Goal: Task Accomplishment & Management: Manage account settings

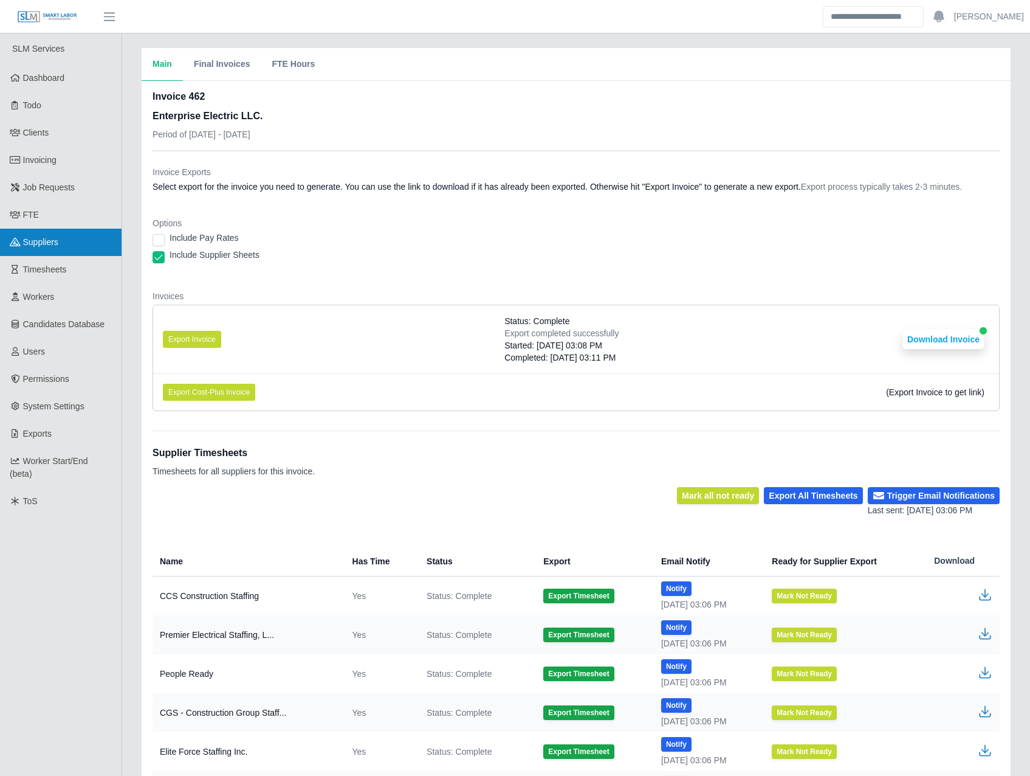
click at [74, 236] on link "Suppliers" at bounding box center [61, 242] width 122 height 27
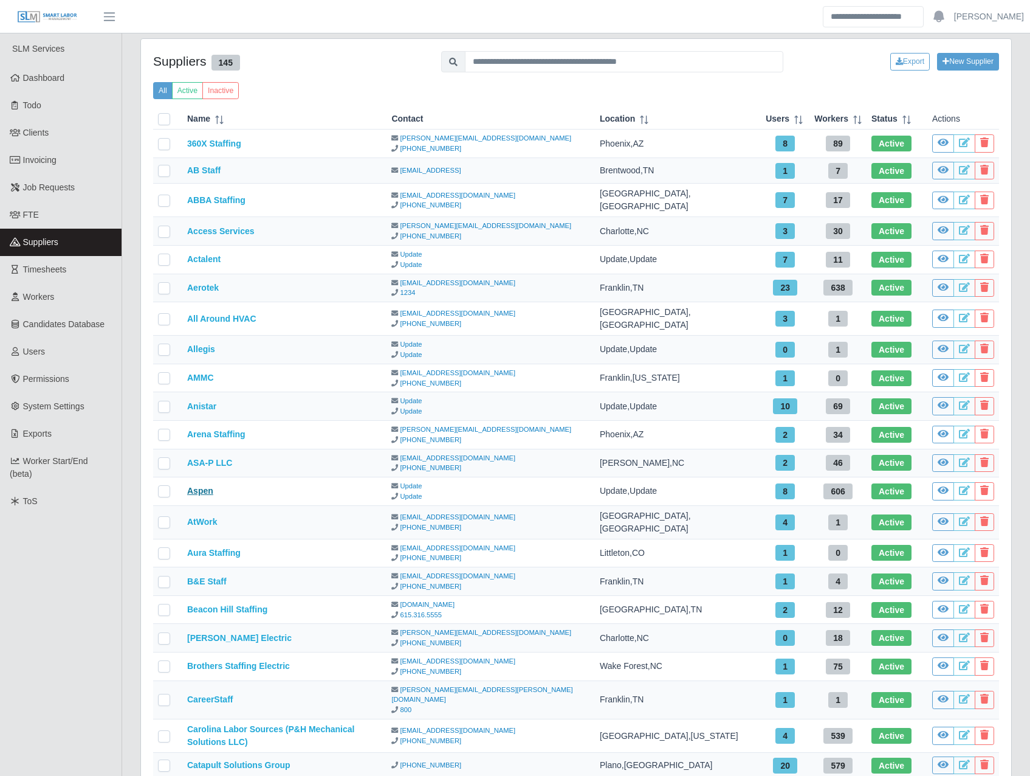
click at [199, 486] on link "Aspen" at bounding box center [200, 491] width 26 height 10
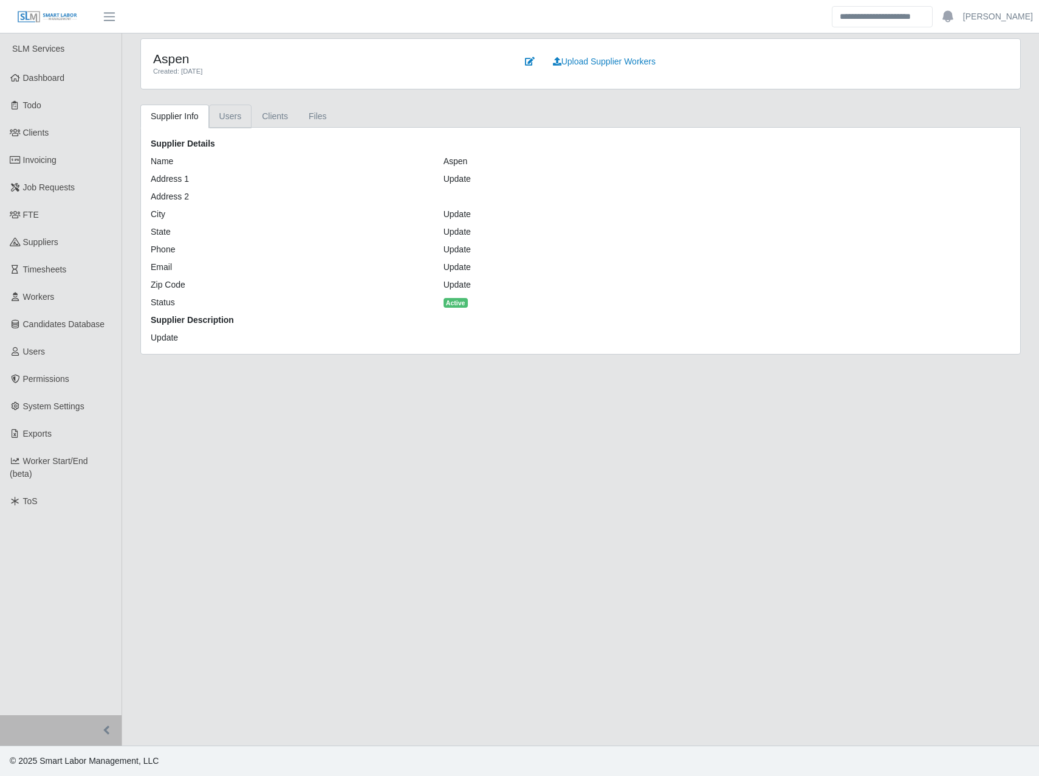
click at [231, 118] on link "Users" at bounding box center [230, 117] width 43 height 24
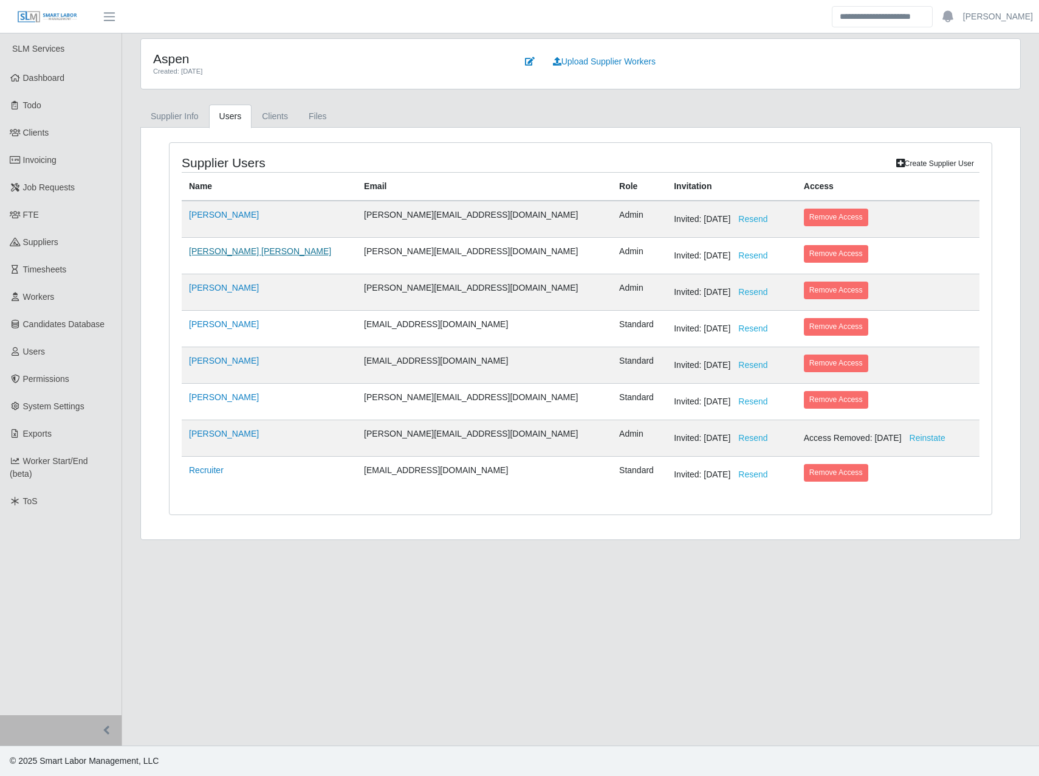
click at [214, 253] on link "[PERSON_NAME] [PERSON_NAME]" at bounding box center [260, 251] width 142 height 10
select select "*****"
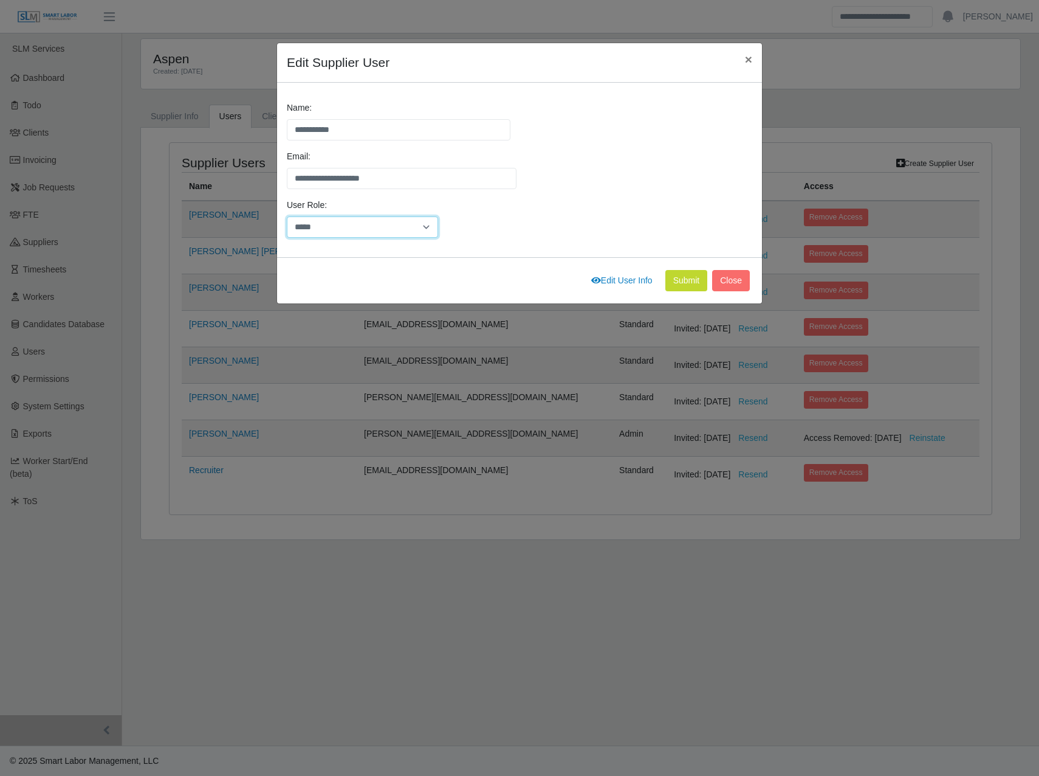
click at [343, 225] on select "******** *****" at bounding box center [362, 226] width 151 height 21
click at [531, 230] on div "User Role: ******** *****" at bounding box center [520, 223] width 472 height 49
click at [747, 60] on span "×" at bounding box center [748, 59] width 7 height 14
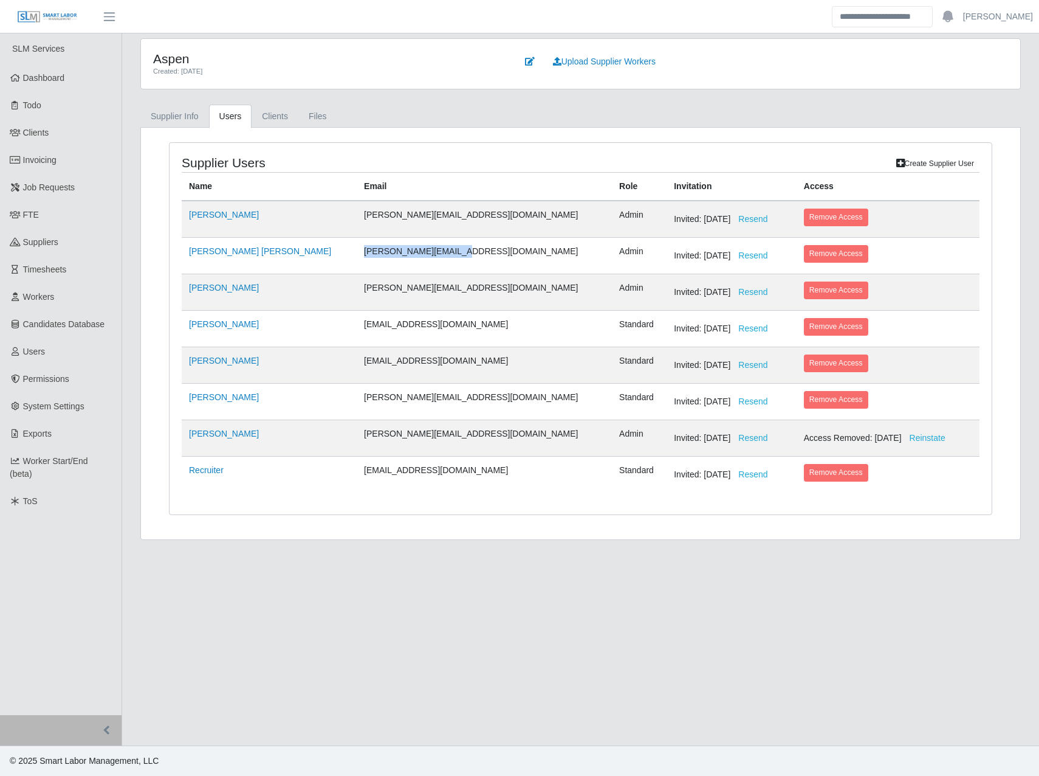
drag, startPoint x: 313, startPoint y: 251, endPoint x: 406, endPoint y: 253, distance: 93.0
click at [406, 253] on td "[PERSON_NAME][EMAIL_ADDRESS][DOMAIN_NAME]" at bounding box center [484, 256] width 255 height 36
copy td "[PERSON_NAME][EMAIL_ADDRESS][DOMAIN_NAME]"
click at [66, 353] on link "Users" at bounding box center [61, 351] width 122 height 27
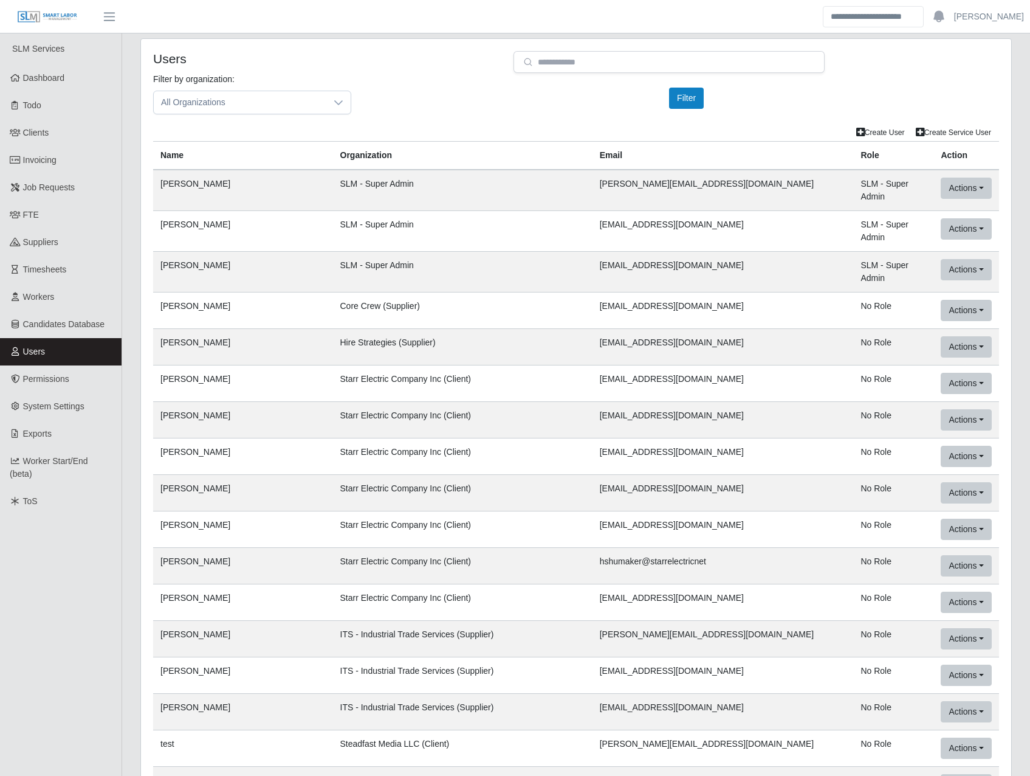
click at [407, 115] on div "Filter by organization: All Organizations Please provide a valid organization. …" at bounding box center [576, 98] width 864 height 51
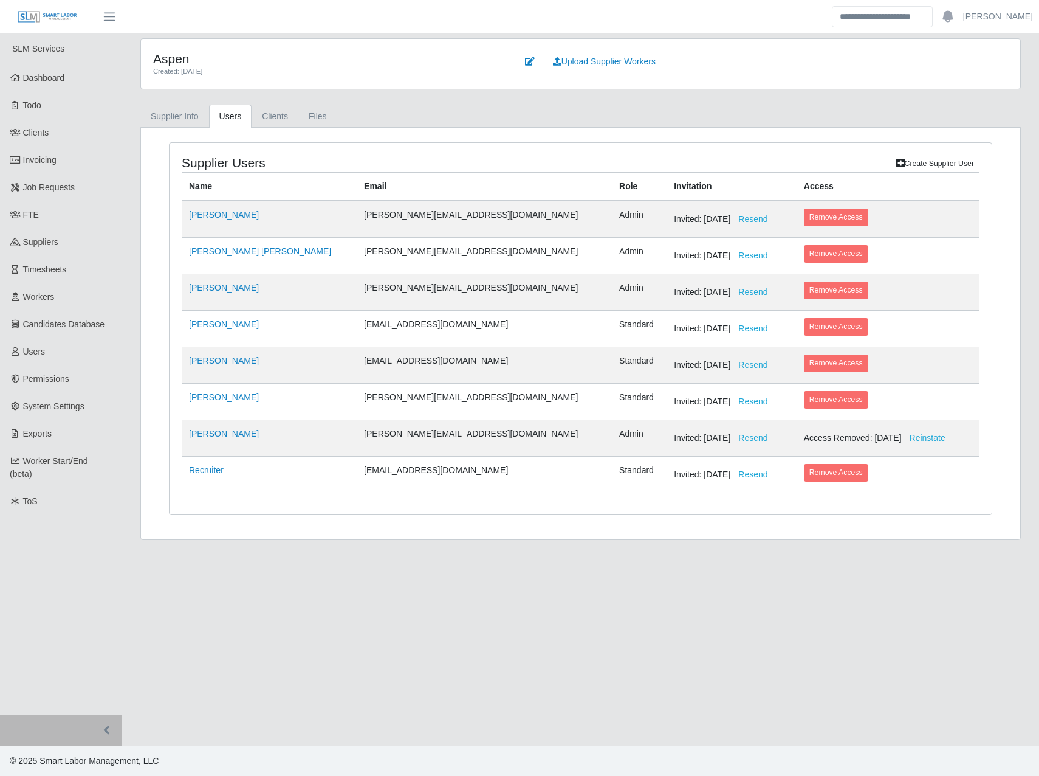
click at [441, 151] on div "Supplier Users Create Supplier User Name Email Role Invitation Access Chris Ran…" at bounding box center [581, 328] width 822 height 371
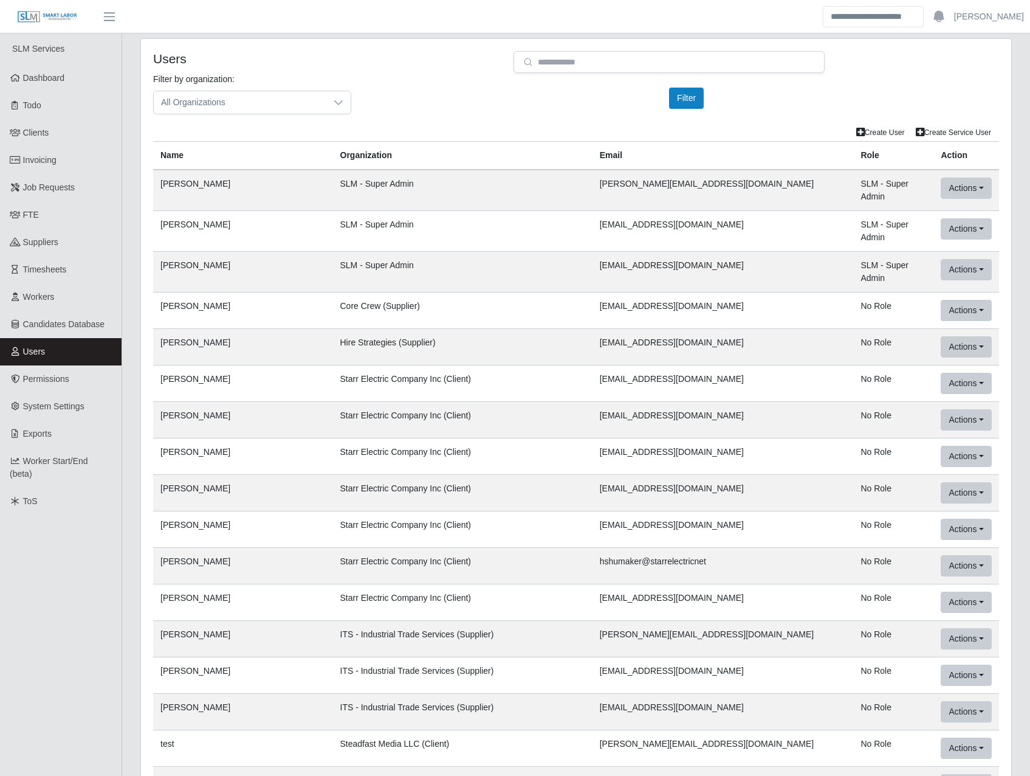
click at [464, 370] on td "Starr Electric Company Inc (Client)" at bounding box center [463, 383] width 260 height 36
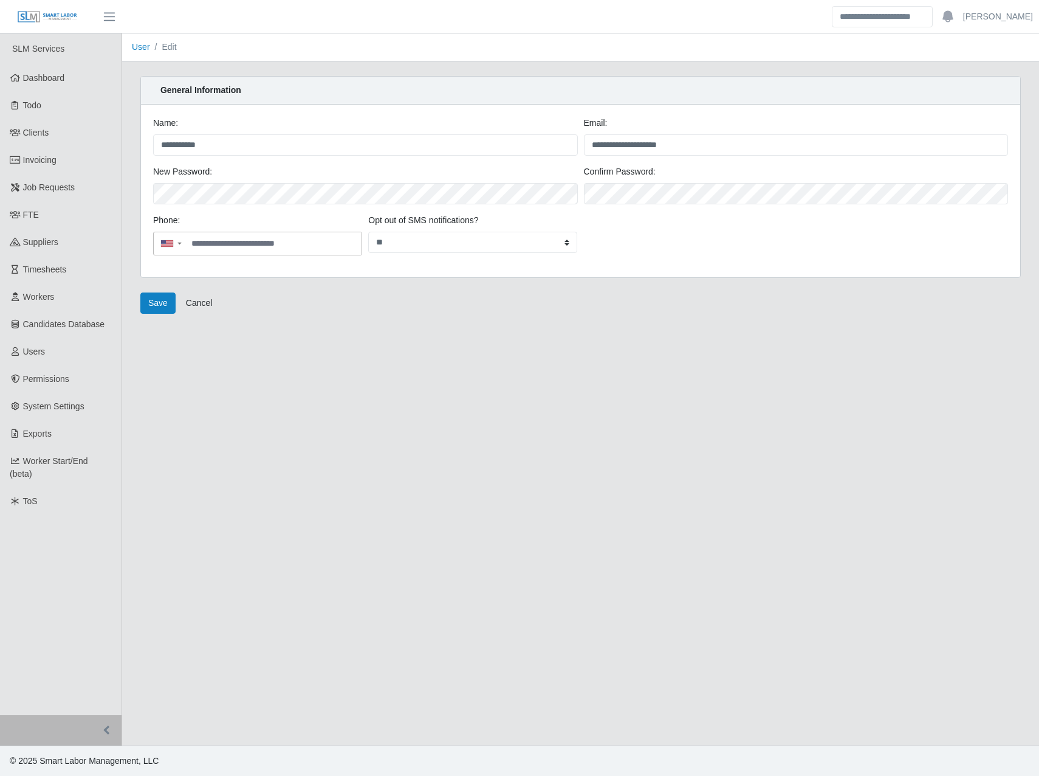
click at [458, 470] on main "**********" at bounding box center [580, 389] width 917 height 712
drag, startPoint x: 472, startPoint y: 466, endPoint x: 476, endPoint y: 455, distance: 11.2
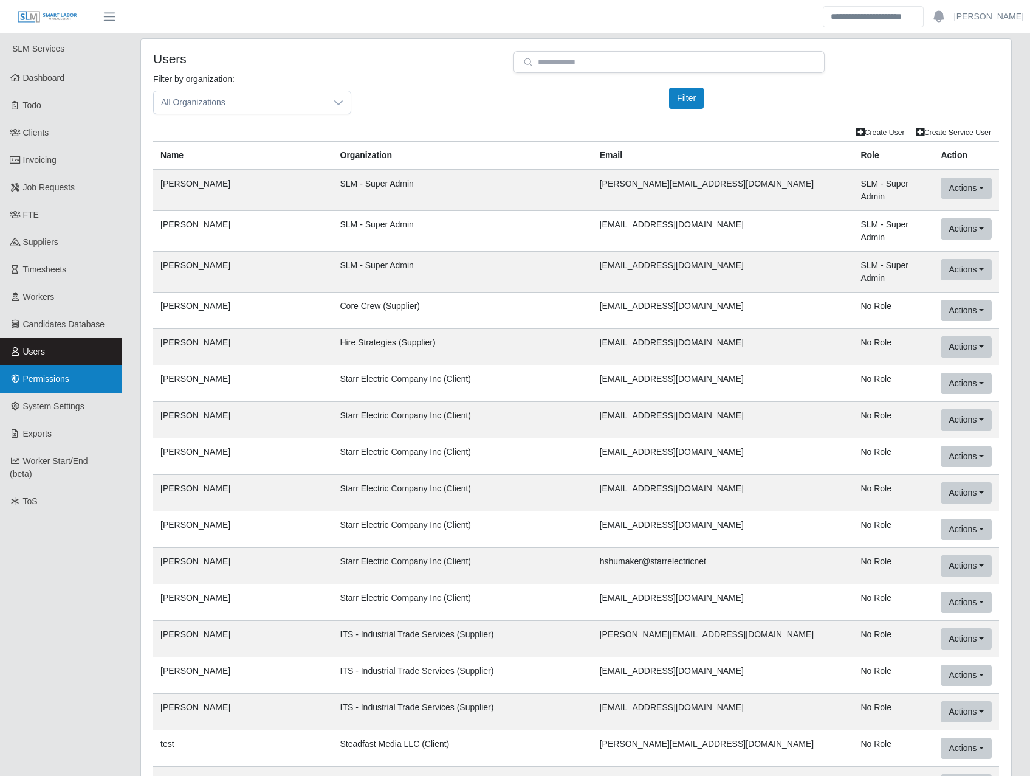
click at [55, 375] on span "Permissions" at bounding box center [46, 379] width 46 height 10
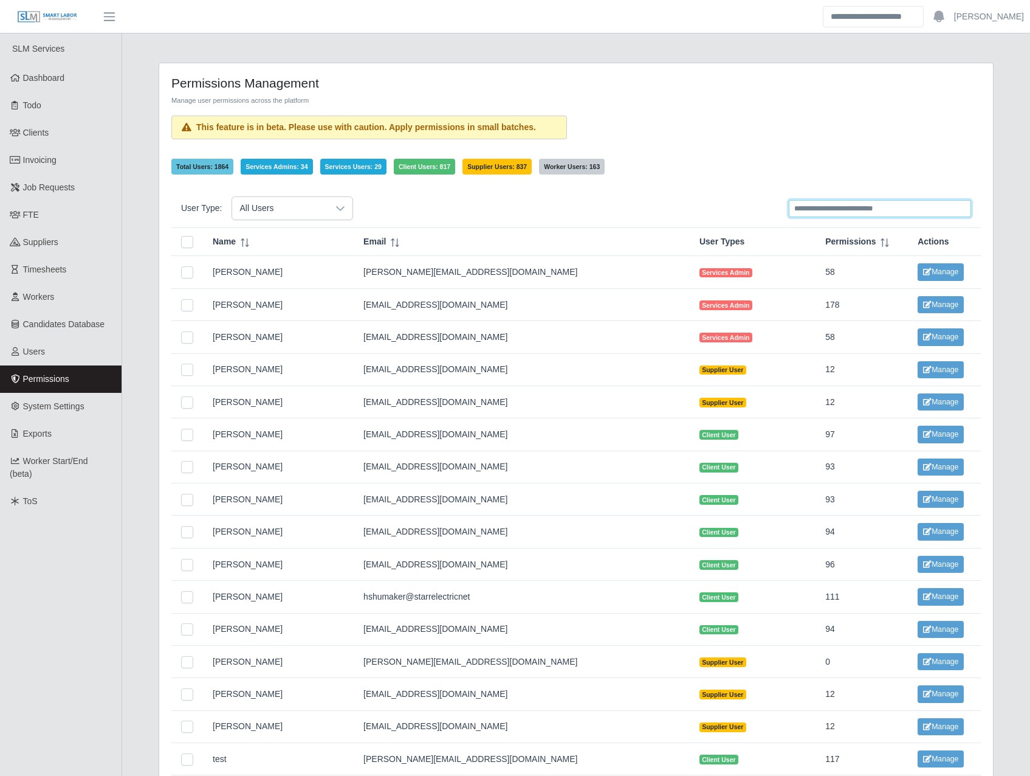
click at [813, 208] on input "text" at bounding box center [880, 208] width 182 height 17
paste input "**********"
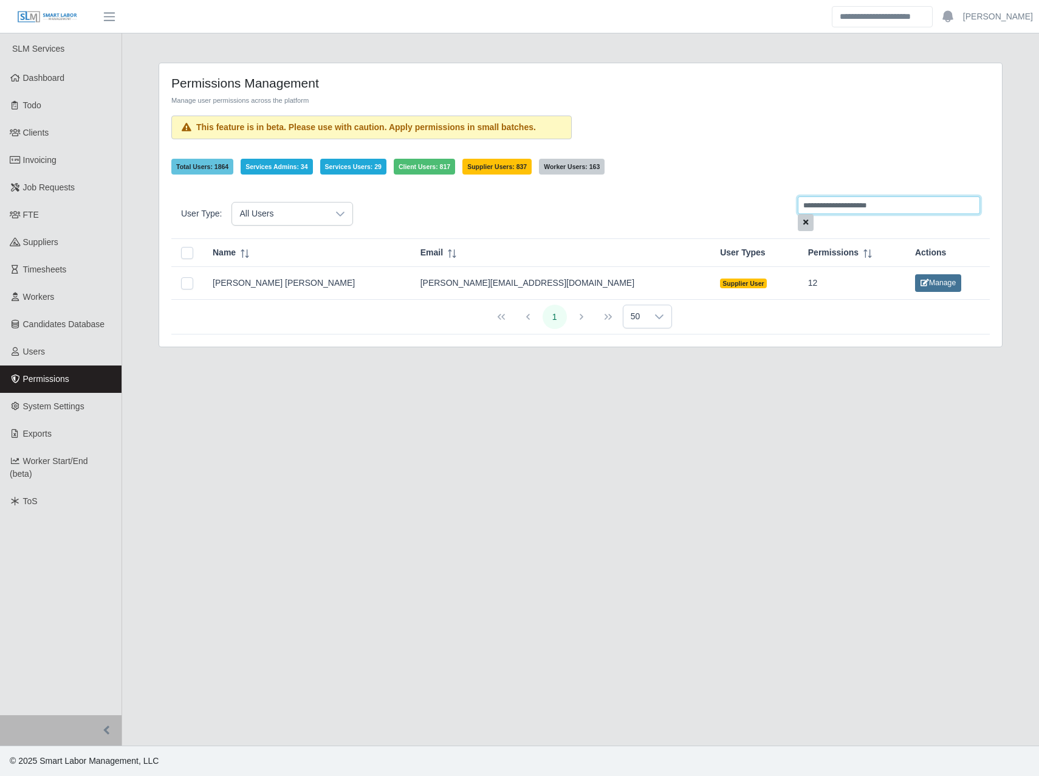
type input "**********"
click at [915, 281] on button "Manage" at bounding box center [938, 282] width 46 height 17
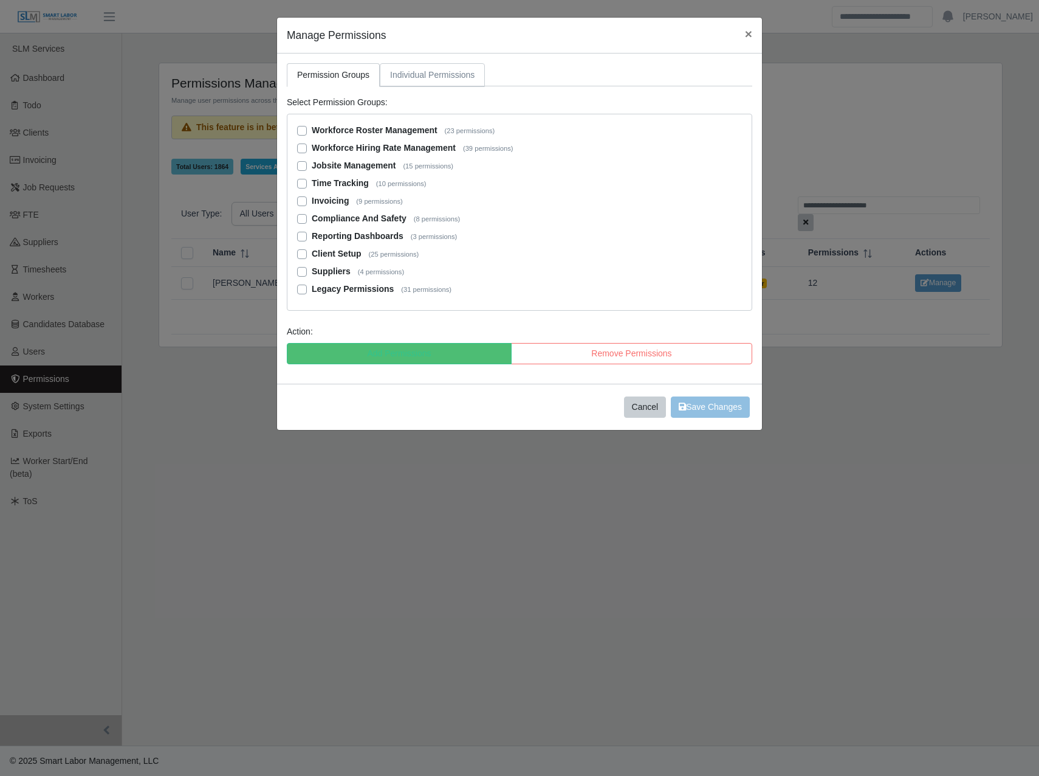
click at [436, 77] on link "Individual Permissions" at bounding box center [432, 75] width 105 height 24
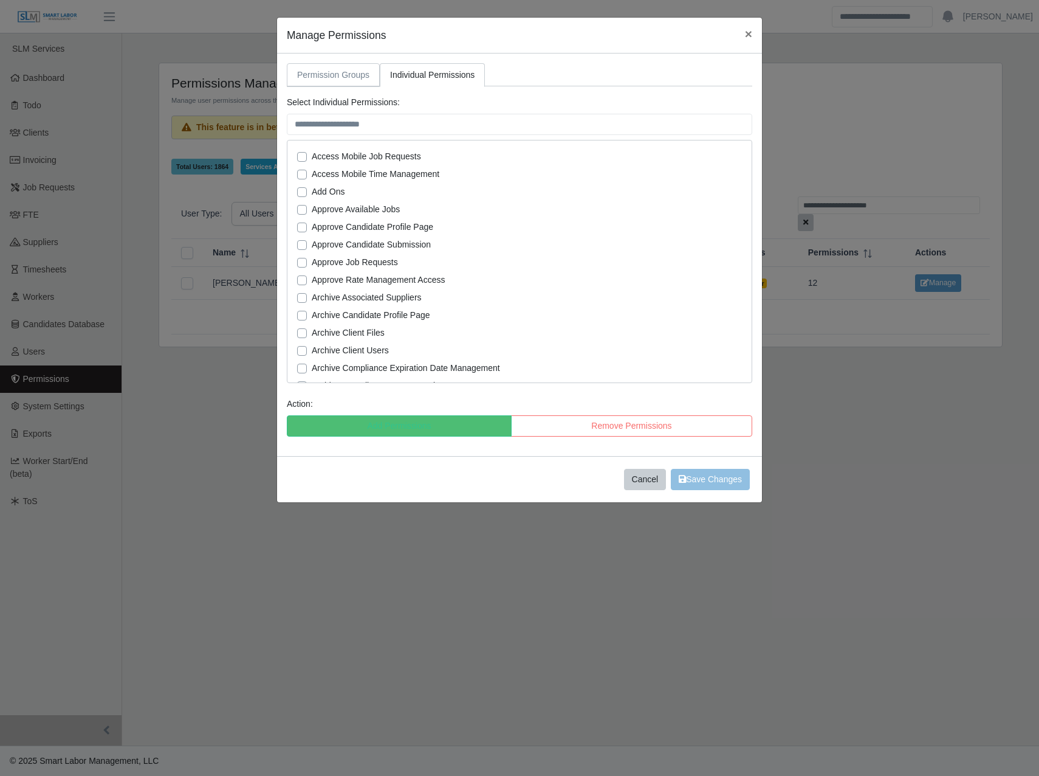
click at [358, 74] on link "Permission Groups" at bounding box center [333, 75] width 93 height 24
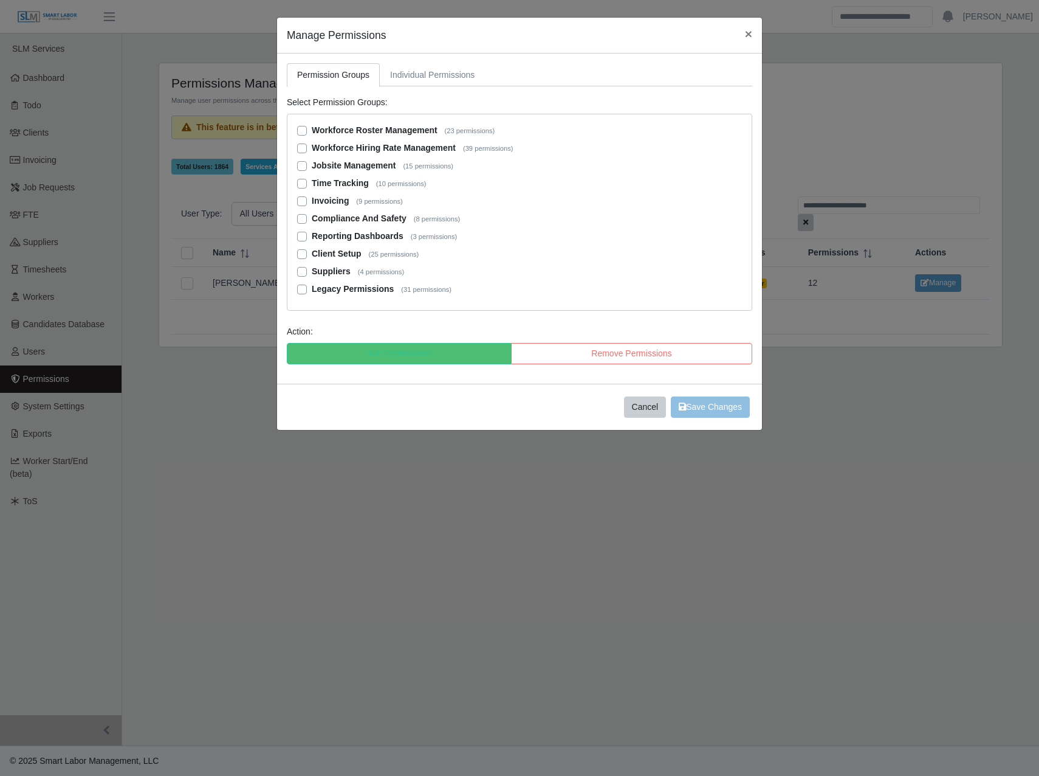
click at [292, 289] on div "Workforce Roster Management (23 permissions) Workforce Hiring Rate Management (…" at bounding box center [520, 212] width 466 height 197
click at [312, 290] on label "Legacy Permissions (31 permissions)" at bounding box center [382, 289] width 140 height 13
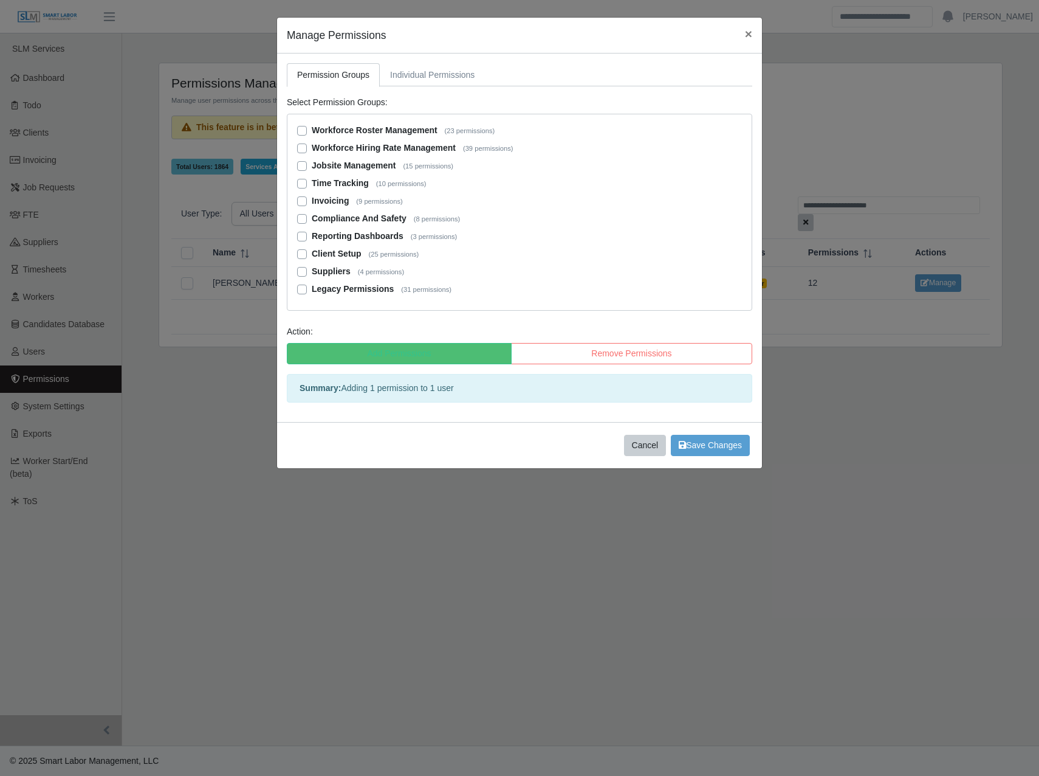
click at [312, 290] on label "Legacy Permissions (31 permissions)" at bounding box center [382, 289] width 140 height 13
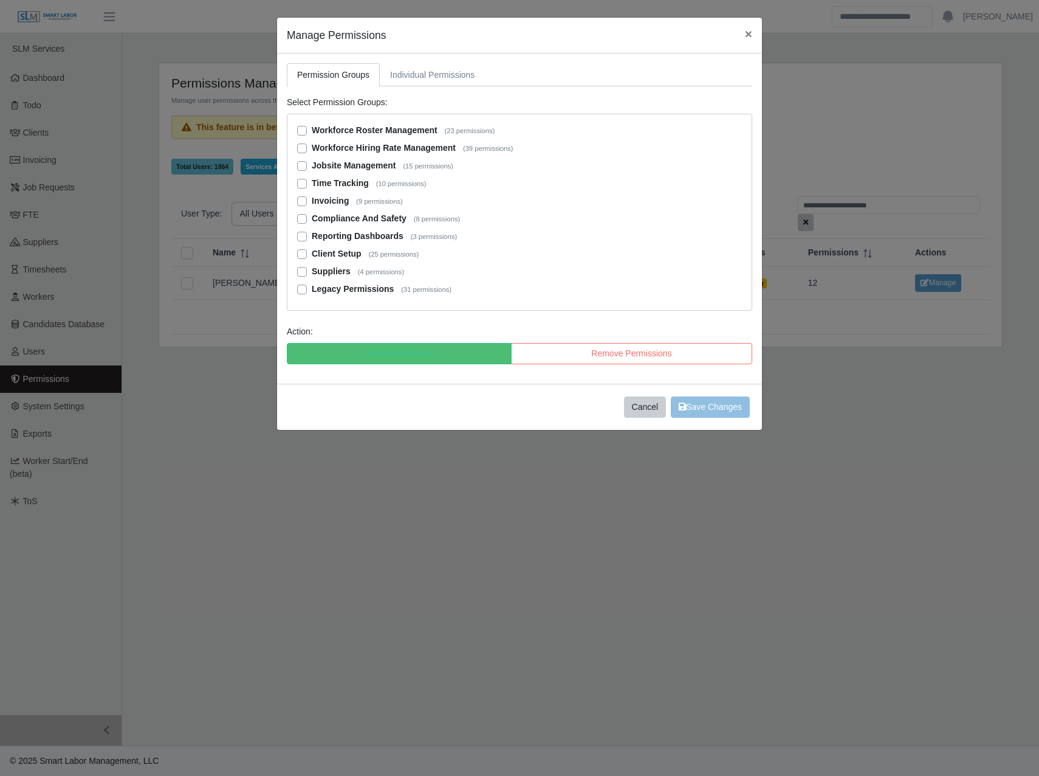
click at [312, 269] on label "Suppliers (4 permissions)" at bounding box center [358, 271] width 92 height 13
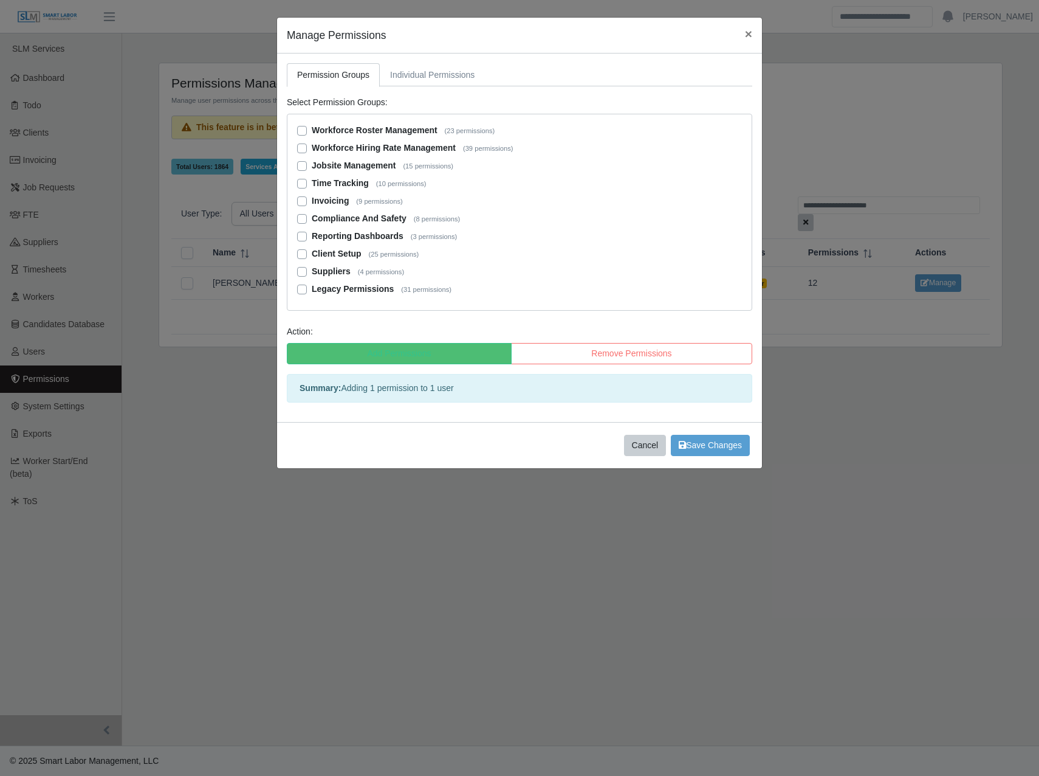
click at [312, 269] on label "Suppliers (4 permissions)" at bounding box center [358, 271] width 92 height 13
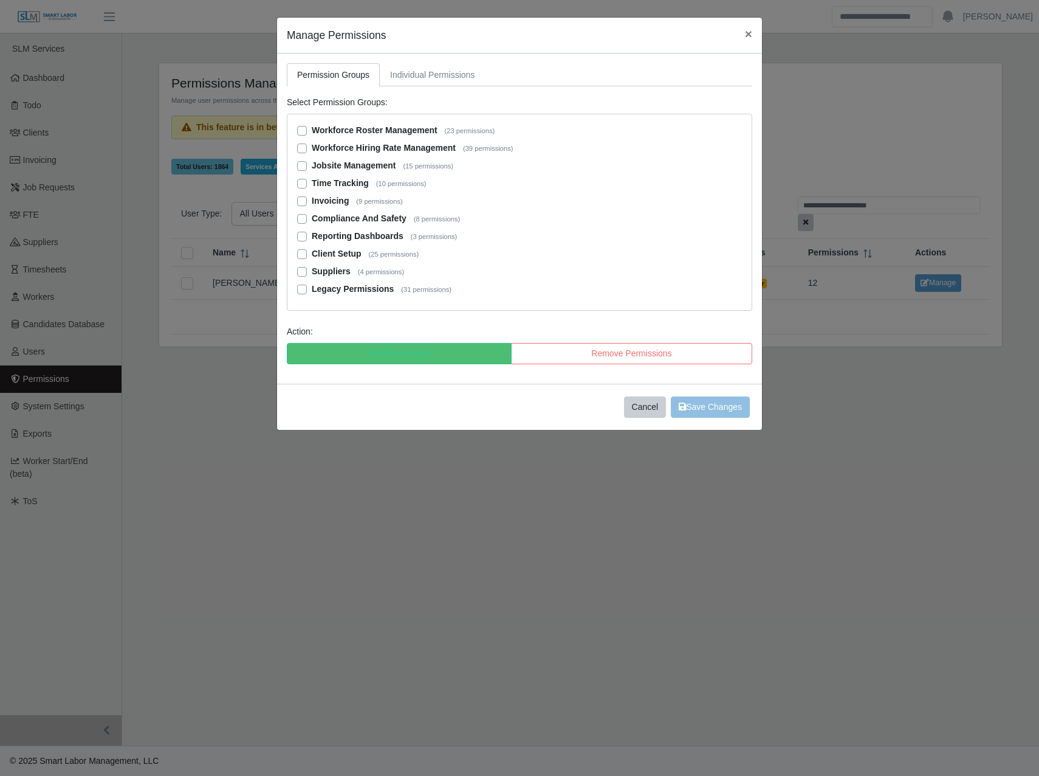
click at [312, 252] on label "Client Setup (25 permissions)" at bounding box center [365, 253] width 107 height 13
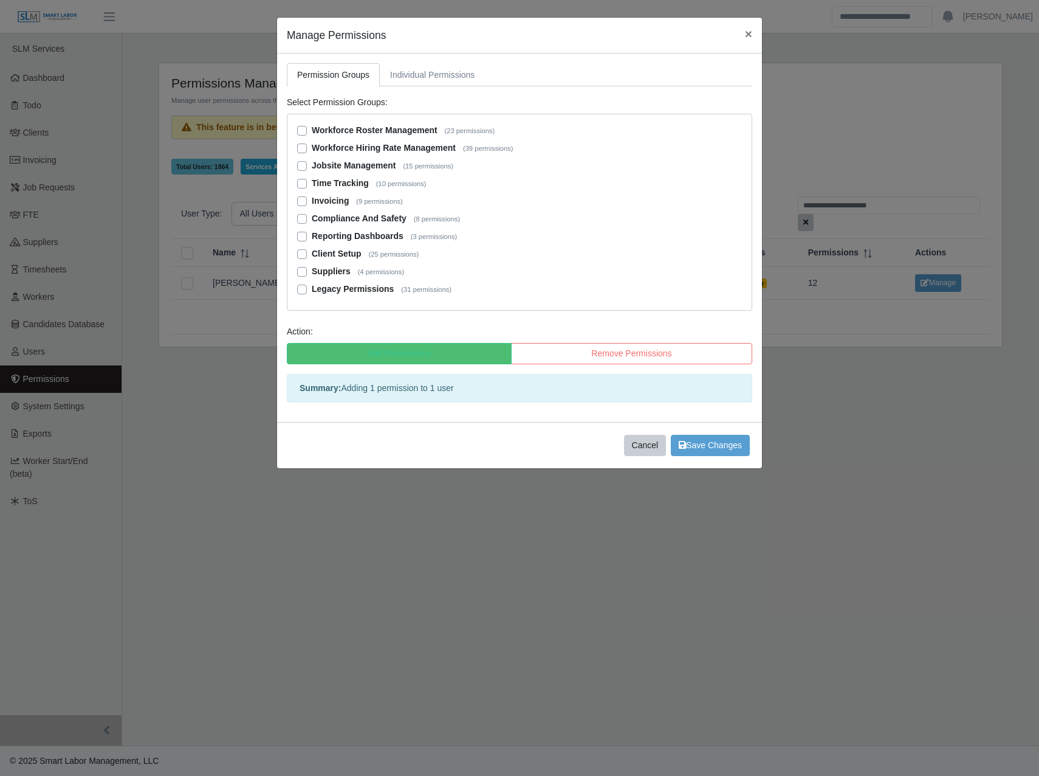
click at [312, 252] on label "Client Setup (25 permissions)" at bounding box center [365, 253] width 107 height 13
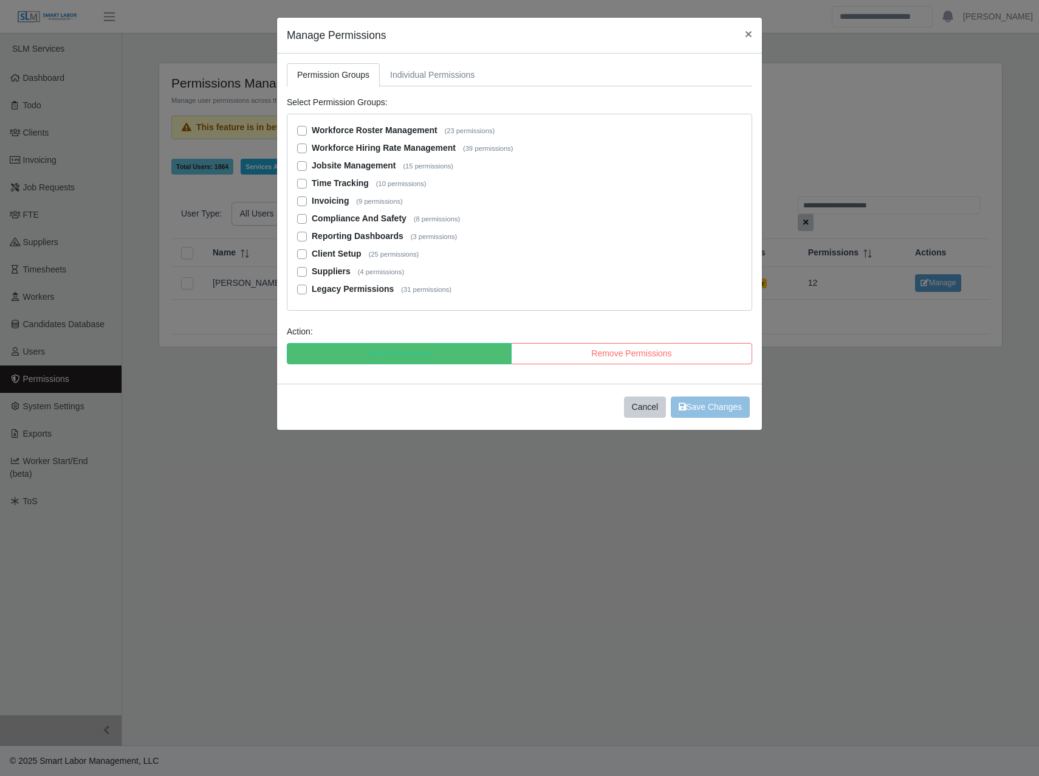
click at [452, 89] on div "Permission Groups Individual Permissions Select Permission Groups: Workforce Ro…" at bounding box center [519, 218] width 485 height 330
click at [455, 80] on link "Individual Permissions" at bounding box center [432, 75] width 105 height 24
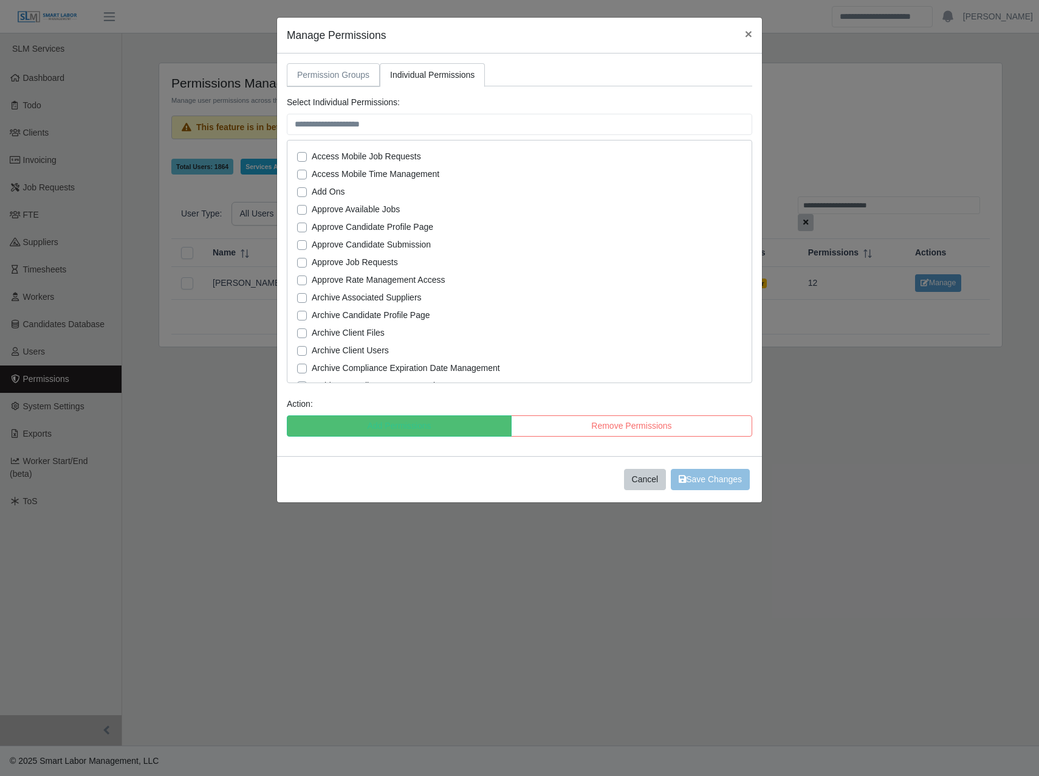
click at [339, 73] on link "Permission Groups" at bounding box center [333, 75] width 93 height 24
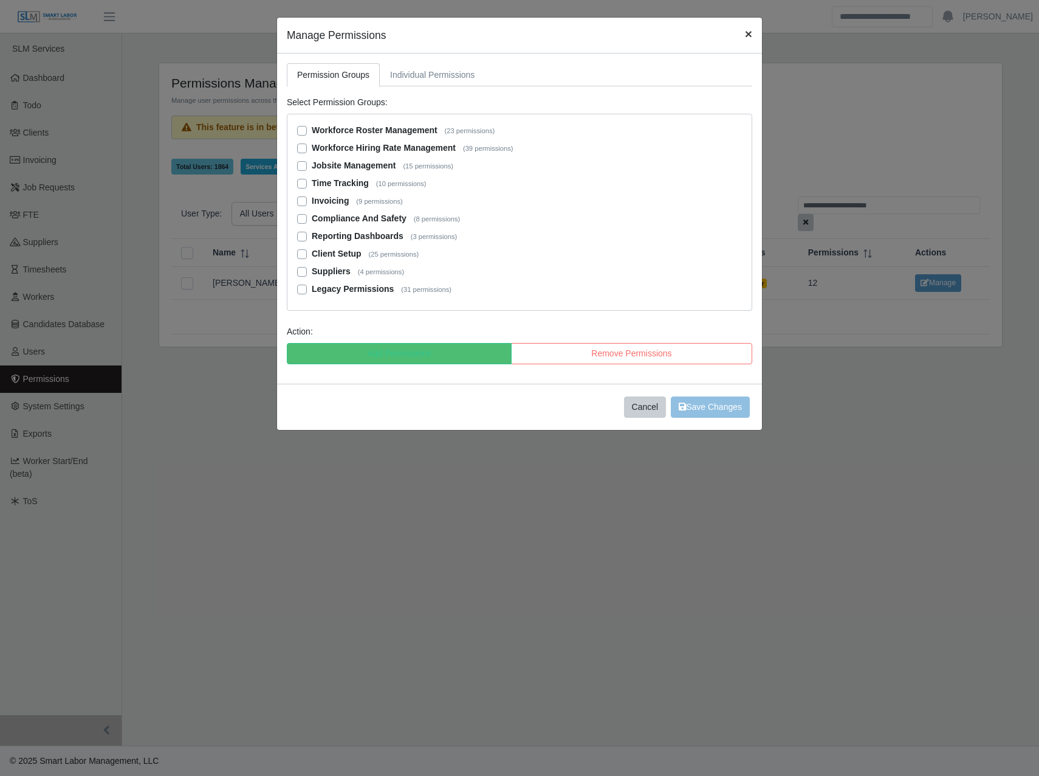
click at [746, 32] on span "×" at bounding box center [748, 34] width 7 height 14
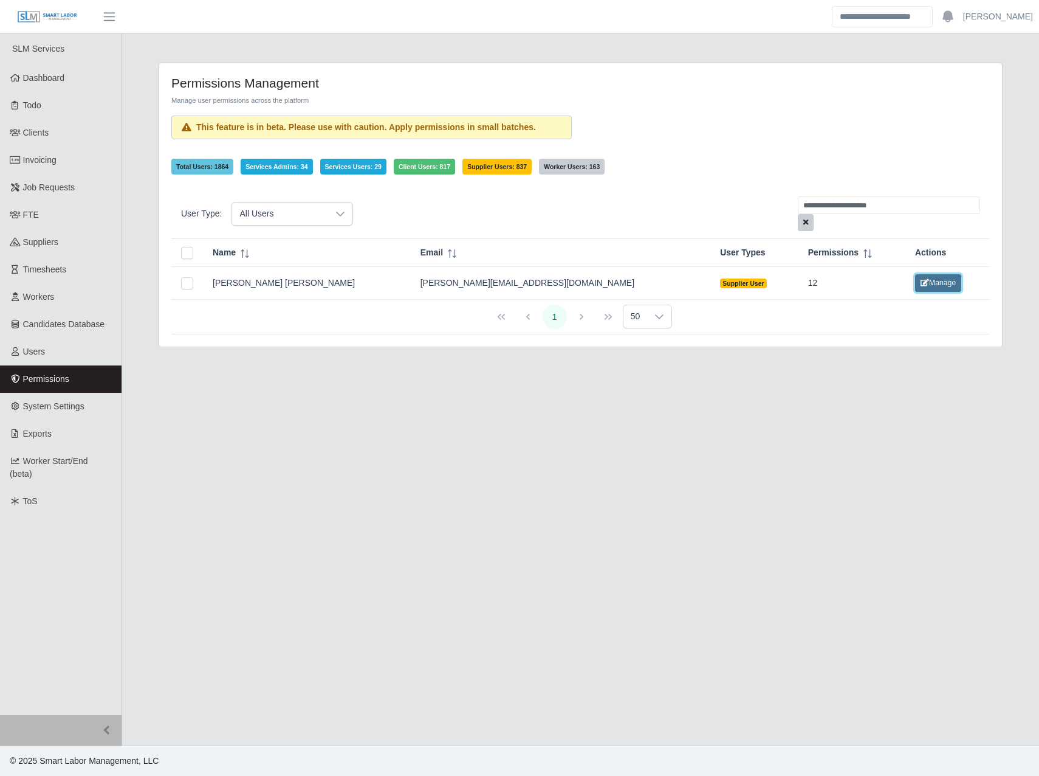
click at [915, 288] on button "Manage" at bounding box center [938, 282] width 46 height 17
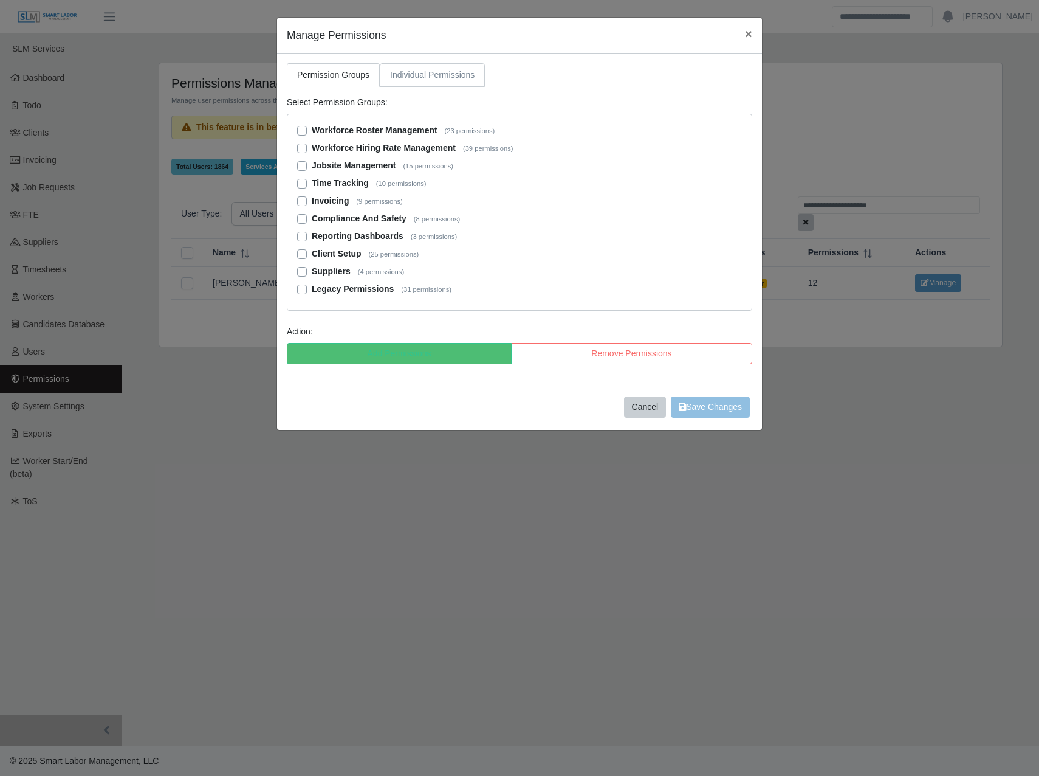
click at [431, 83] on link "Individual Permissions" at bounding box center [432, 75] width 105 height 24
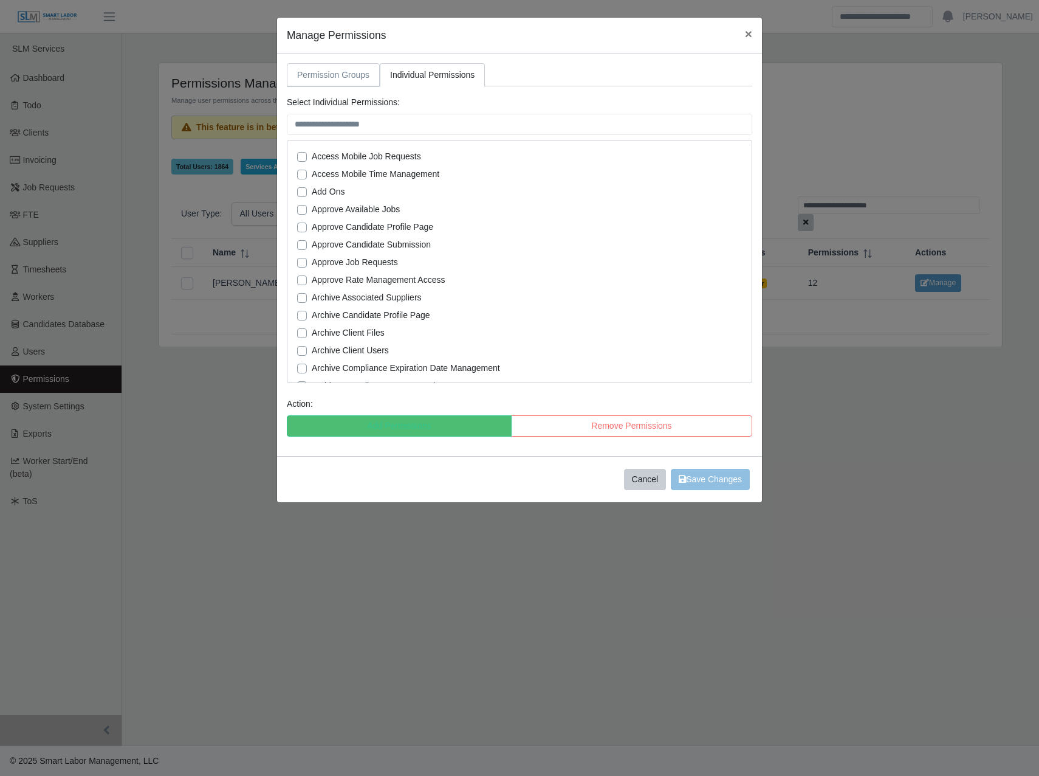
click at [347, 71] on link "Permission Groups" at bounding box center [333, 75] width 93 height 24
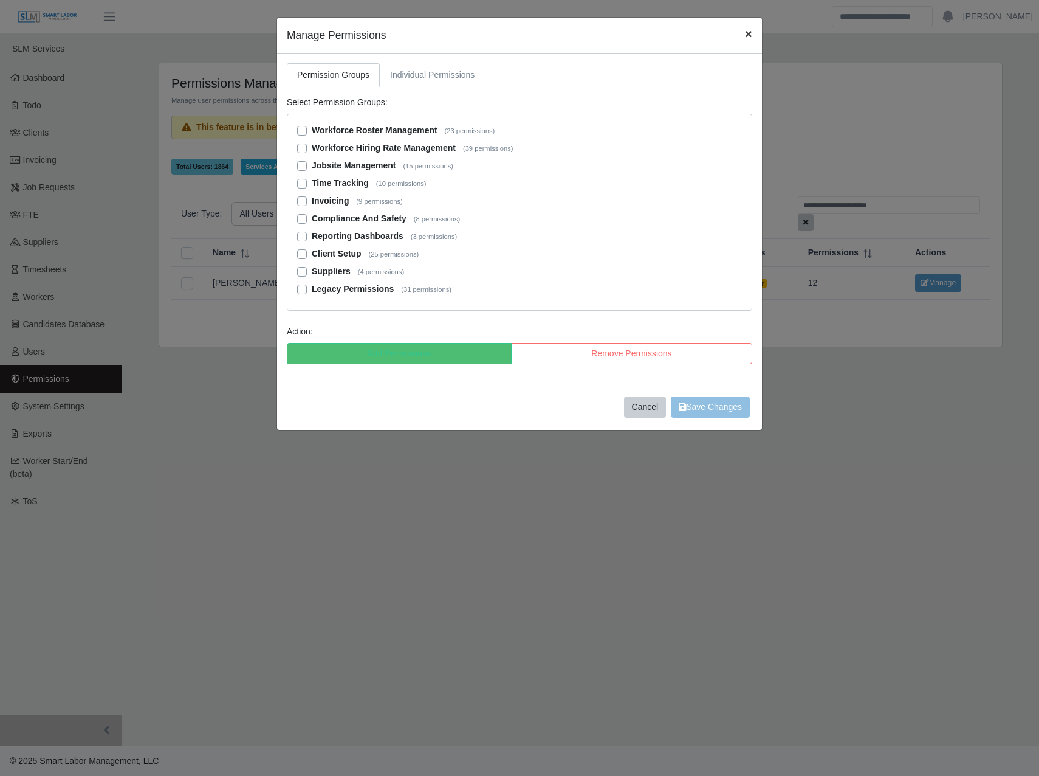
click at [740, 32] on button "×" at bounding box center [749, 34] width 27 height 32
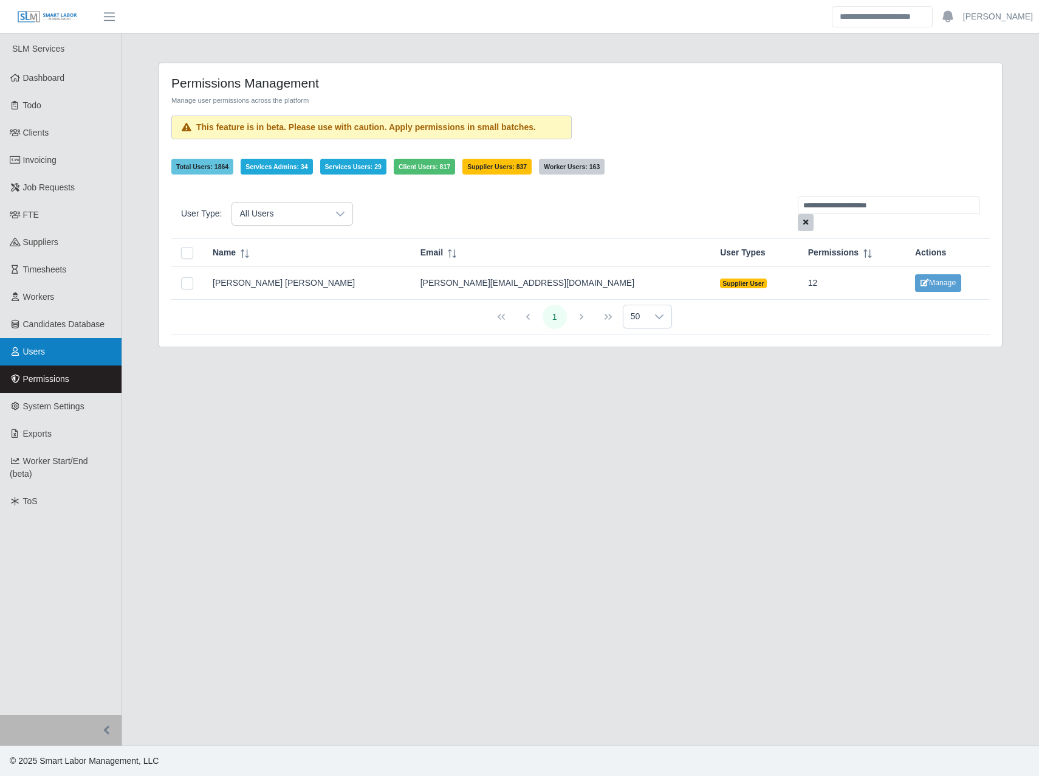
click at [54, 351] on link "Users" at bounding box center [61, 351] width 122 height 27
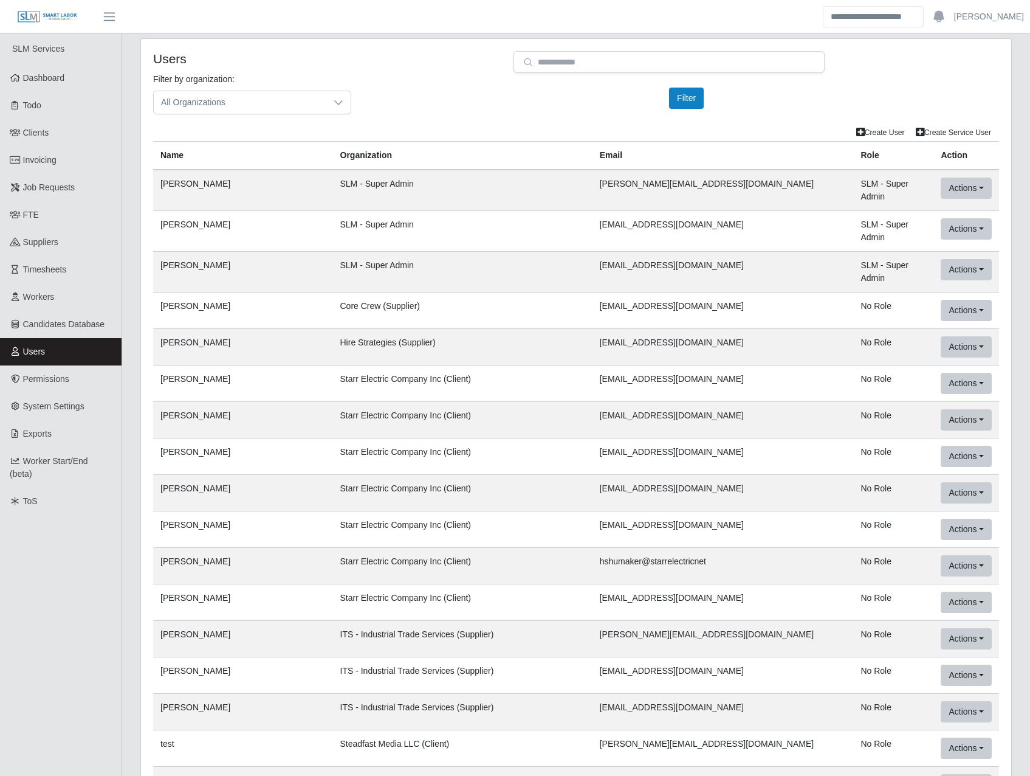
click at [221, 197] on td "Michael Anderson" at bounding box center [243, 190] width 180 height 41
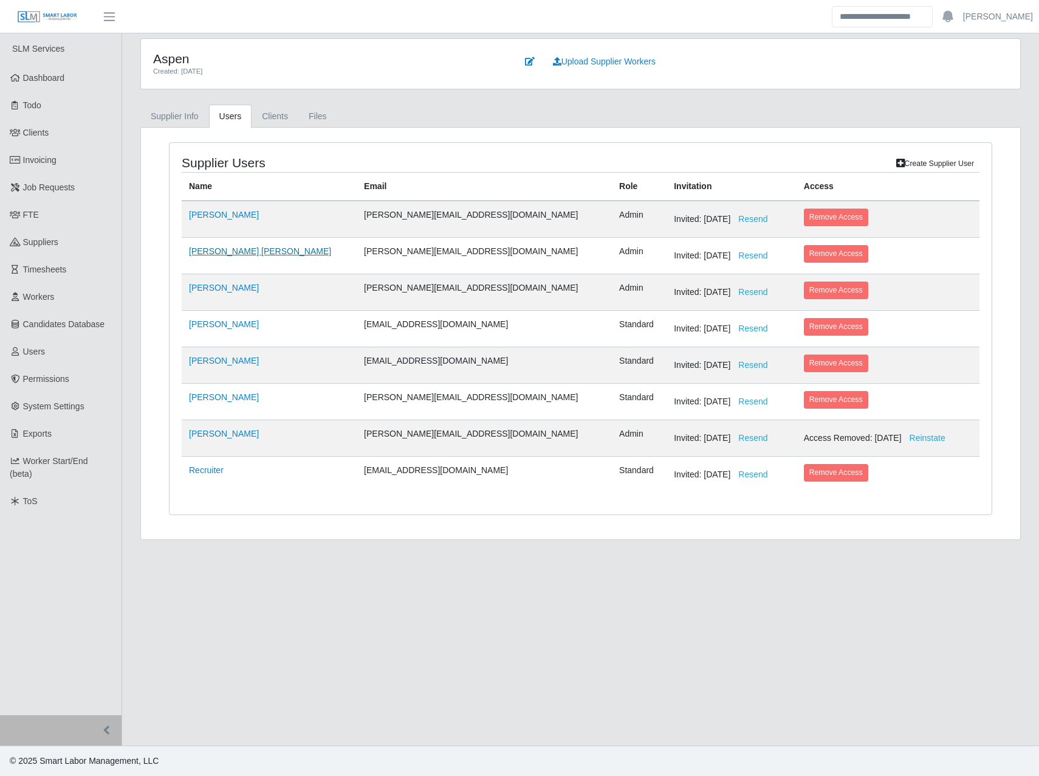
click at [213, 254] on link "[PERSON_NAME] [PERSON_NAME]" at bounding box center [260, 251] width 142 height 10
select select "*****"
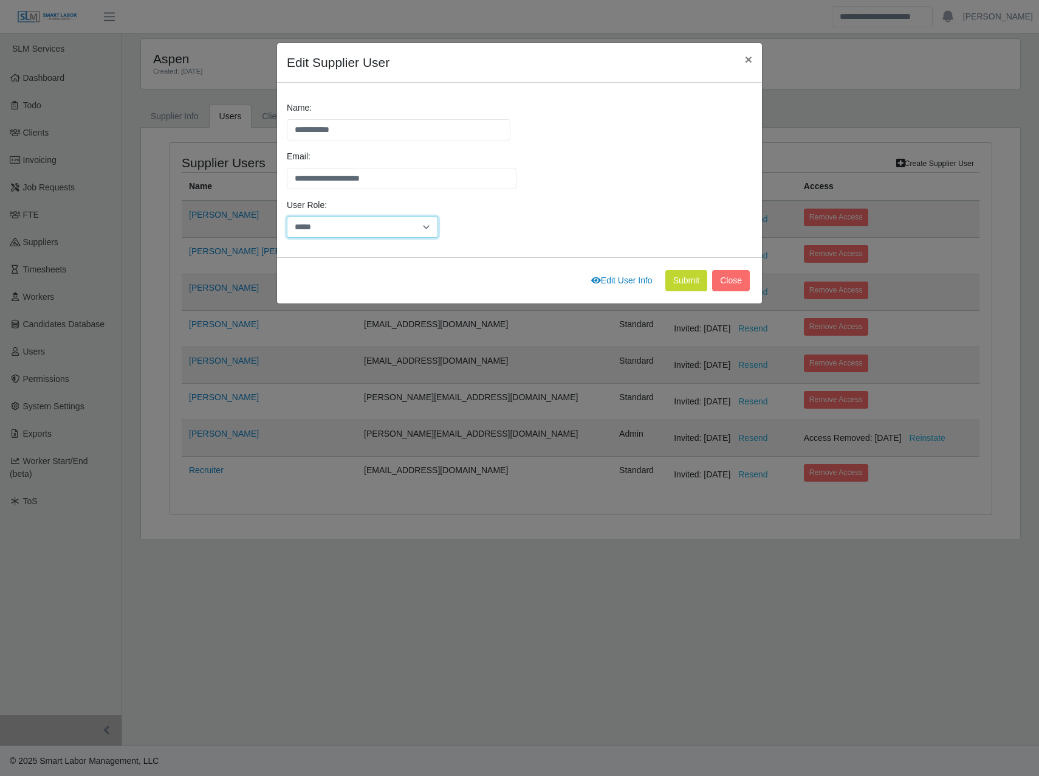
click at [426, 236] on select "******** *****" at bounding box center [362, 226] width 151 height 21
click at [478, 222] on div "User Role: ******** *****" at bounding box center [520, 223] width 472 height 49
click at [755, 60] on button "×" at bounding box center [749, 59] width 27 height 32
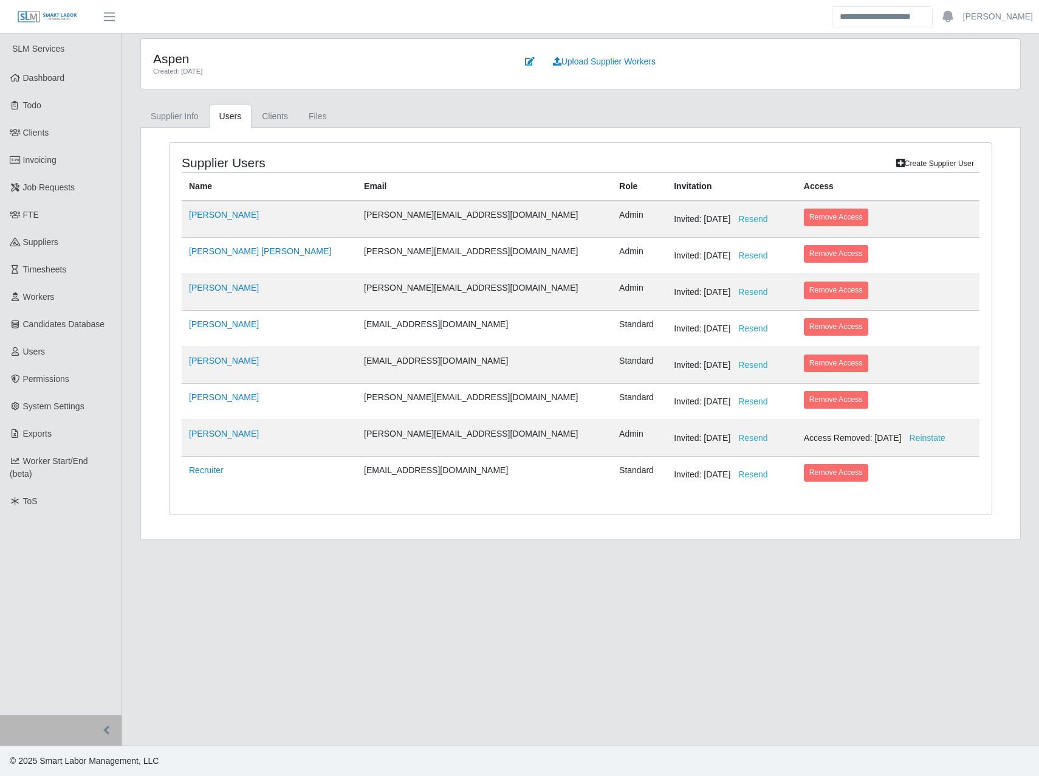
click at [180, 98] on div "Aspen Created: 03/18/2024 Upload Supplier Workers Supplier Info Users Clients F…" at bounding box center [580, 288] width 899 height 501
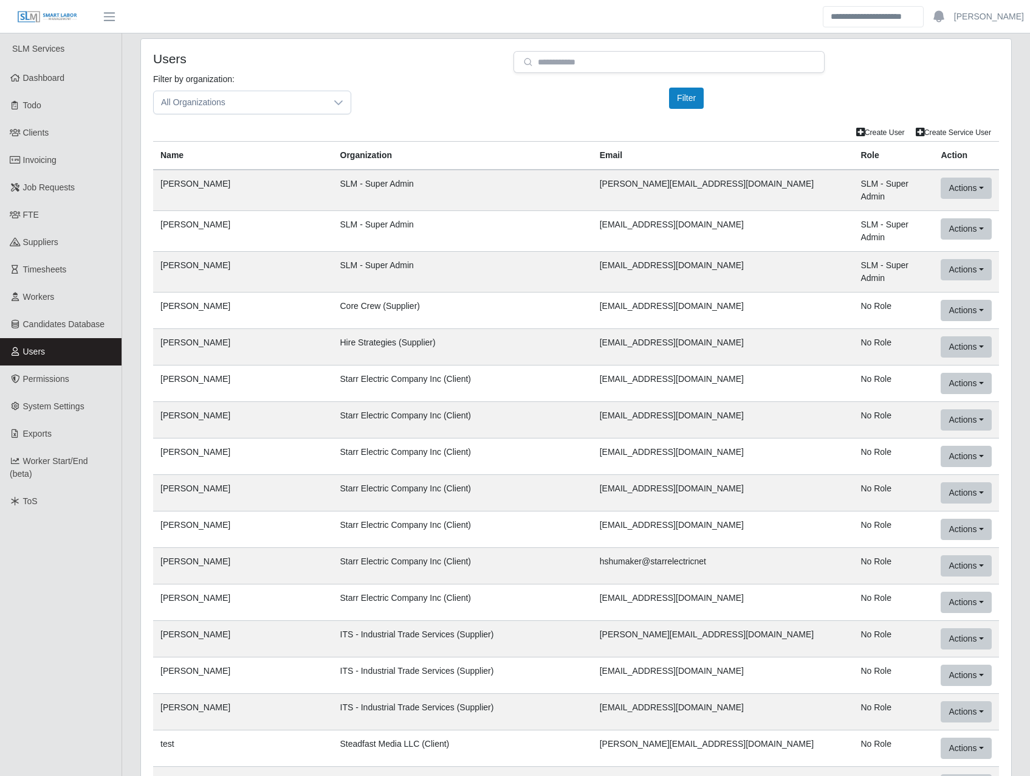
scroll to position [42980, 0]
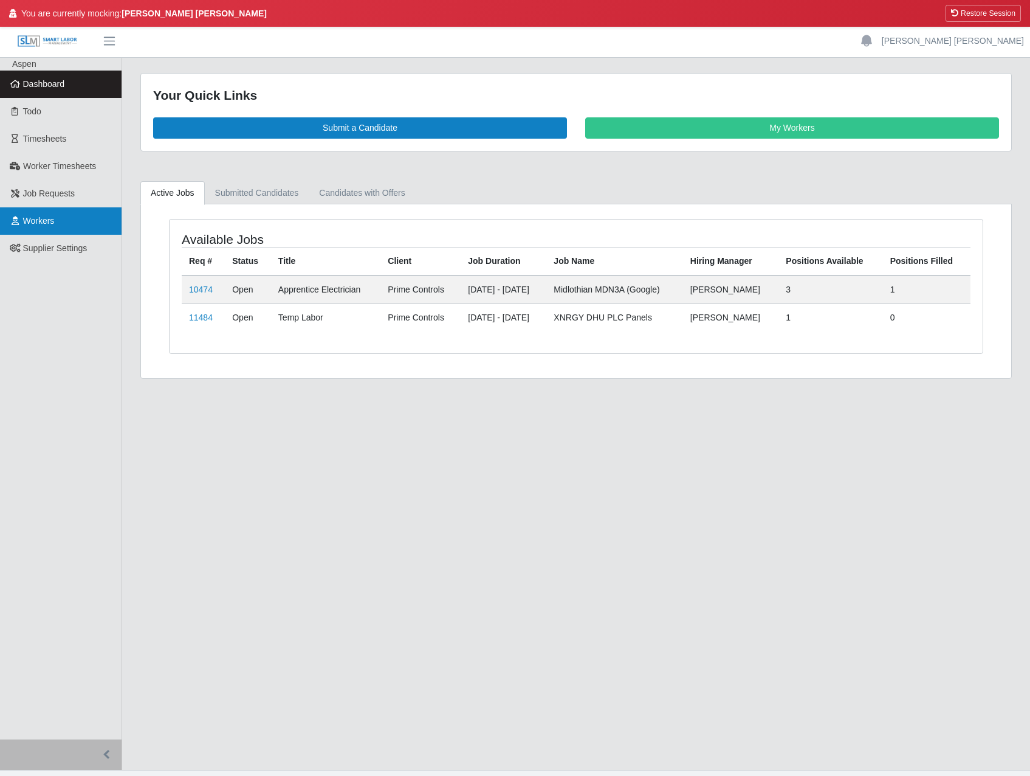
click at [63, 214] on link "Workers" at bounding box center [61, 220] width 122 height 27
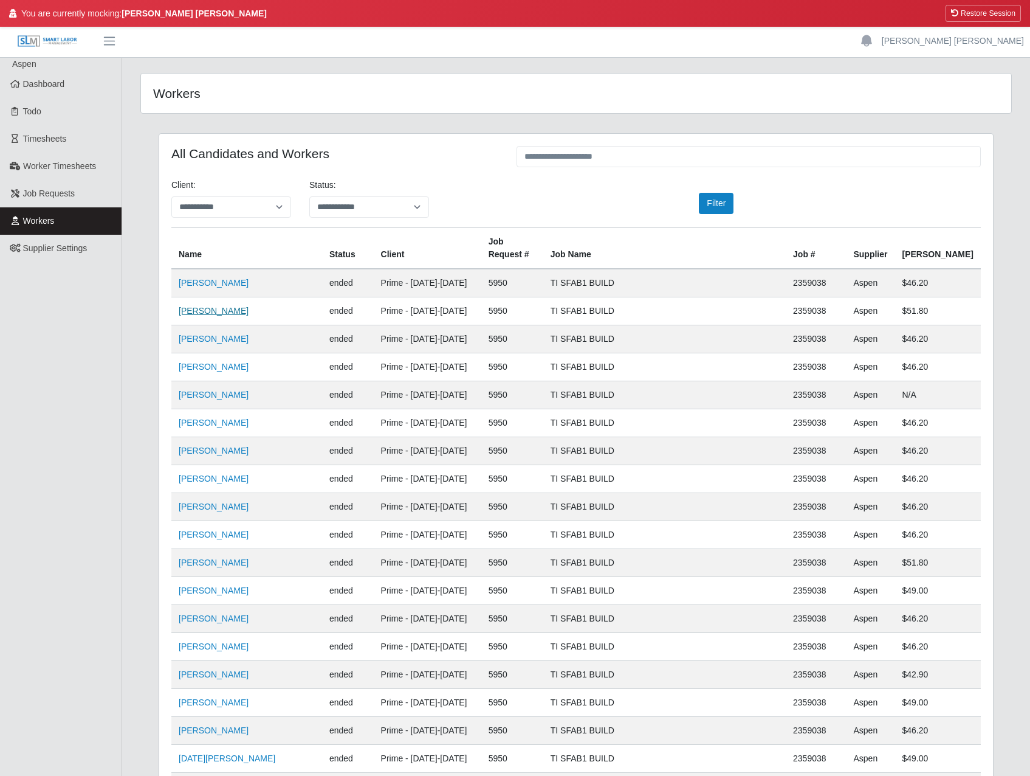
click at [231, 306] on link "[PERSON_NAME]" at bounding box center [214, 311] width 70 height 10
click at [965, 8] on button "Restore Session" at bounding box center [983, 13] width 75 height 17
click at [67, 217] on link "Workers" at bounding box center [61, 220] width 122 height 27
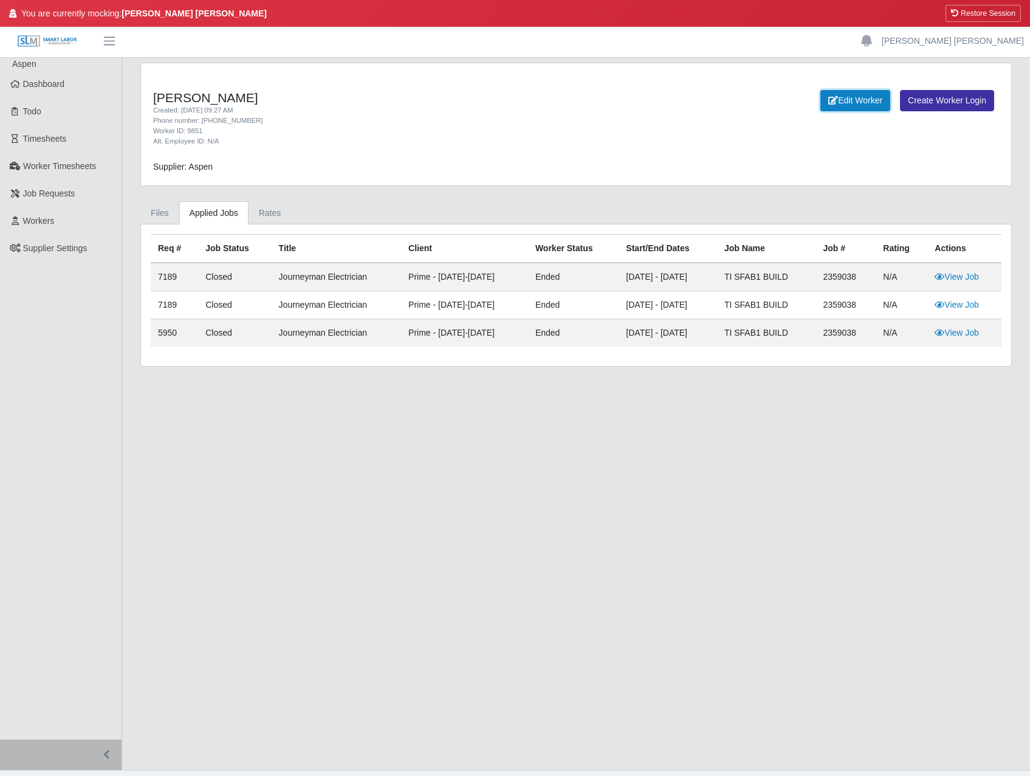
click at [855, 102] on link "Edit Worker" at bounding box center [856, 100] width 70 height 21
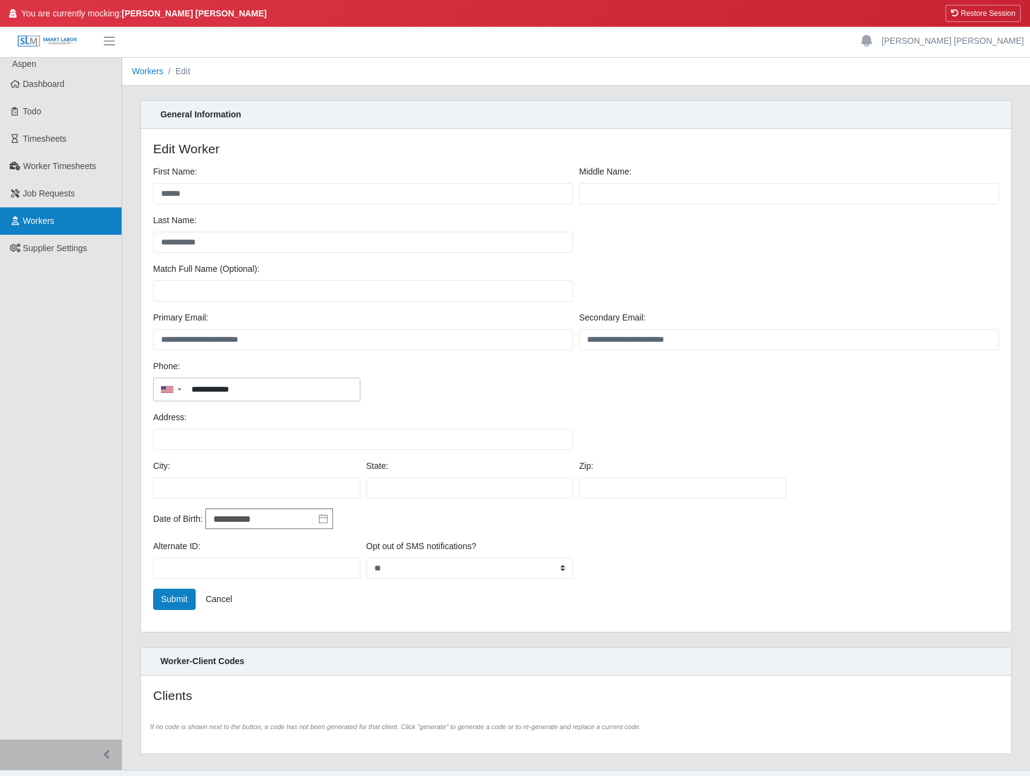
click at [45, 220] on span "Workers" at bounding box center [39, 221] width 32 height 10
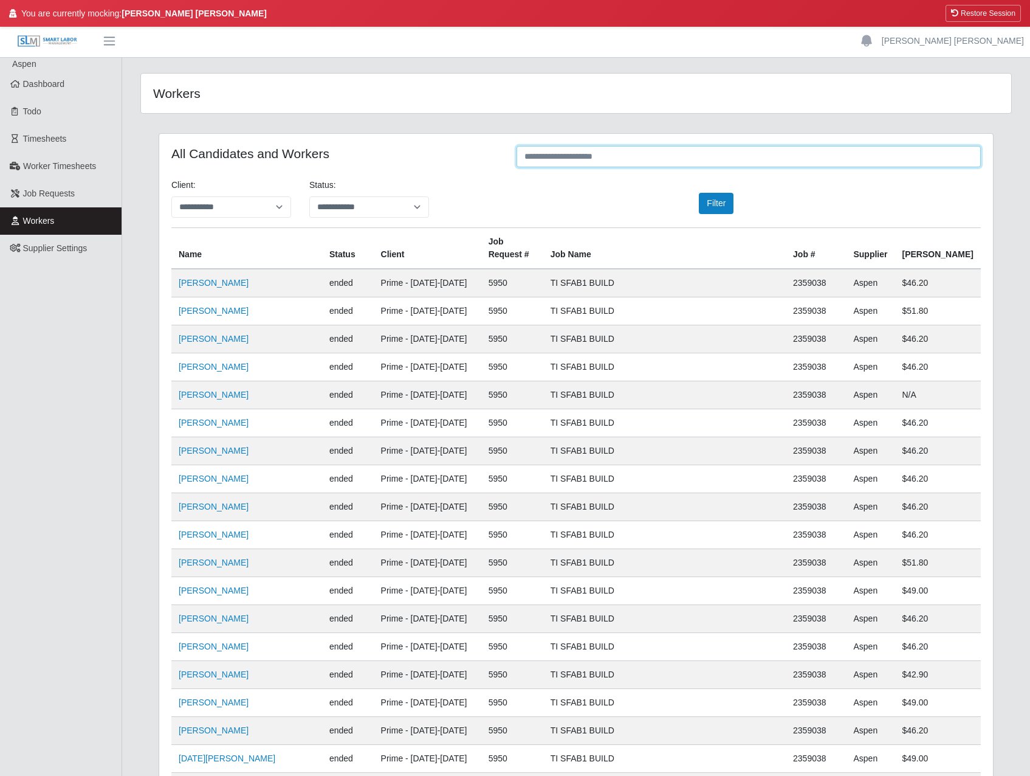
click at [571, 160] on input "text" at bounding box center [749, 156] width 465 height 21
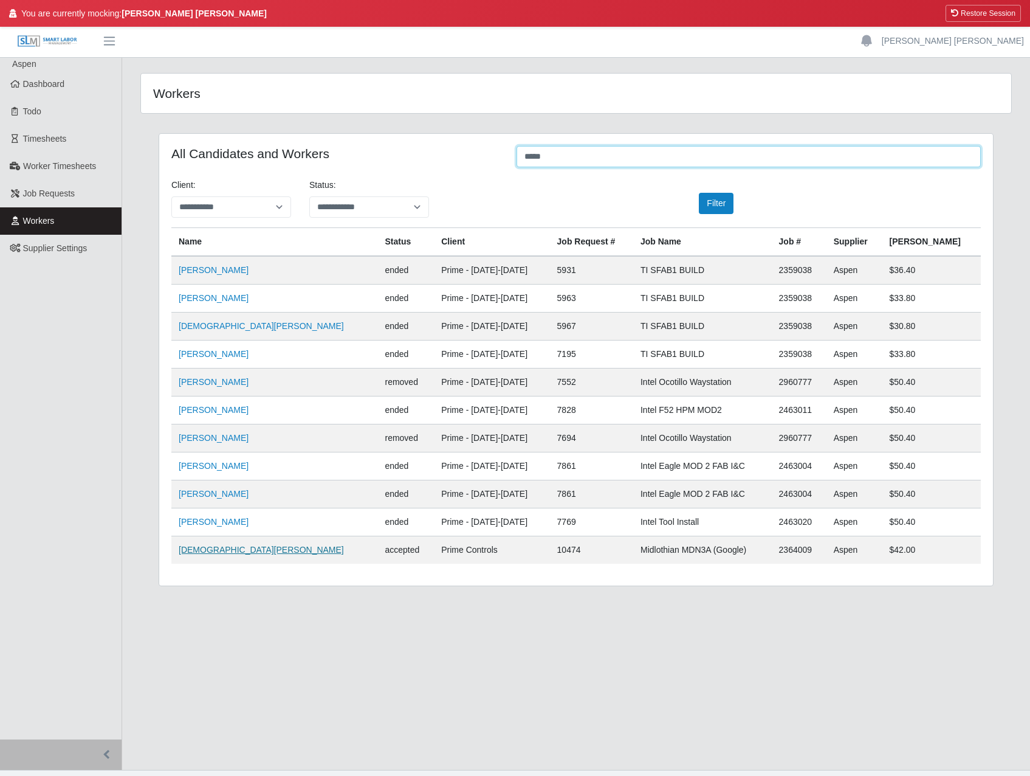
type input "*****"
click at [209, 550] on link "Jesus Nava" at bounding box center [261, 550] width 165 height 10
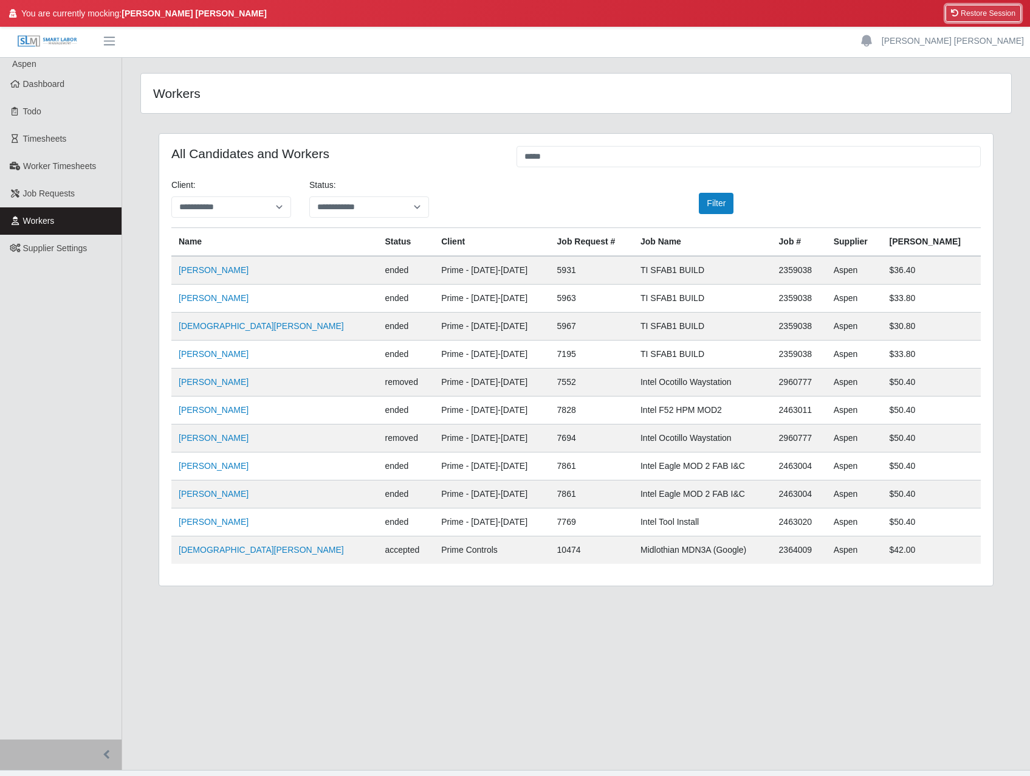
click at [965, 11] on button "Restore Session" at bounding box center [983, 13] width 75 height 17
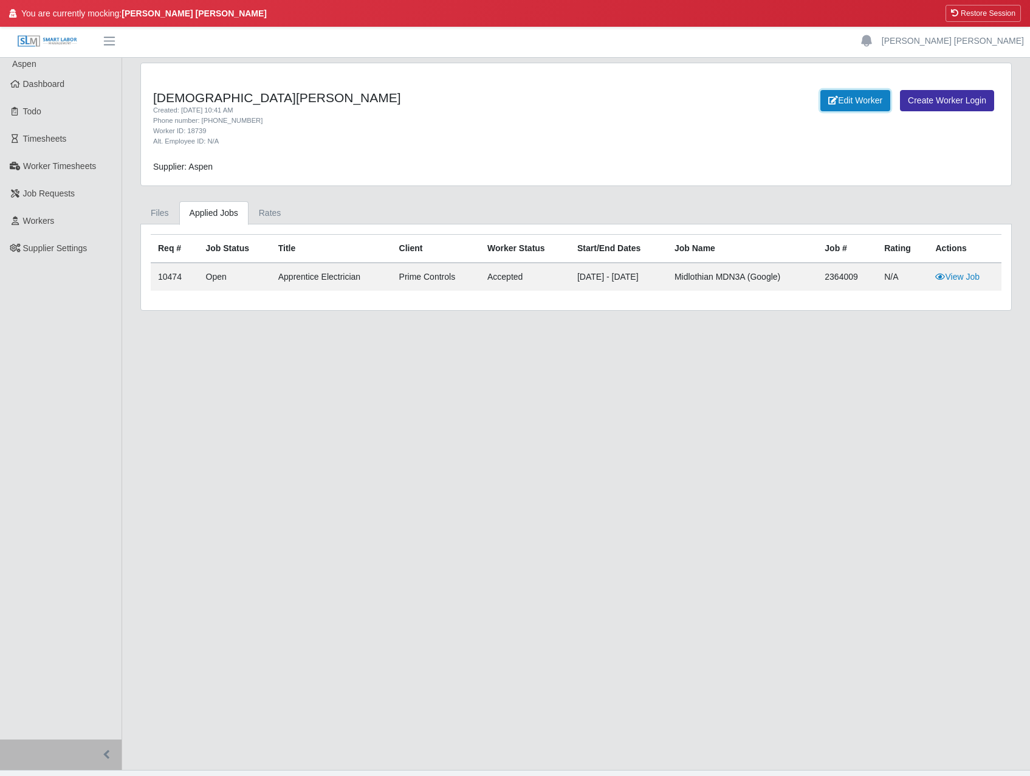
click at [846, 105] on link "Edit Worker" at bounding box center [856, 100] width 70 height 21
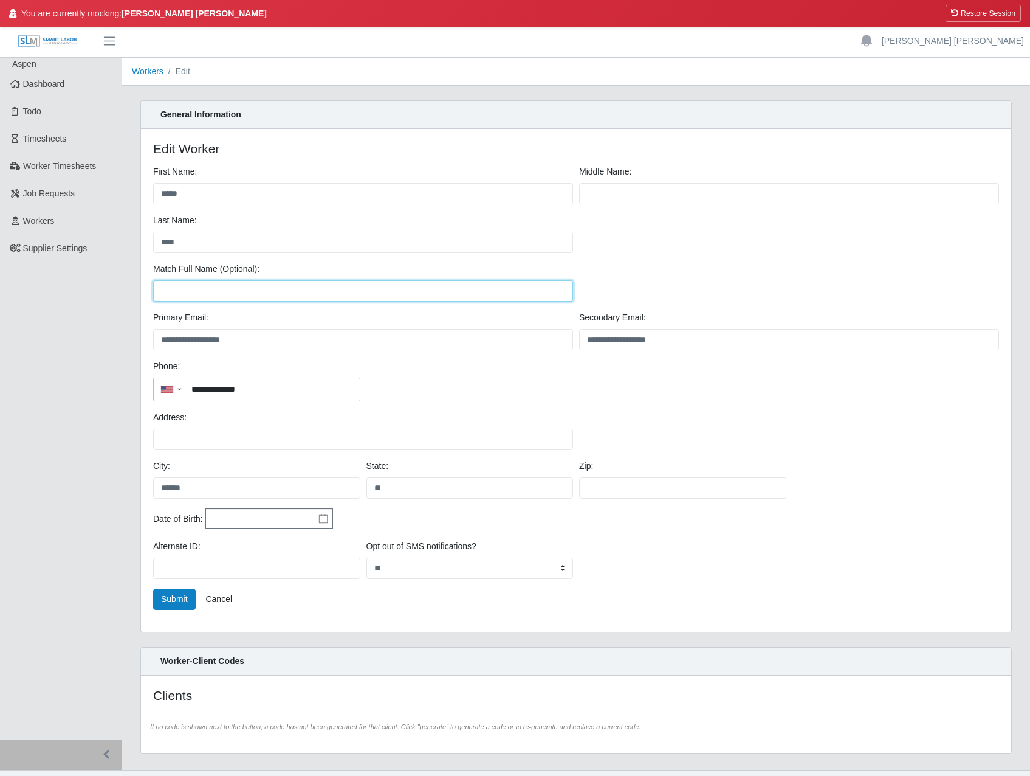
click at [207, 295] on input "Match Full Name (Optional):" at bounding box center [363, 290] width 420 height 21
type input "*"
click at [119, 356] on ul "Aspen Dashboard Todo Timesheets Worker Timesheets Job Requests Workers Supplier…" at bounding box center [61, 398] width 122 height 681
click at [159, 607] on button "Submit" at bounding box center [174, 598] width 43 height 21
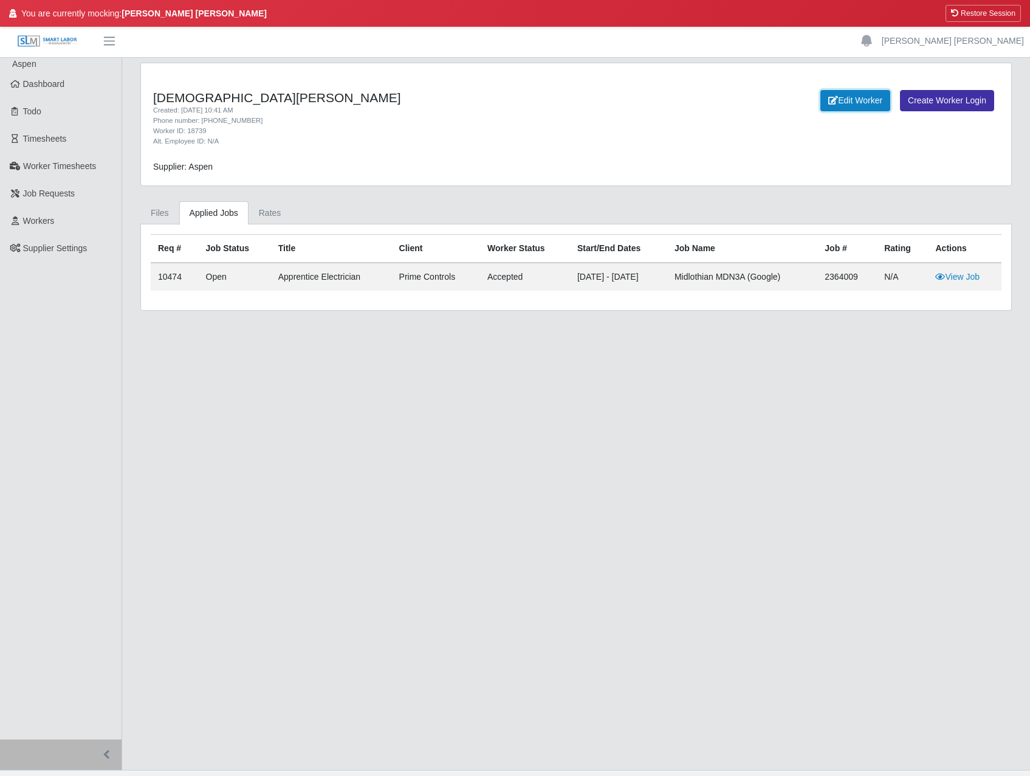
click at [838, 103] on link "Edit Worker" at bounding box center [856, 100] width 70 height 21
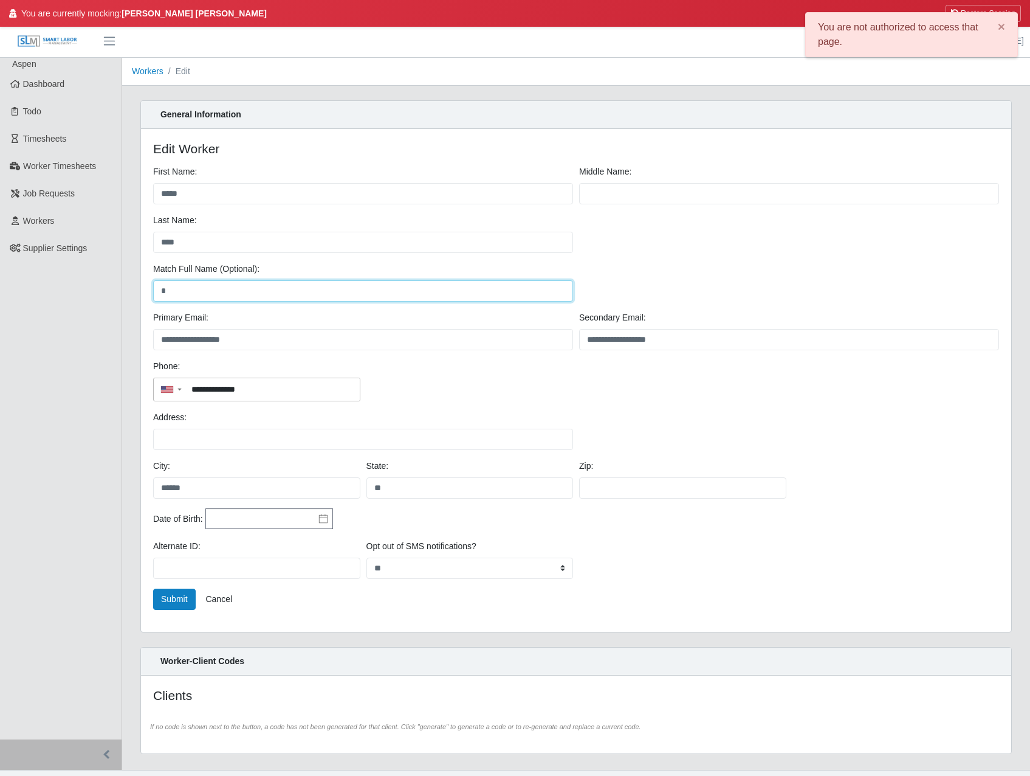
drag, startPoint x: 122, startPoint y: 294, endPoint x: 105, endPoint y: 291, distance: 17.3
click at [107, 291] on div "**********" at bounding box center [515, 414] width 1030 height 712
click at [169, 601] on button "Submit" at bounding box center [174, 598] width 43 height 21
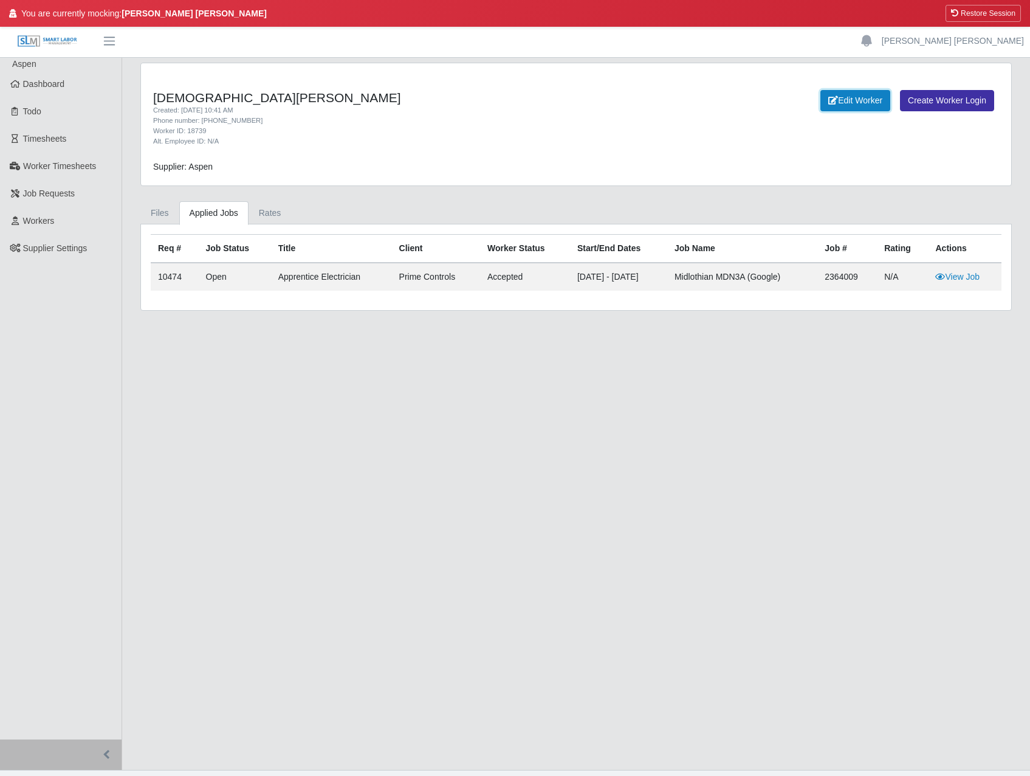
click at [829, 97] on icon at bounding box center [834, 100] width 10 height 9
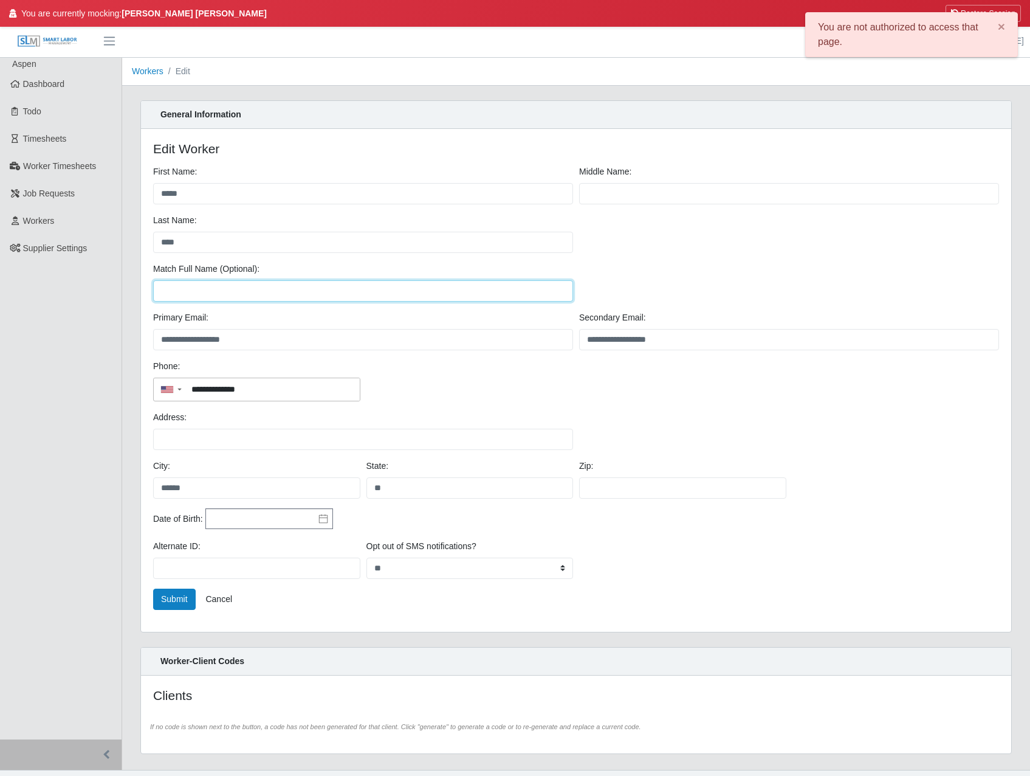
click at [231, 293] on input "Match Full Name (Optional):" at bounding box center [363, 290] width 420 height 21
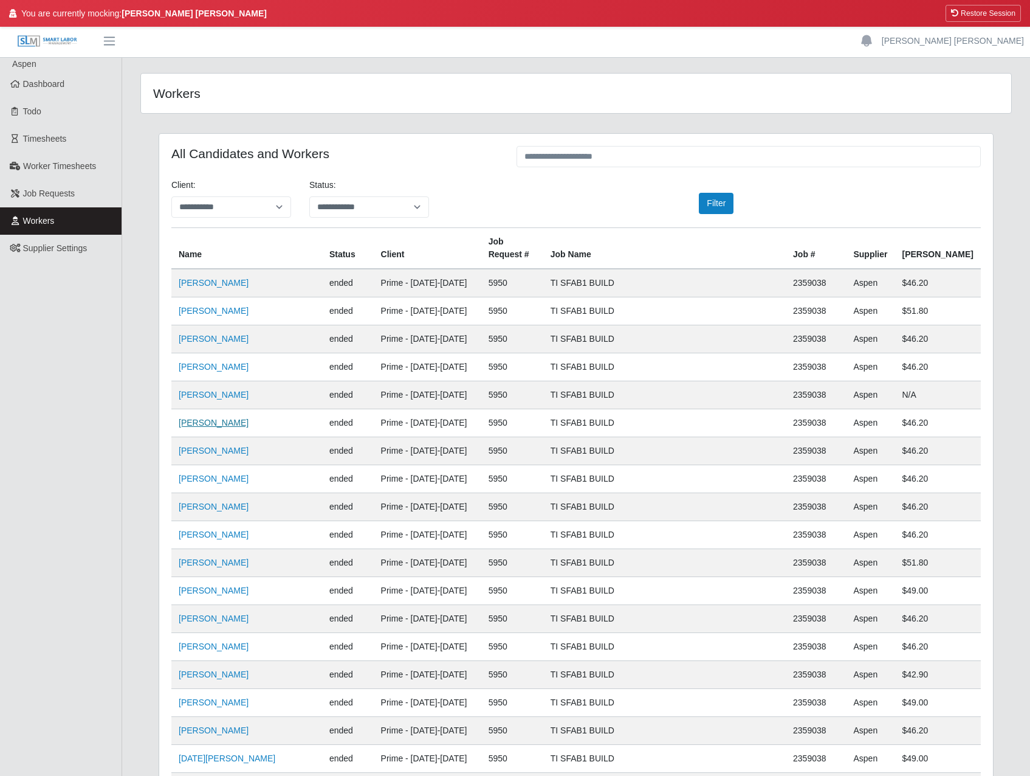
click at [227, 418] on link "Javier Argueta" at bounding box center [214, 423] width 70 height 10
click at [60, 218] on link "Workers" at bounding box center [61, 220] width 122 height 27
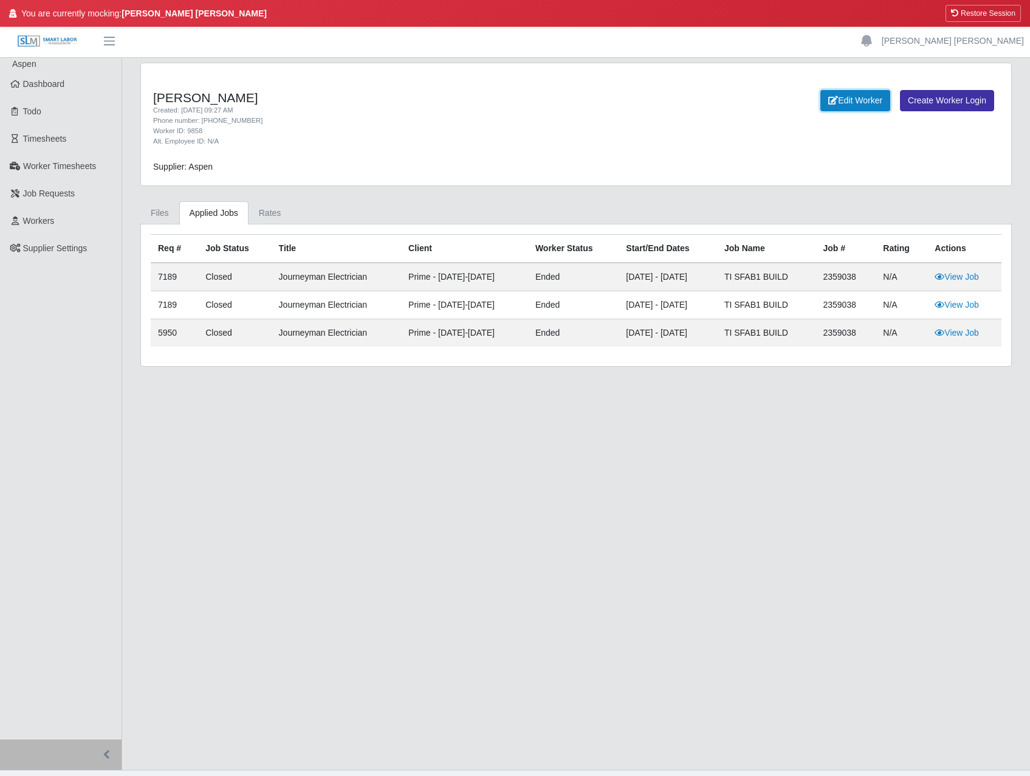
click at [839, 100] on link "Edit Worker" at bounding box center [856, 100] width 70 height 21
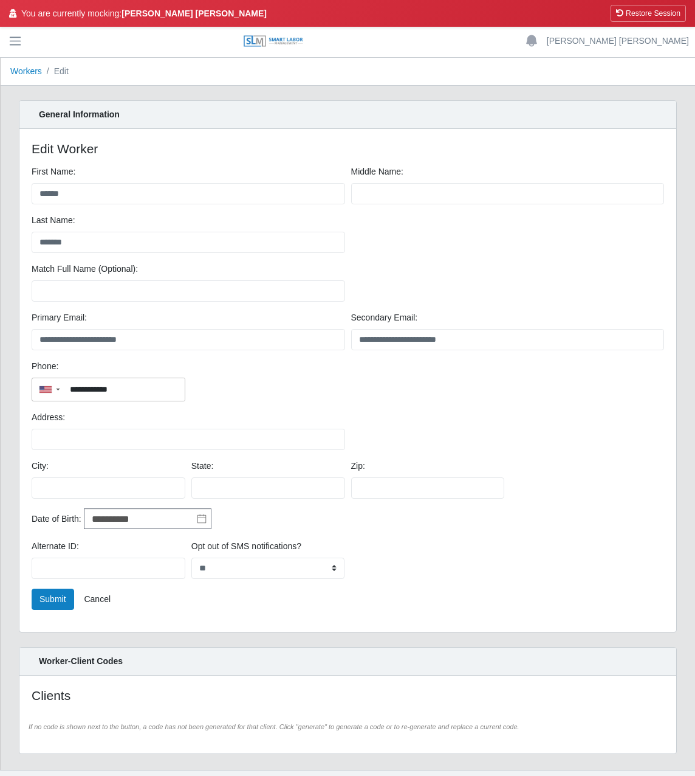
click at [514, 84] on ol "Workers Edit" at bounding box center [348, 72] width 695 height 28
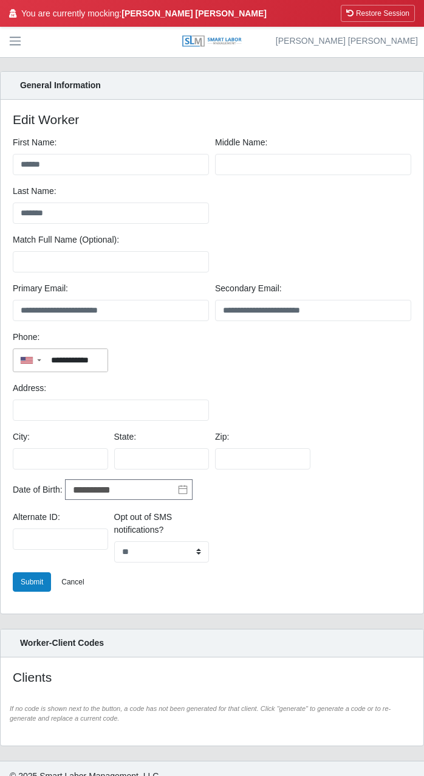
scroll to position [45, 0]
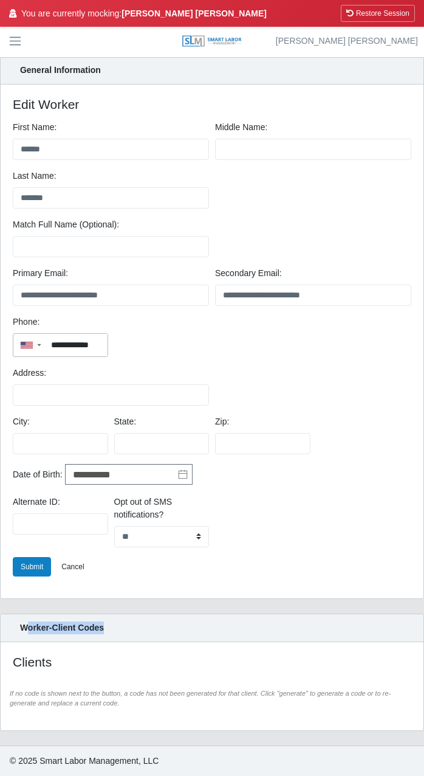
drag, startPoint x: 29, startPoint y: 628, endPoint x: 121, endPoint y: 630, distance: 92.4
click at [121, 630] on div "Worker-Client Codes" at bounding box center [212, 628] width 423 height 28
drag, startPoint x: 121, startPoint y: 630, endPoint x: 88, endPoint y: 644, distance: 36.0
click at [88, 644] on div "Clients If no code is shown next to the button, a code has not been generated f…" at bounding box center [212, 686] width 423 height 88
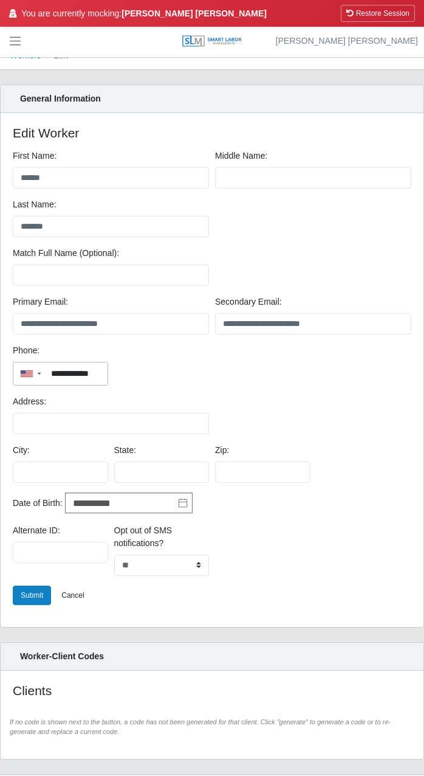
scroll to position [0, 0]
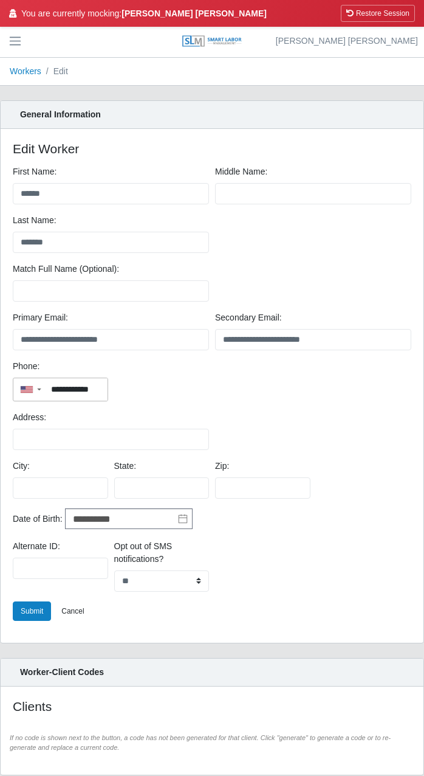
click at [306, 412] on div "Address:" at bounding box center [212, 435] width 405 height 49
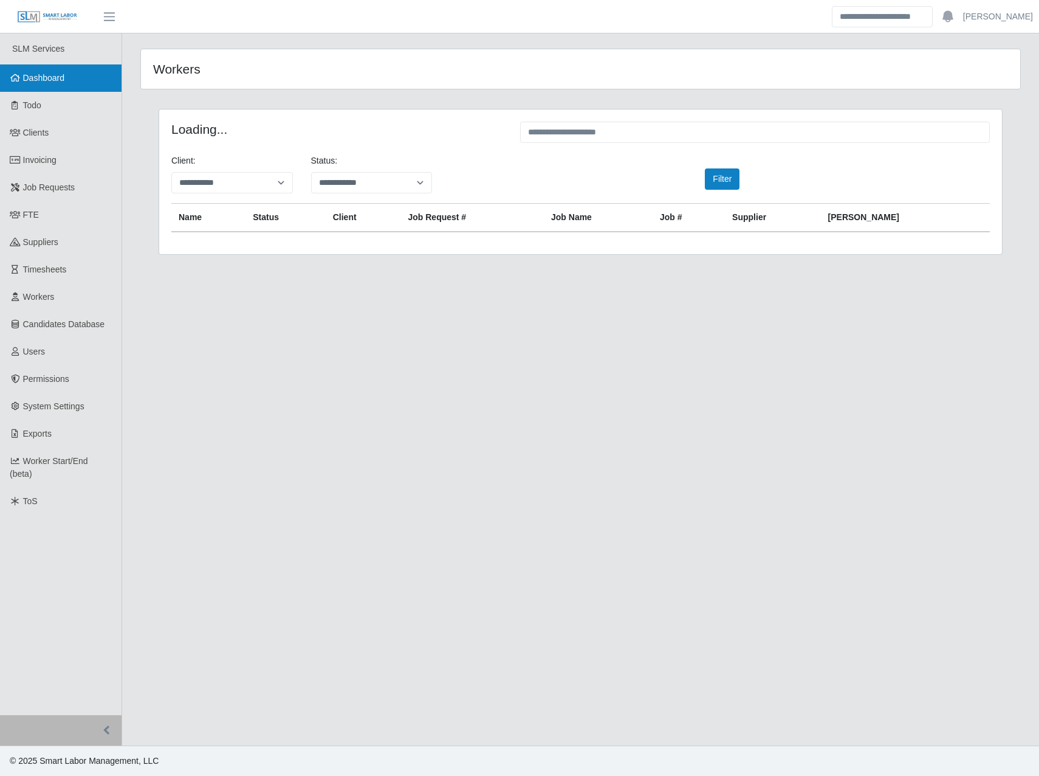
click at [61, 78] on span "Dashboard" at bounding box center [44, 78] width 42 height 10
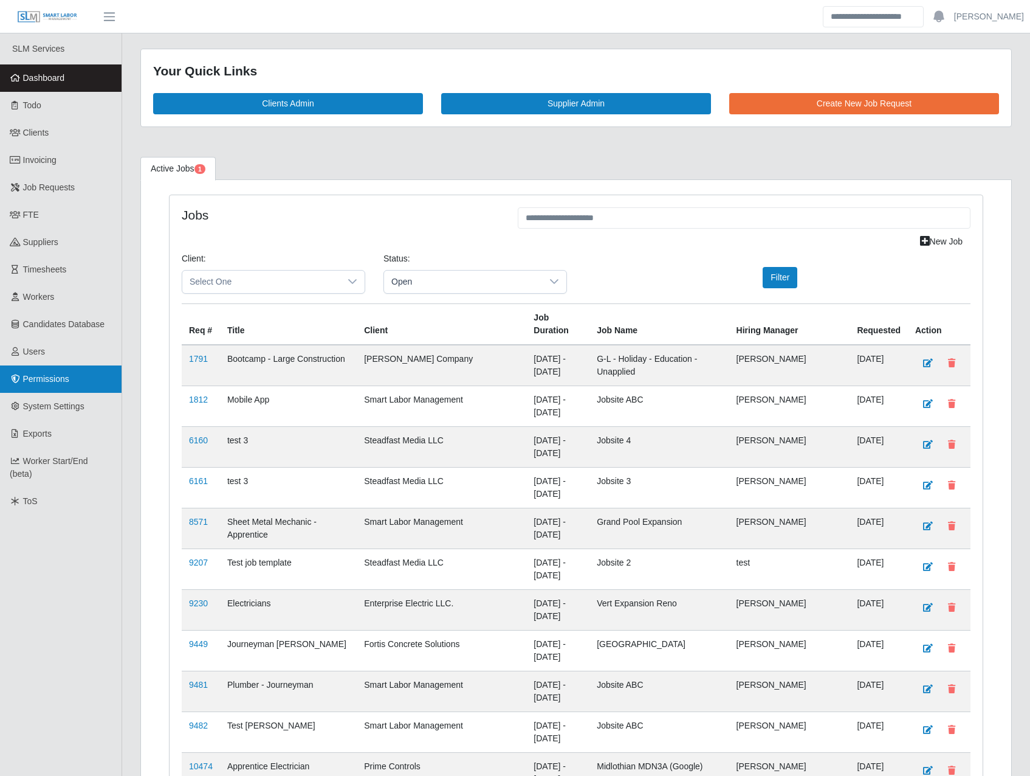
click at [44, 374] on span "Permissions" at bounding box center [46, 379] width 46 height 10
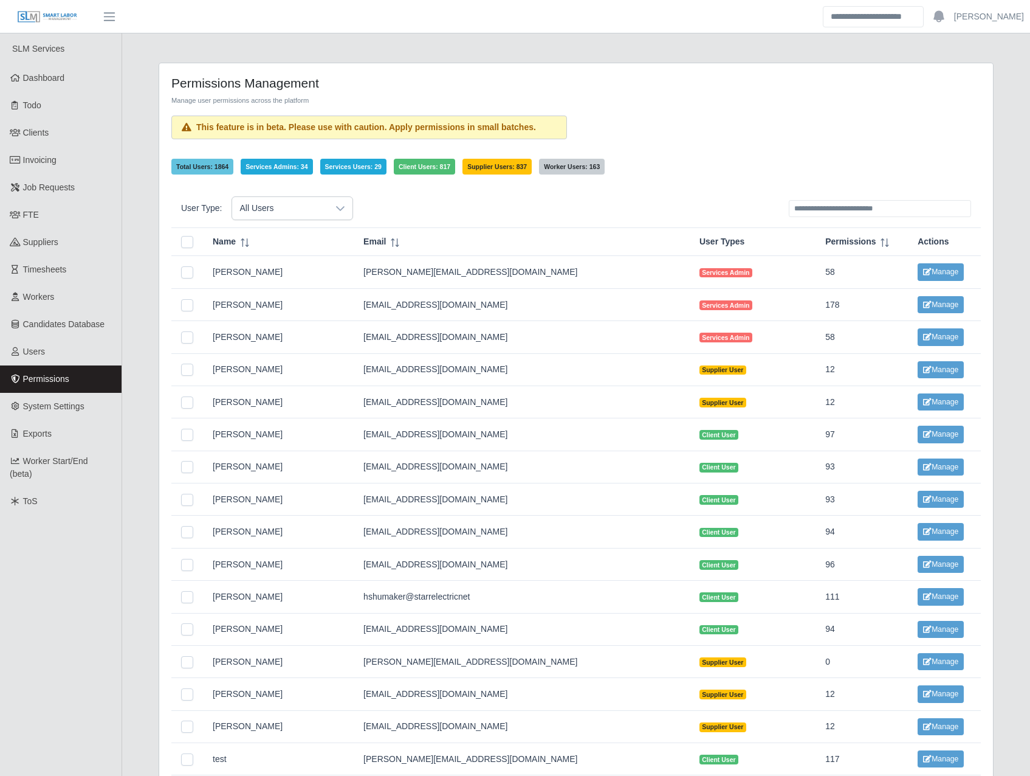
click at [832, 170] on div "Total Users: 1864 Services Admins: 34 Services Users: 29 Client Users: 817 Supp…" at bounding box center [576, 167] width 810 height 16
click at [809, 212] on input "text" at bounding box center [880, 208] width 182 height 17
click at [804, 207] on input "text" at bounding box center [880, 208] width 182 height 17
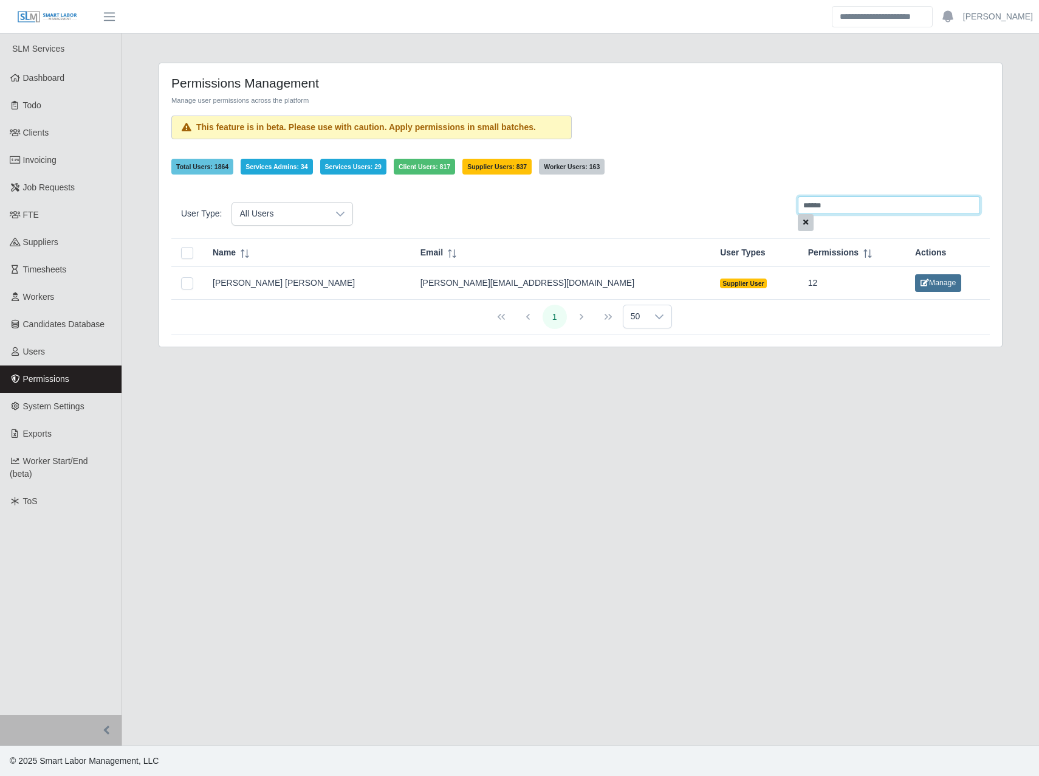
type input "******"
click at [915, 280] on button "Manage" at bounding box center [938, 282] width 46 height 17
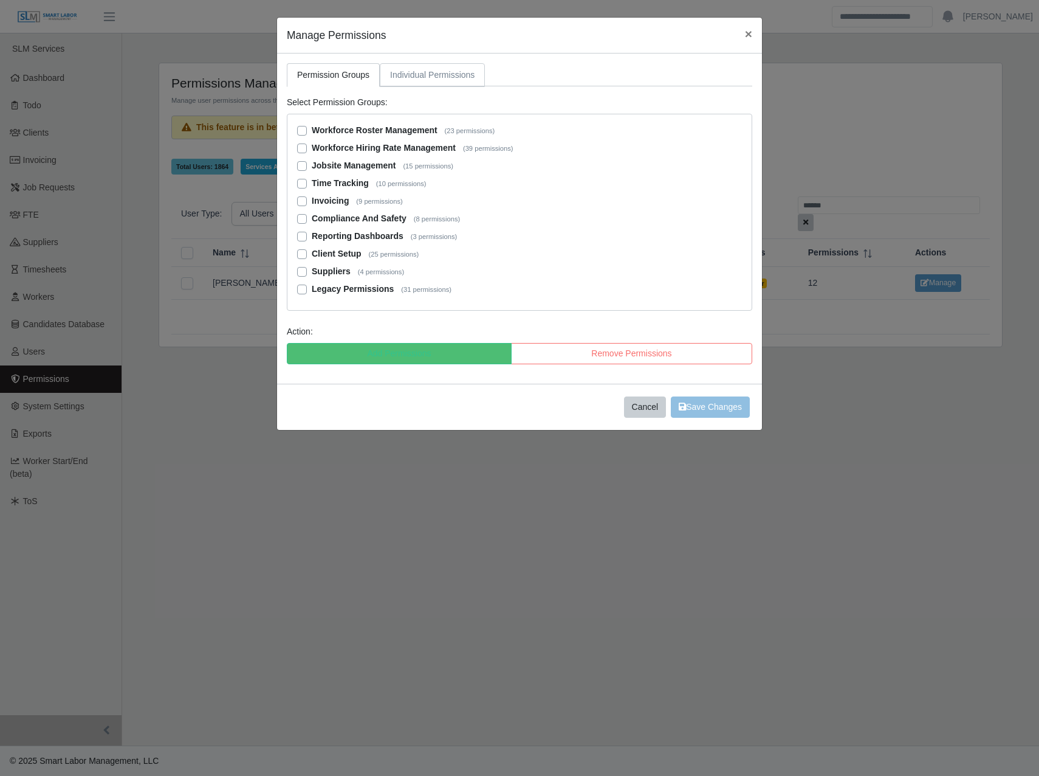
click at [458, 74] on link "Individual Permissions" at bounding box center [432, 75] width 105 height 24
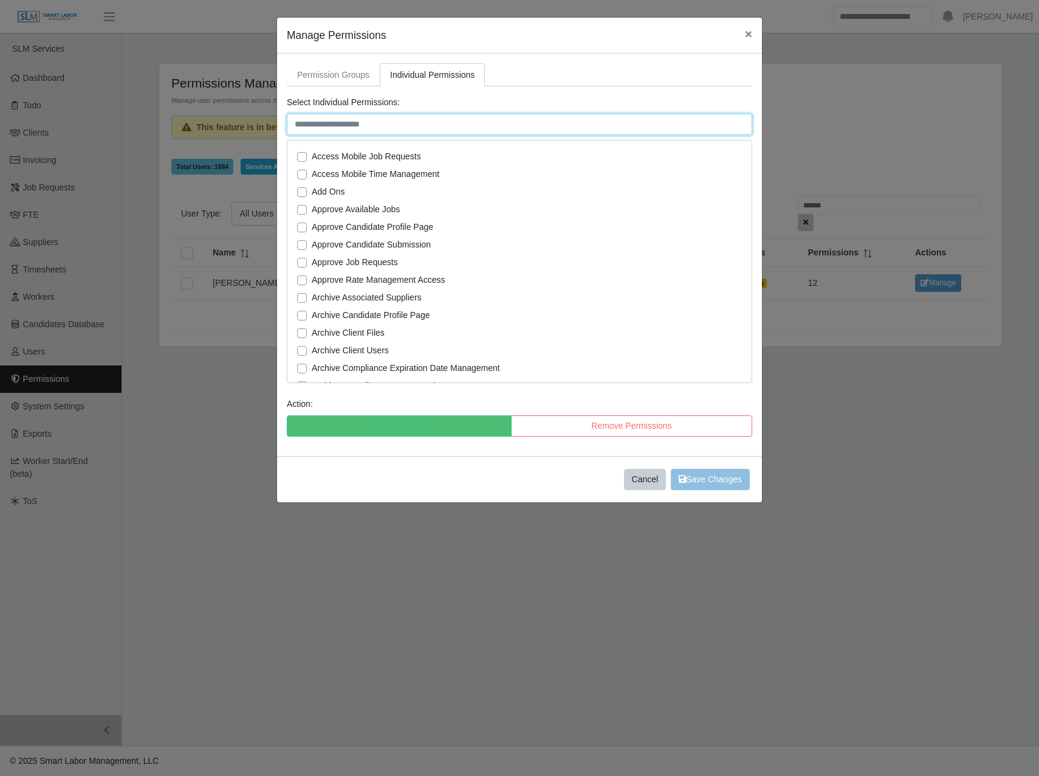
click at [384, 128] on input "text" at bounding box center [520, 124] width 466 height 21
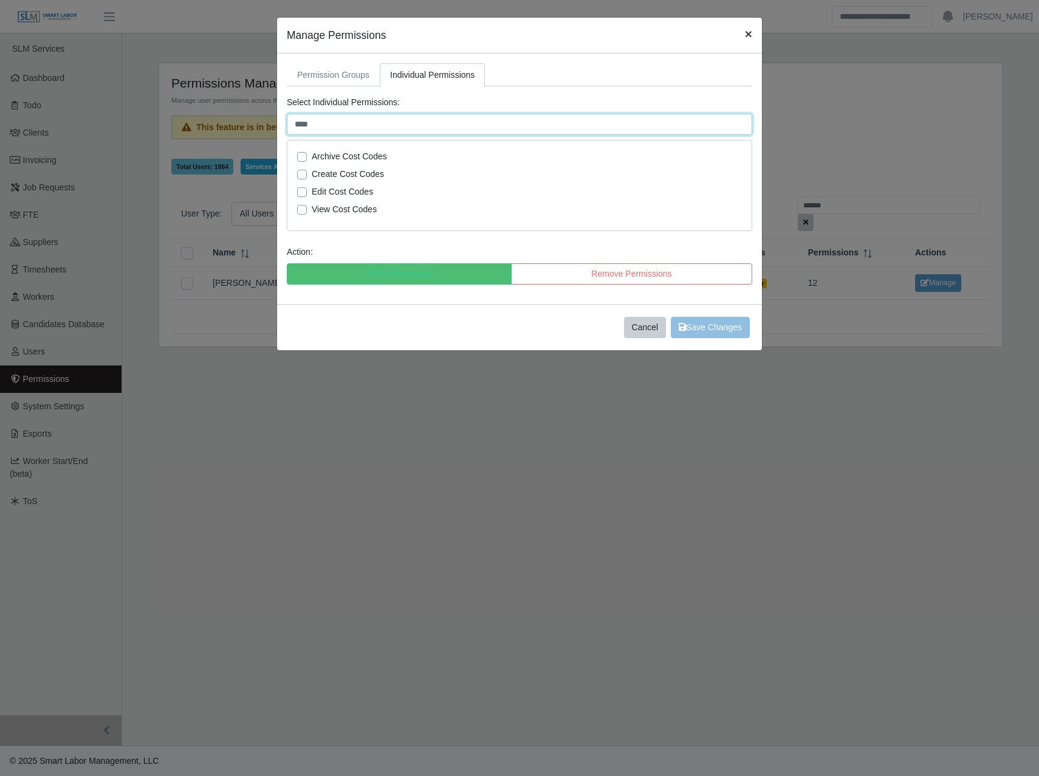
type input "****"
click at [745, 33] on span "×" at bounding box center [748, 34] width 7 height 14
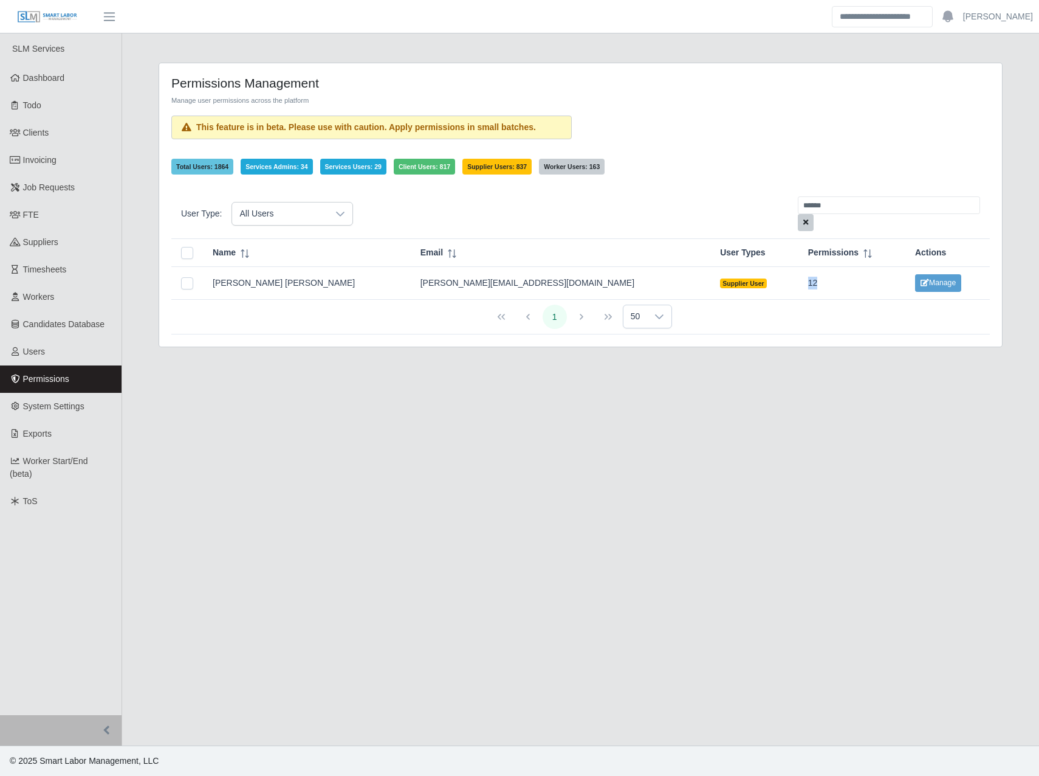
drag, startPoint x: 699, startPoint y: 289, endPoint x: 669, endPoint y: 292, distance: 29.9
click at [669, 292] on tr "Joelle Alex joelle@atstaffing.net Supplier User 12 Manage" at bounding box center [580, 283] width 819 height 32
click at [915, 280] on button "Manage" at bounding box center [938, 282] width 46 height 17
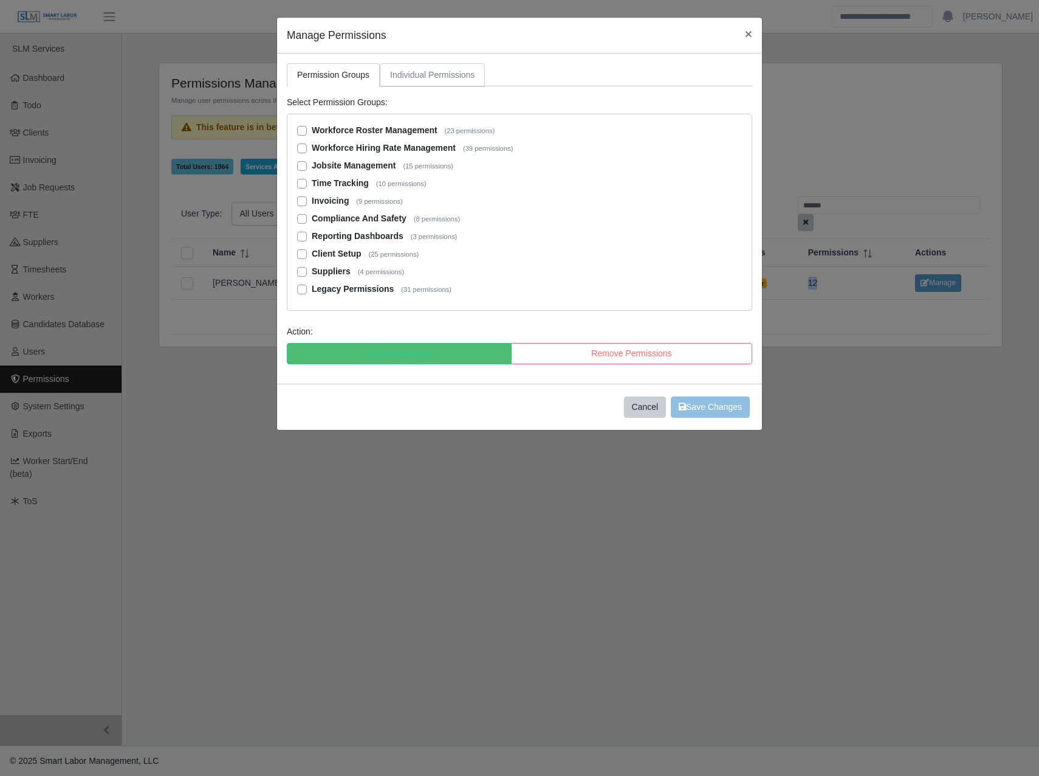
click at [466, 81] on link "Individual Permissions" at bounding box center [432, 75] width 105 height 24
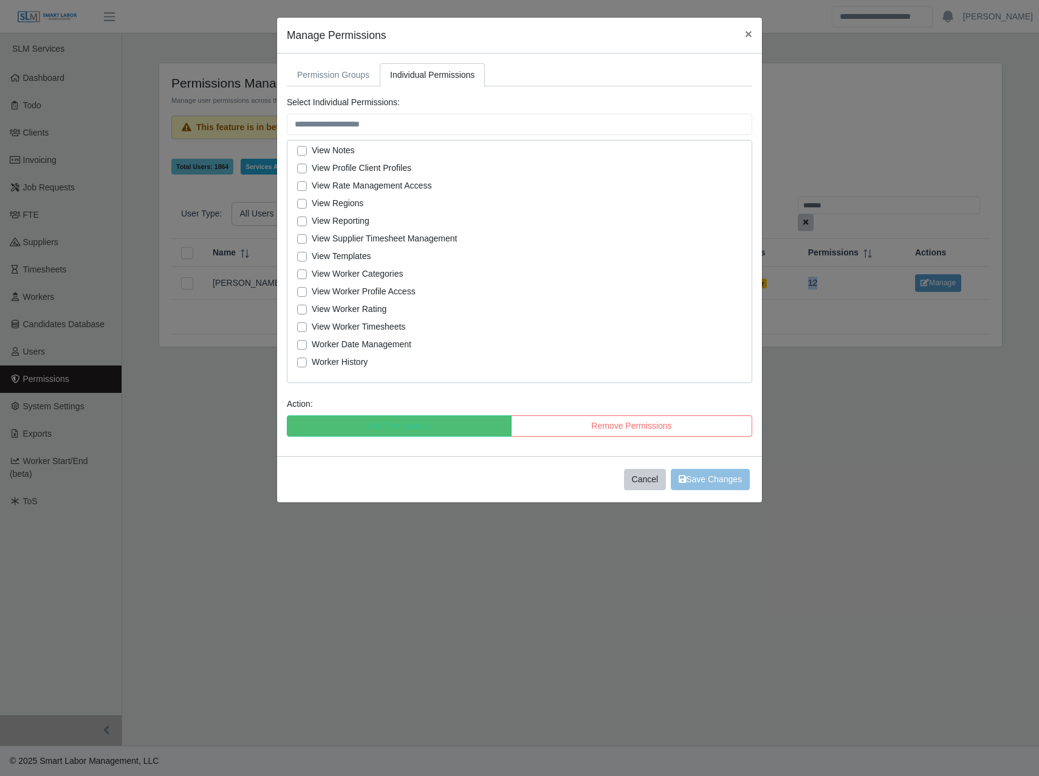
scroll to position [2633, 0]
click at [400, 115] on input "text" at bounding box center [520, 124] width 466 height 21
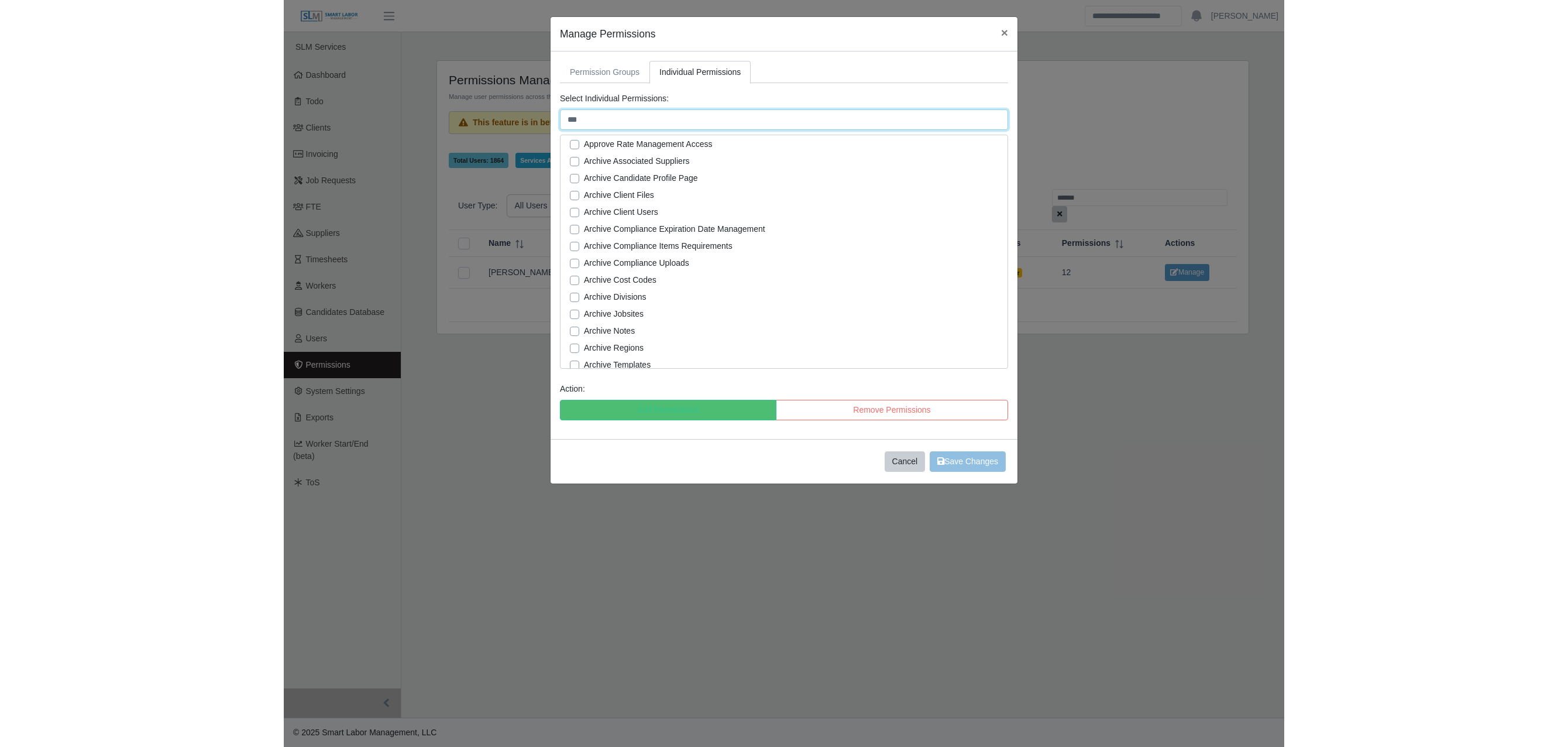
scroll to position [0, 0]
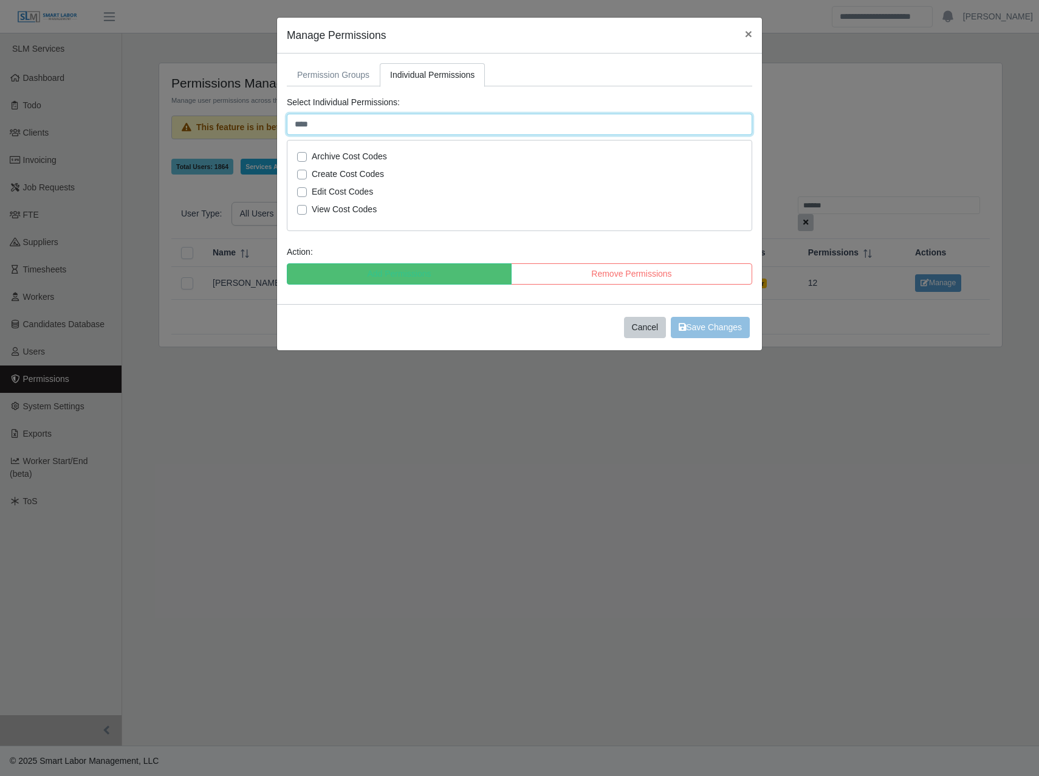
type input "****"
click at [348, 205] on label "View Cost Codes" at bounding box center [344, 209] width 65 height 13
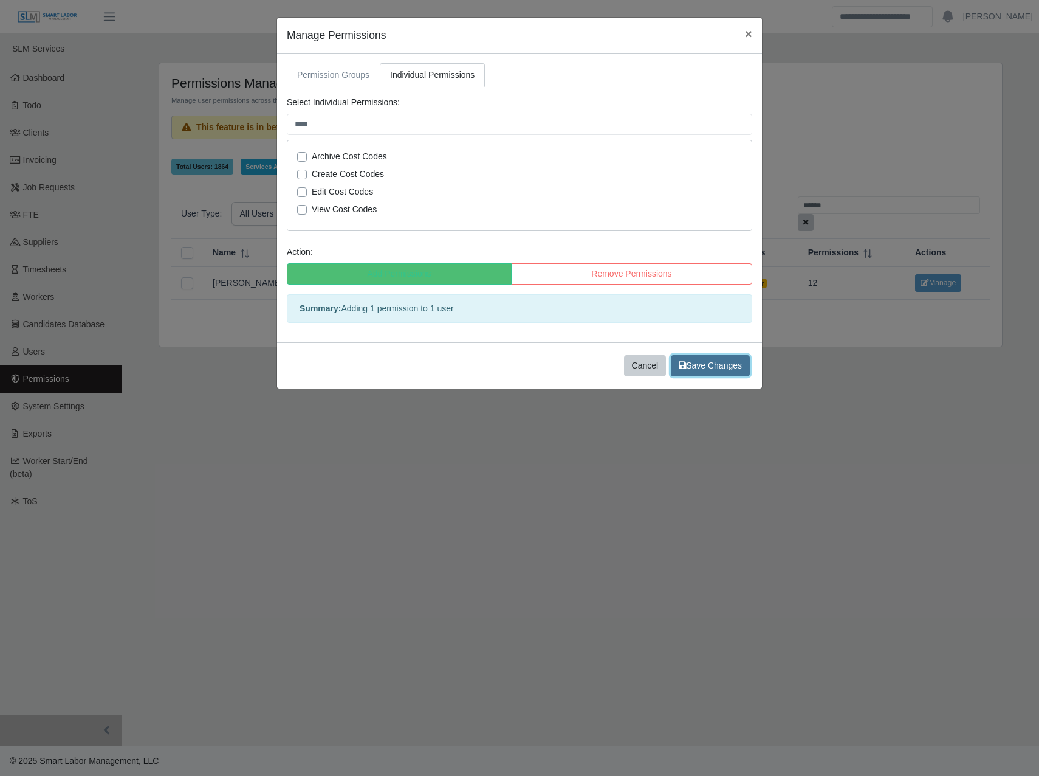
click at [704, 365] on span "Save Changes" at bounding box center [710, 365] width 63 height 10
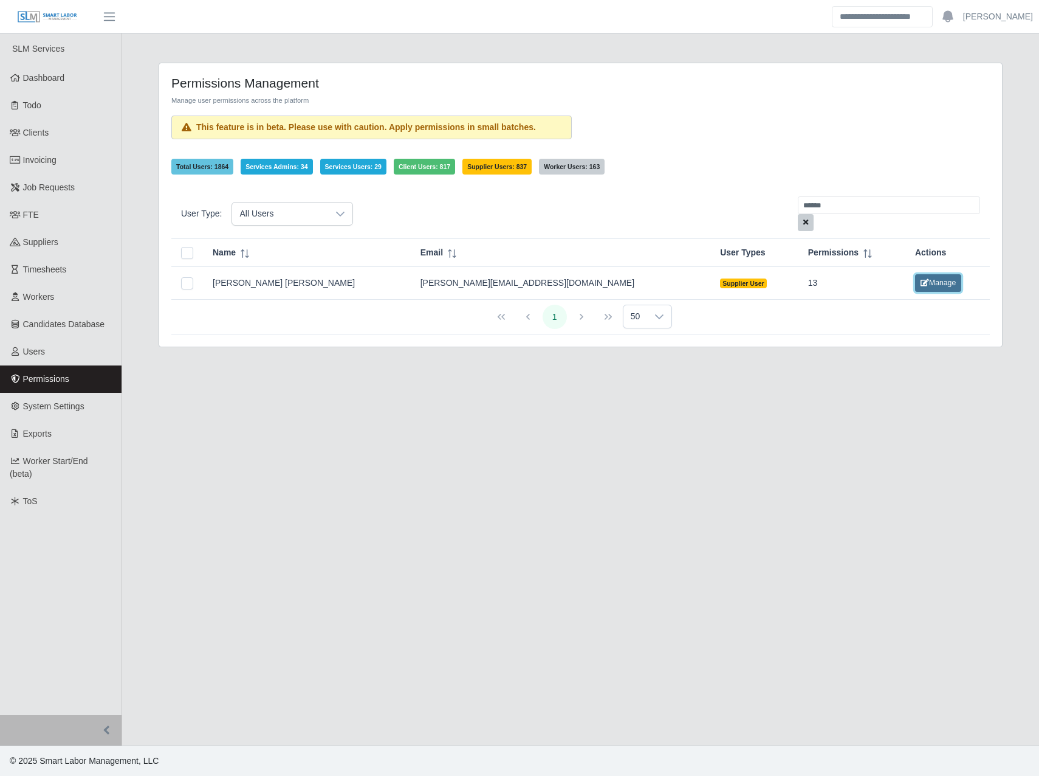
click at [915, 281] on button "Manage" at bounding box center [938, 282] width 46 height 17
click at [915, 276] on button "Manage" at bounding box center [938, 282] width 46 height 17
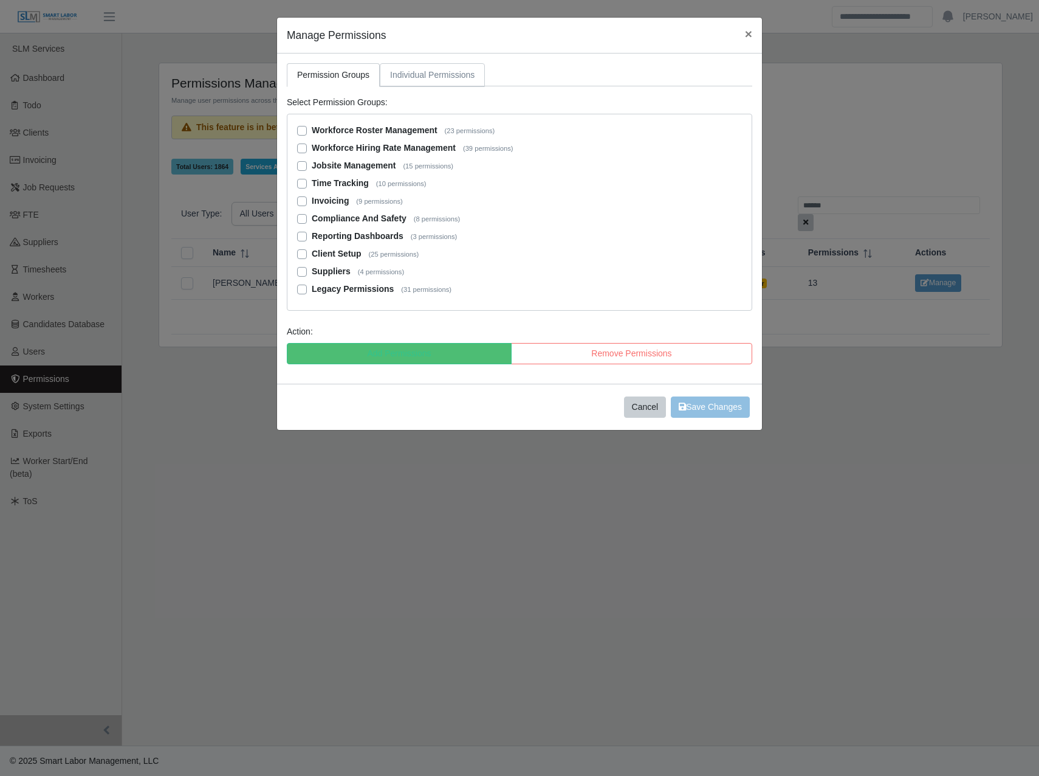
click at [442, 75] on link "Individual Permissions" at bounding box center [432, 75] width 105 height 24
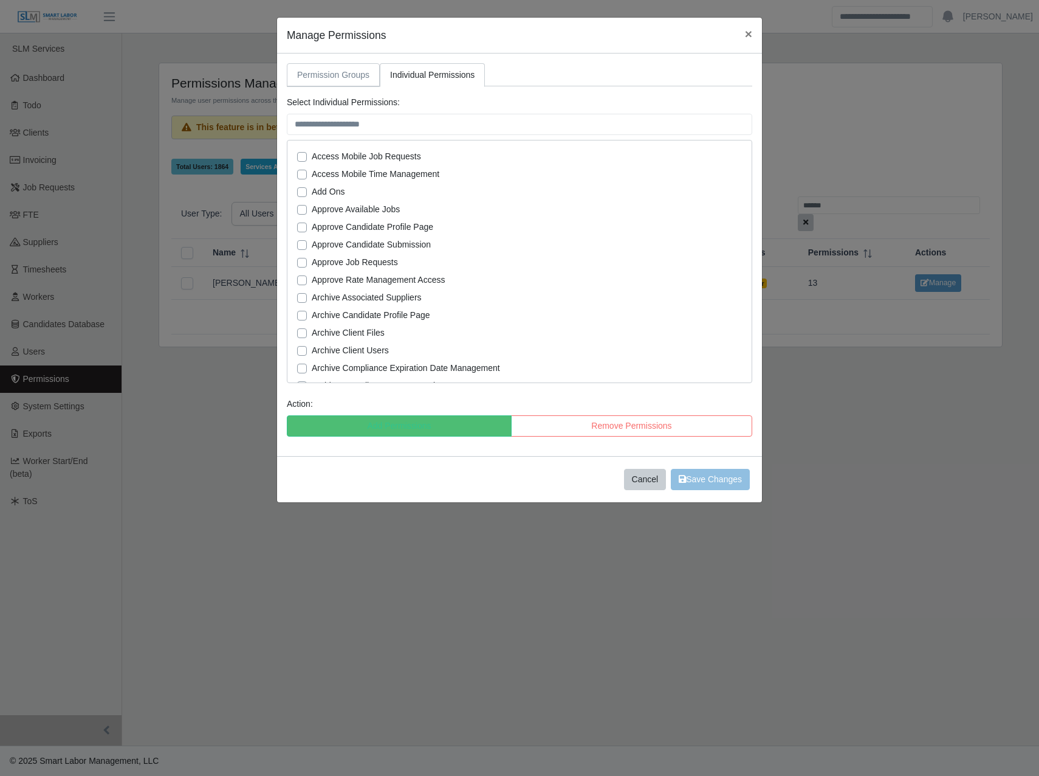
click at [346, 76] on link "Permission Groups" at bounding box center [333, 75] width 93 height 24
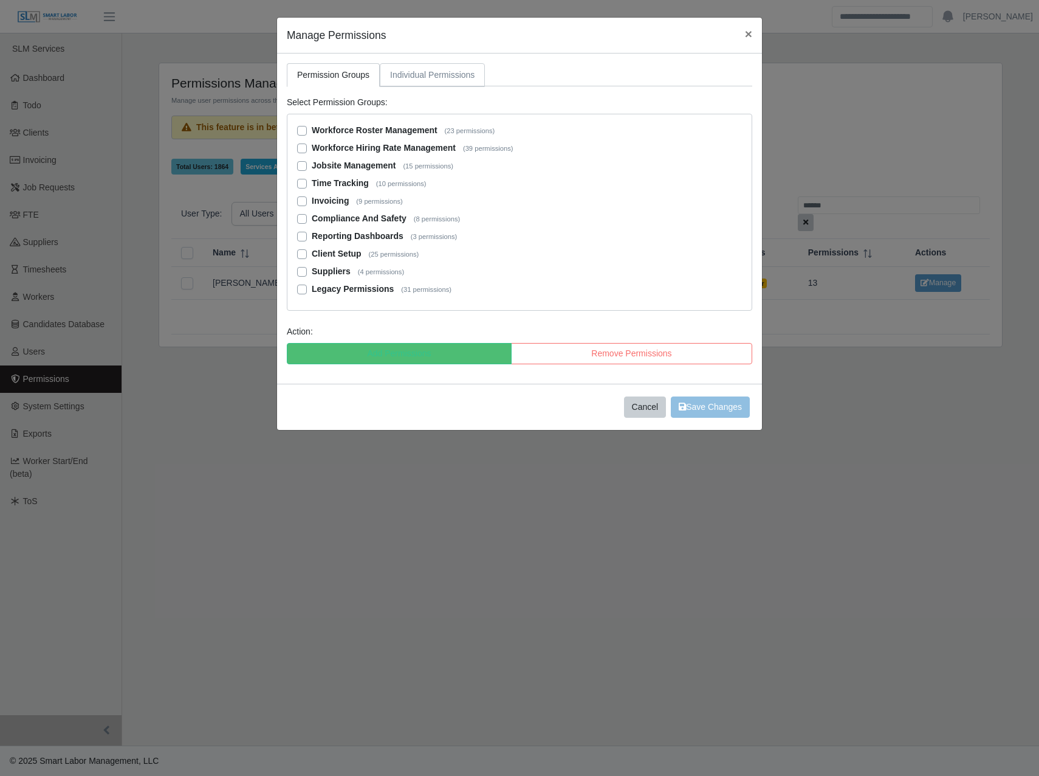
click at [418, 65] on link "Individual Permissions" at bounding box center [432, 75] width 105 height 24
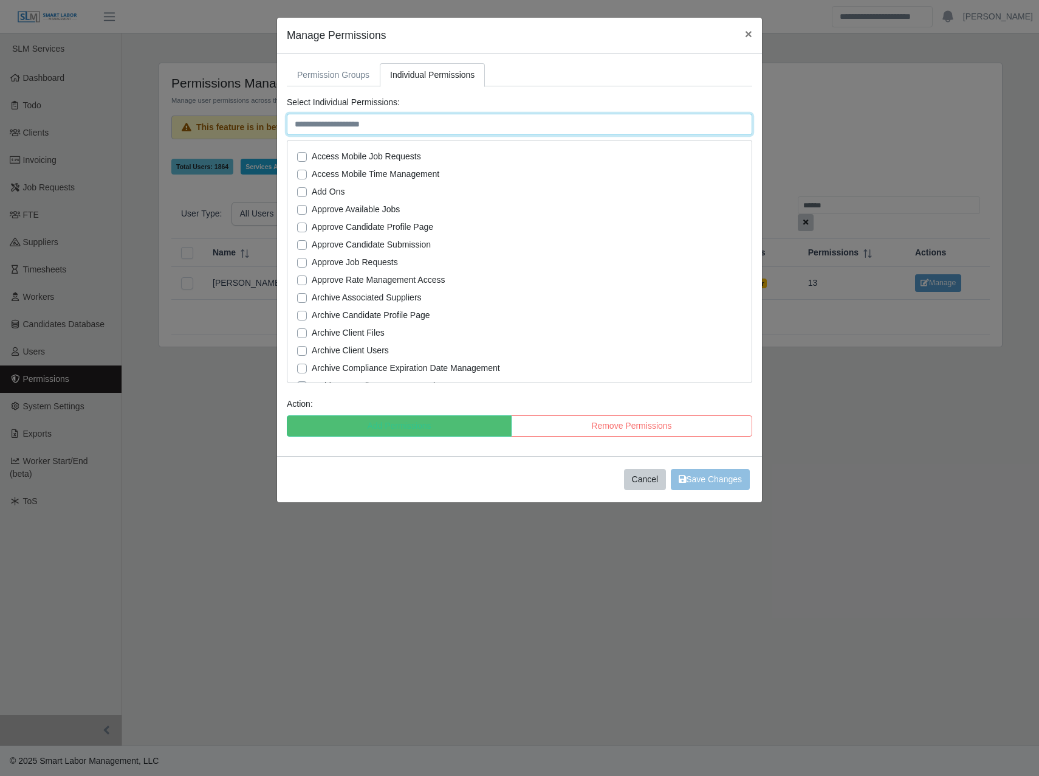
click at [384, 128] on input "text" at bounding box center [520, 124] width 466 height 21
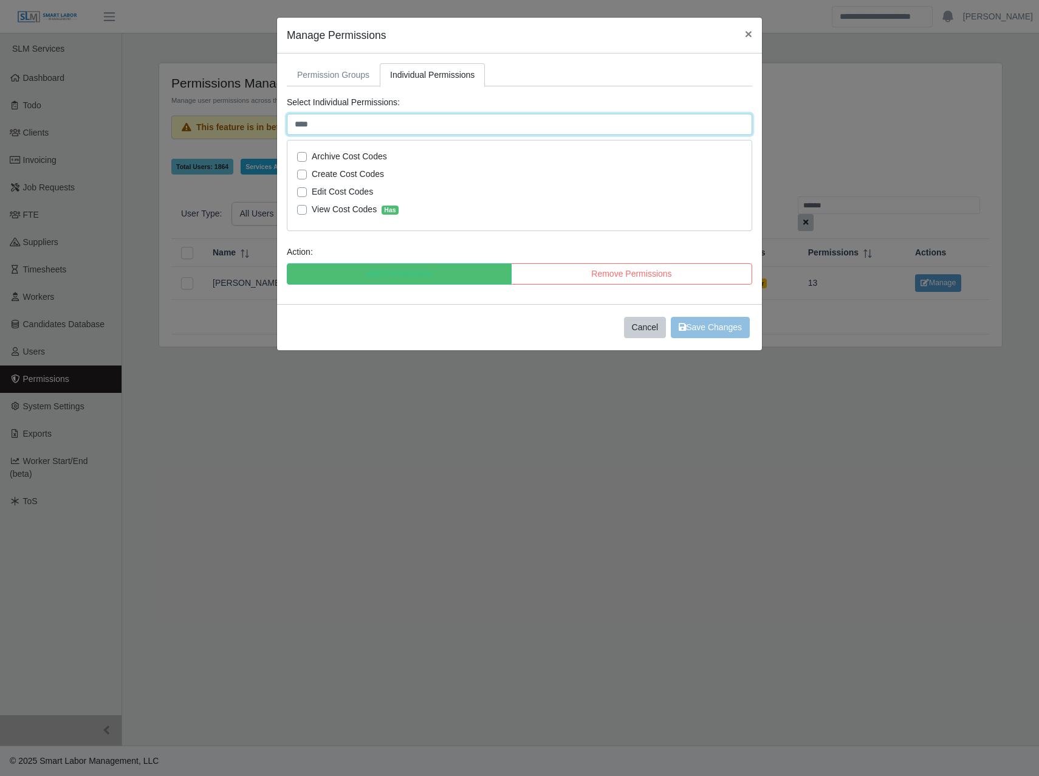
type input "****"
drag, startPoint x: 299, startPoint y: 195, endPoint x: 307, endPoint y: 186, distance: 11.6
click at [312, 194] on label "Edit Cost Codes" at bounding box center [342, 191] width 61 height 13
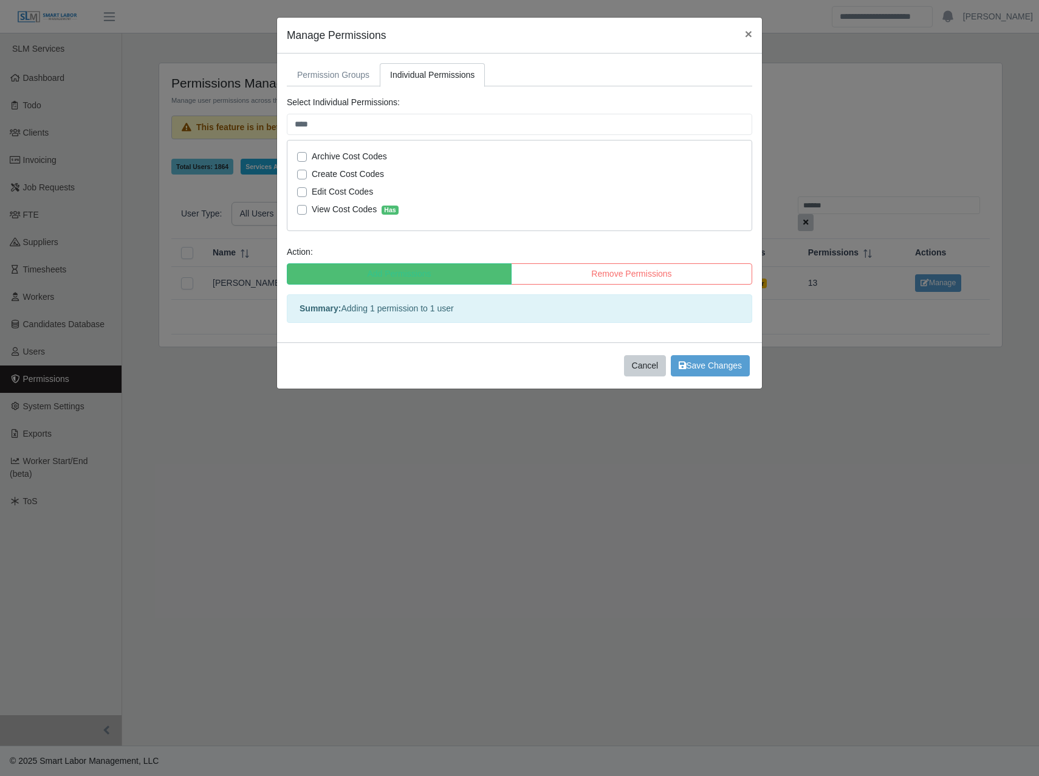
drag, startPoint x: 303, startPoint y: 177, endPoint x: 305, endPoint y: 167, distance: 10.5
click at [312, 176] on label "Create Cost Codes" at bounding box center [348, 174] width 72 height 13
click at [312, 161] on label "Archive Cost Codes" at bounding box center [349, 156] width 75 height 13
click at [708, 365] on span "Save Changes" at bounding box center [710, 365] width 63 height 10
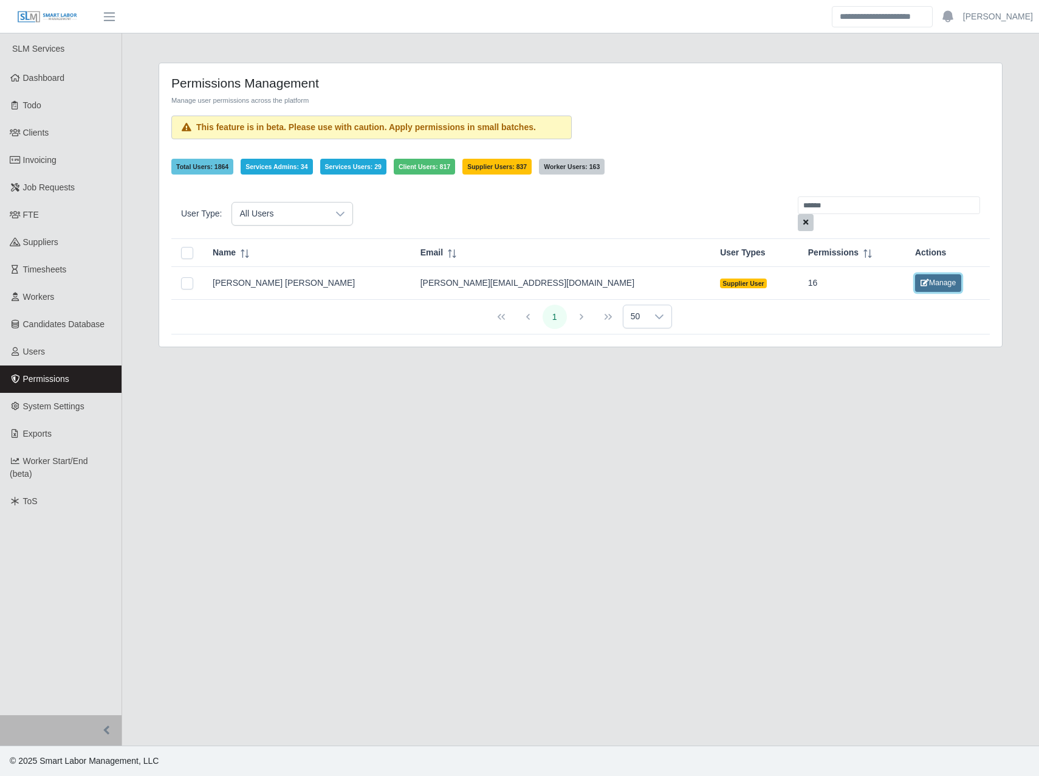
click at [915, 288] on button "Manage" at bounding box center [938, 282] width 46 height 17
click at [1008, 28] on span "×" at bounding box center [1010, 26] width 7 height 14
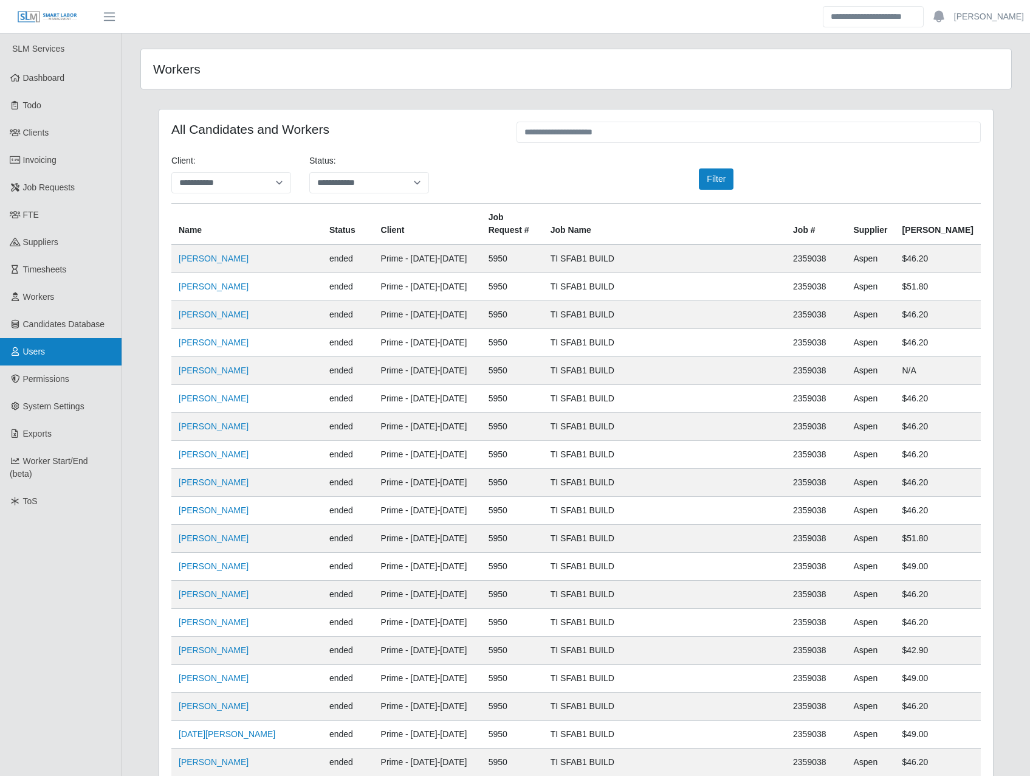
click at [53, 358] on link "Users" at bounding box center [61, 351] width 122 height 27
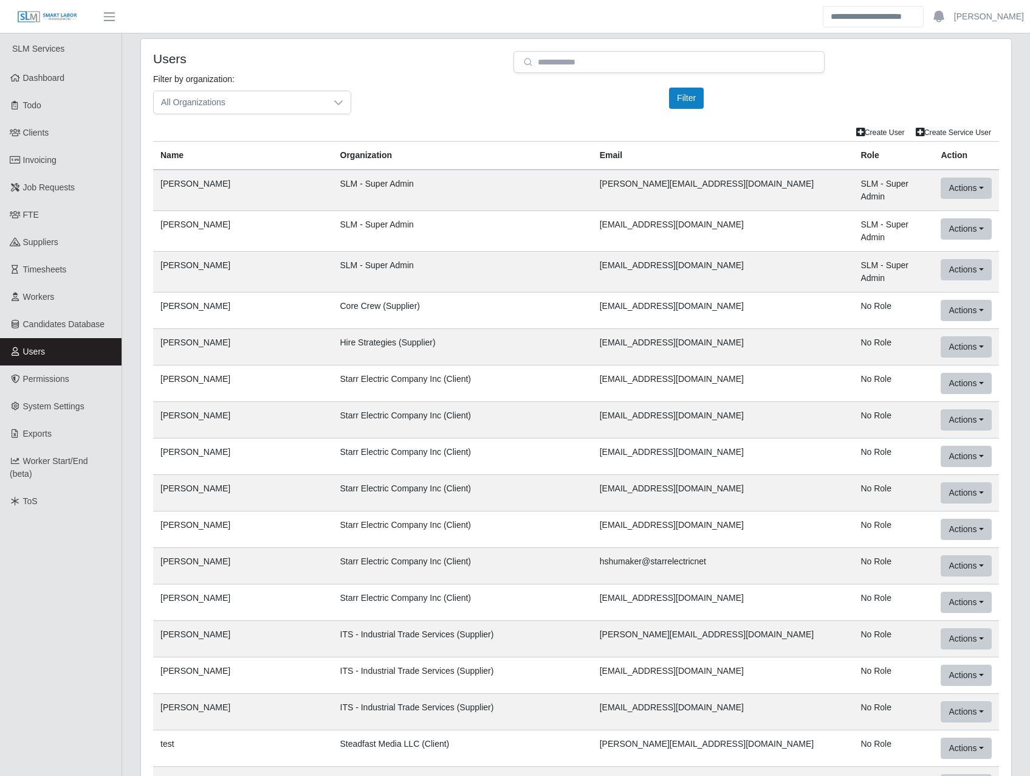
click at [447, 115] on div "Filter by organization: All Organizations Please provide a valid organization. …" at bounding box center [576, 98] width 864 height 51
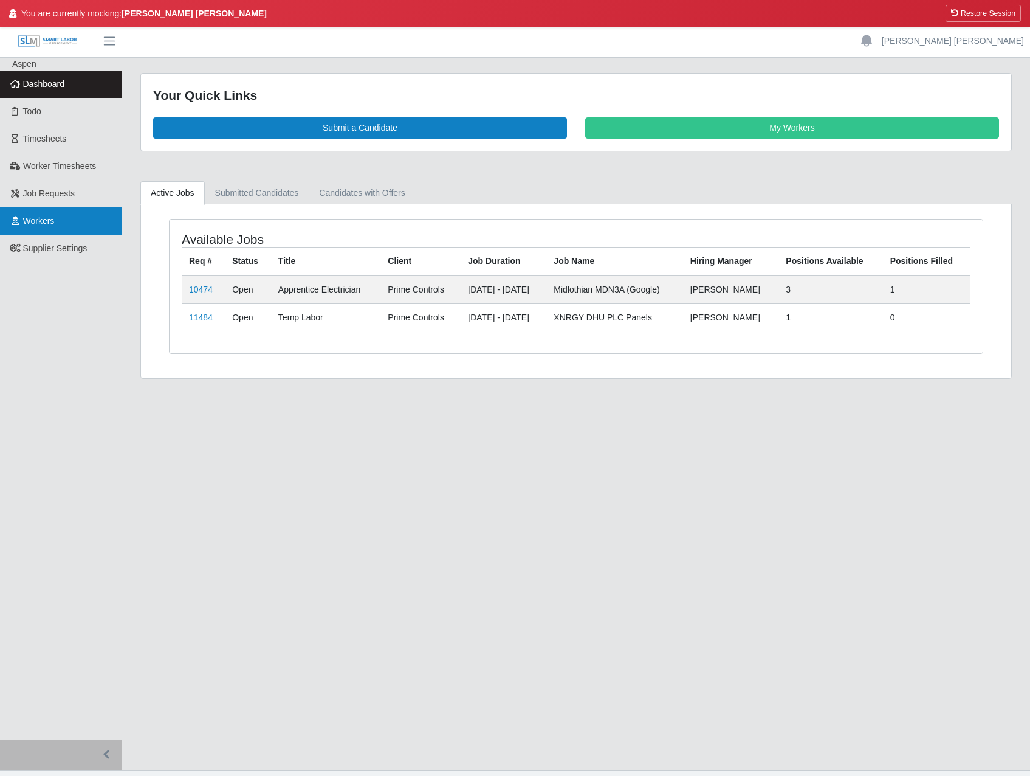
click at [73, 226] on link "Workers" at bounding box center [61, 220] width 122 height 27
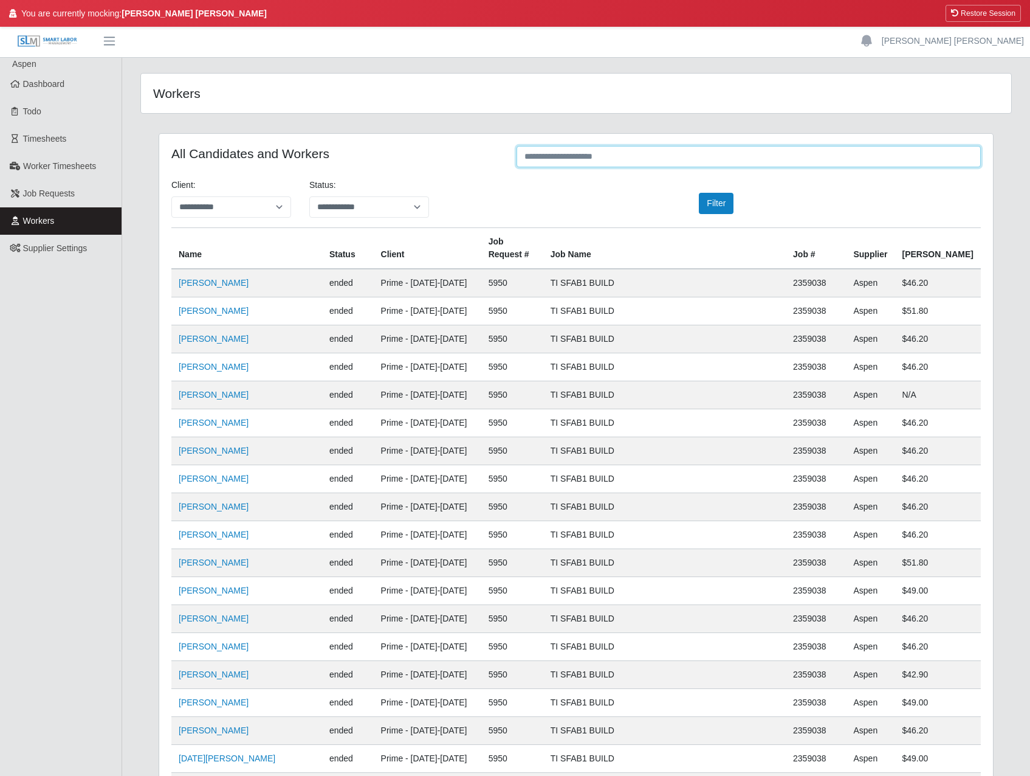
click at [609, 153] on input "text" at bounding box center [749, 156] width 465 height 21
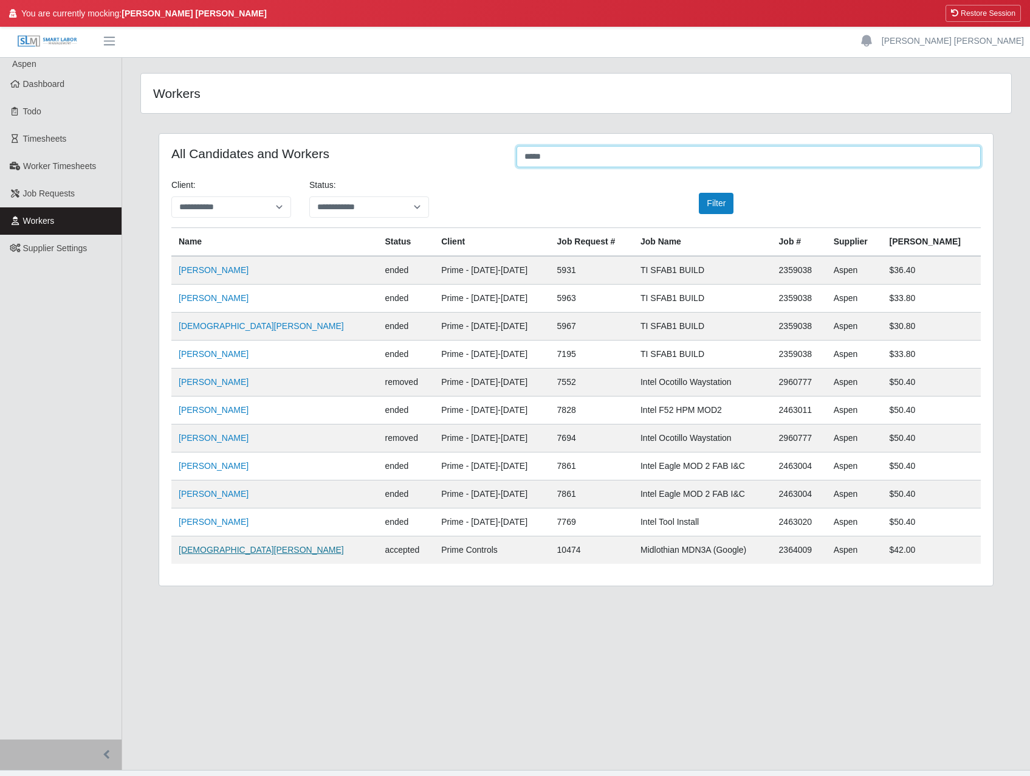
type input "*****"
click at [213, 547] on link "[DEMOGRAPHIC_DATA][PERSON_NAME]" at bounding box center [261, 550] width 165 height 10
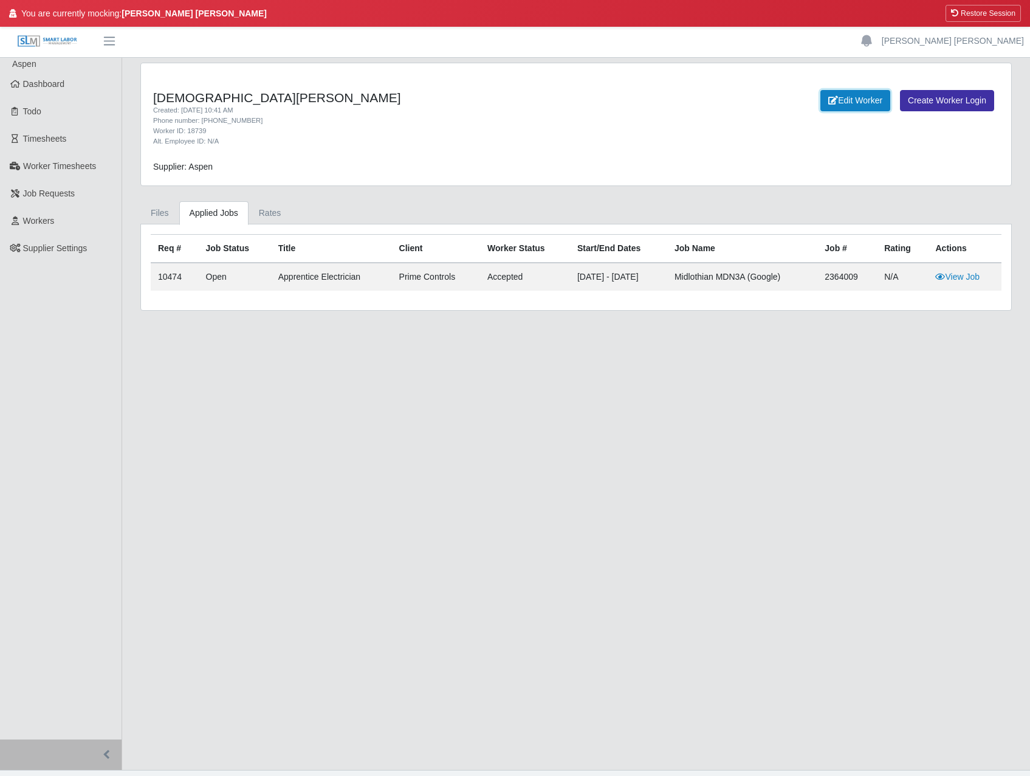
click at [852, 105] on link "Edit Worker" at bounding box center [856, 100] width 70 height 21
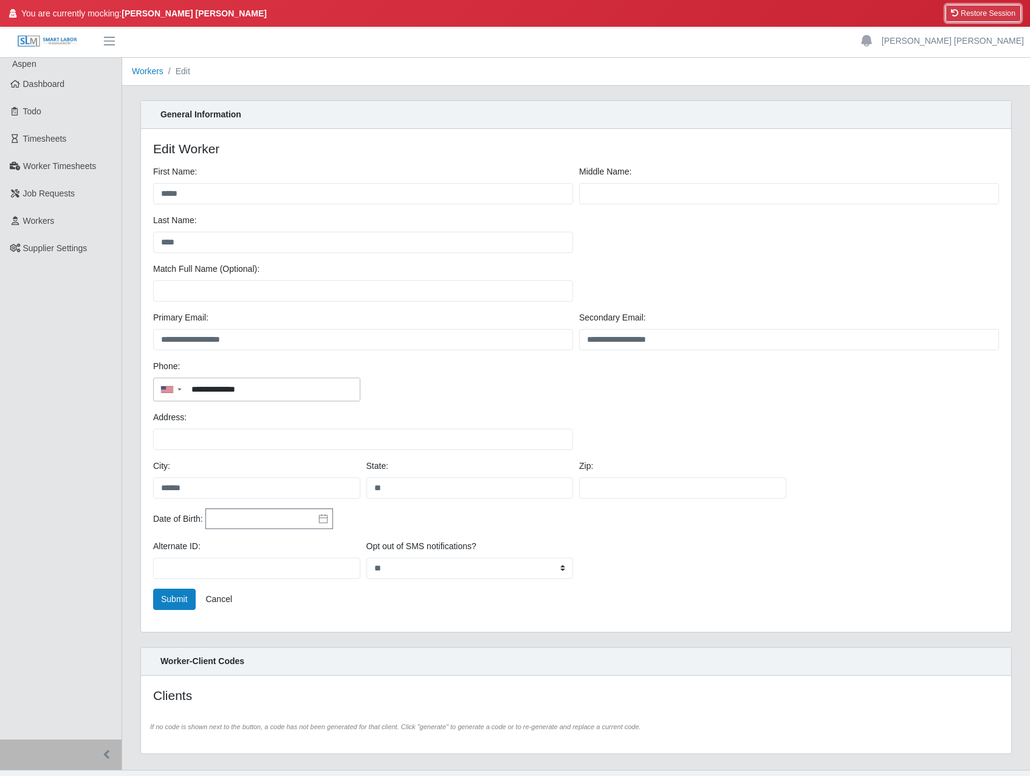
click at [988, 9] on button "Restore Session" at bounding box center [983, 13] width 75 height 17
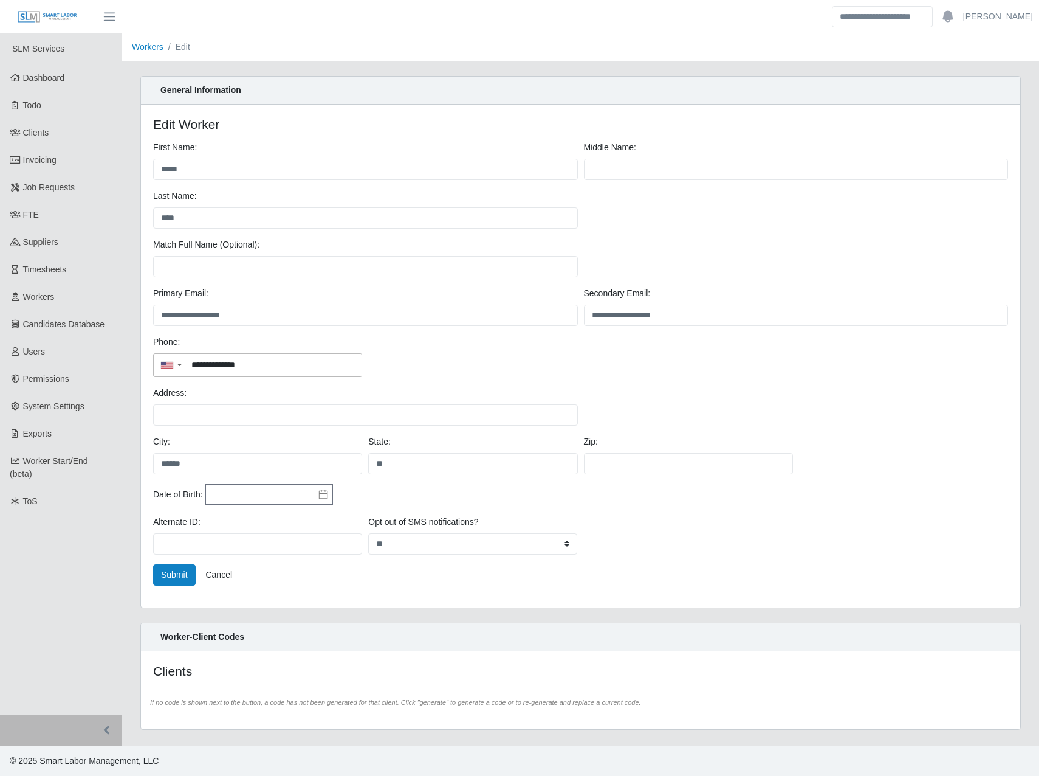
click at [132, 122] on div "**********" at bounding box center [580, 349] width 899 height 546
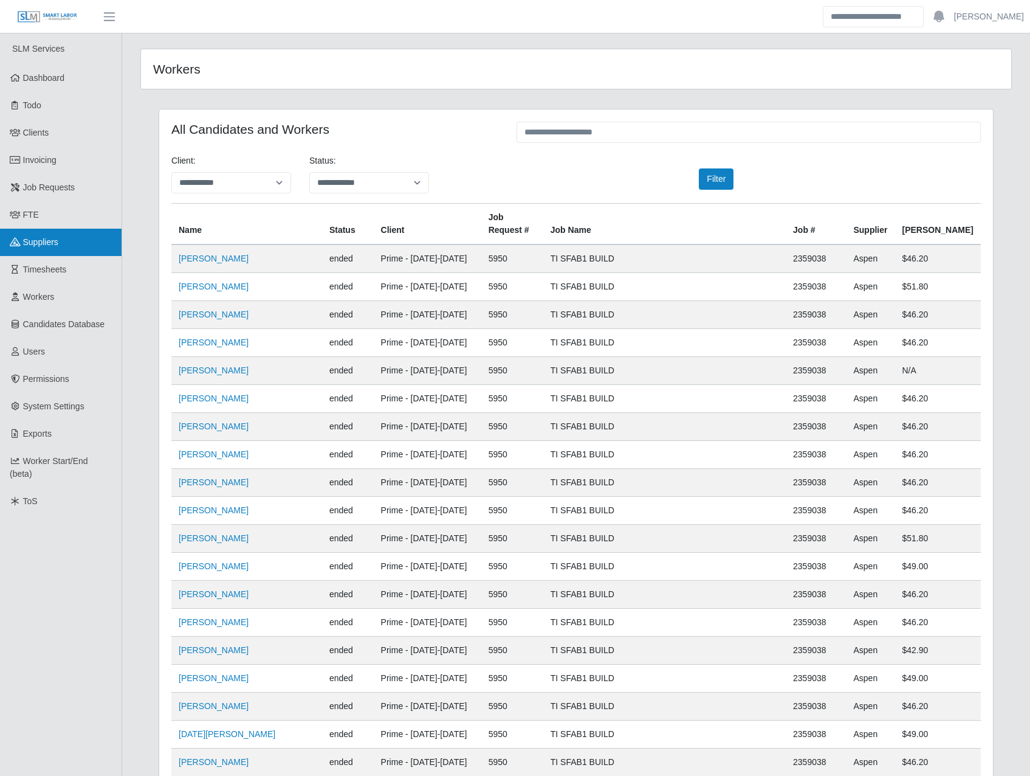
click at [54, 253] on link "Suppliers" at bounding box center [61, 242] width 122 height 27
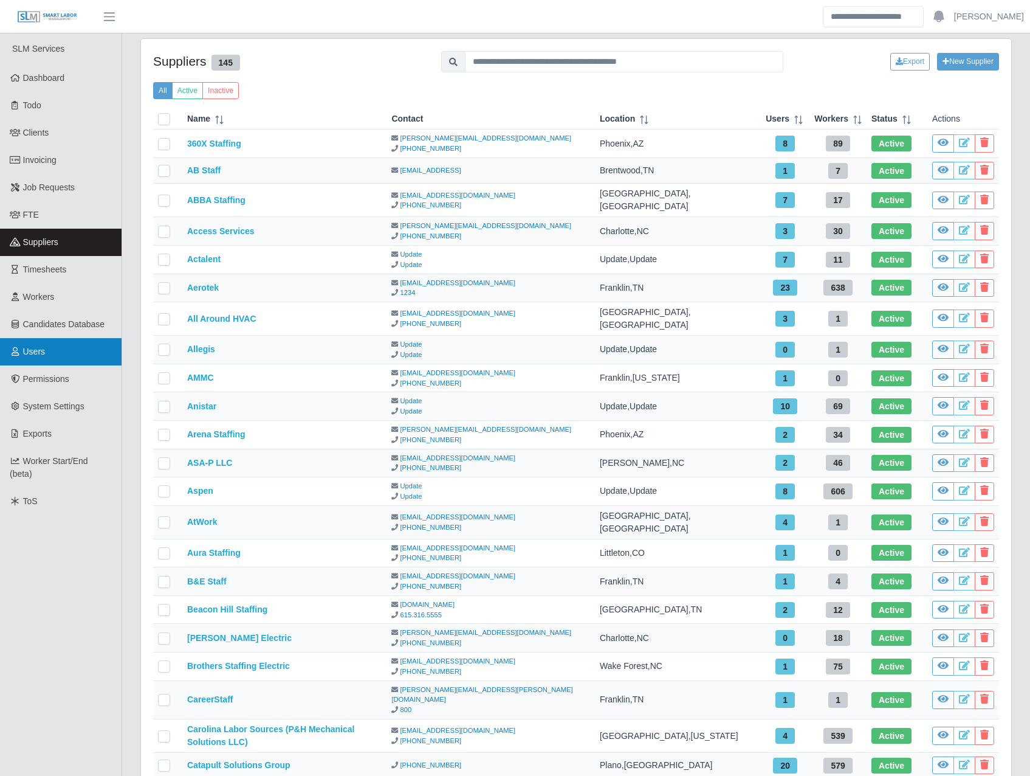
click at [50, 357] on link "Users" at bounding box center [61, 351] width 122 height 27
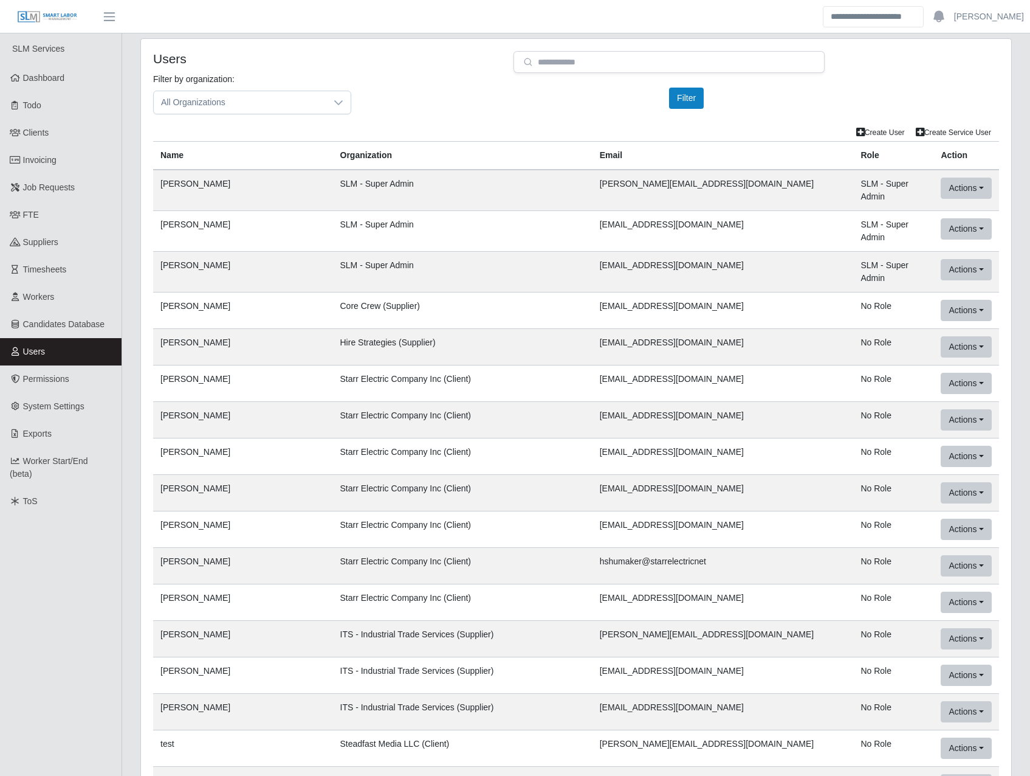
scroll to position [42980, 0]
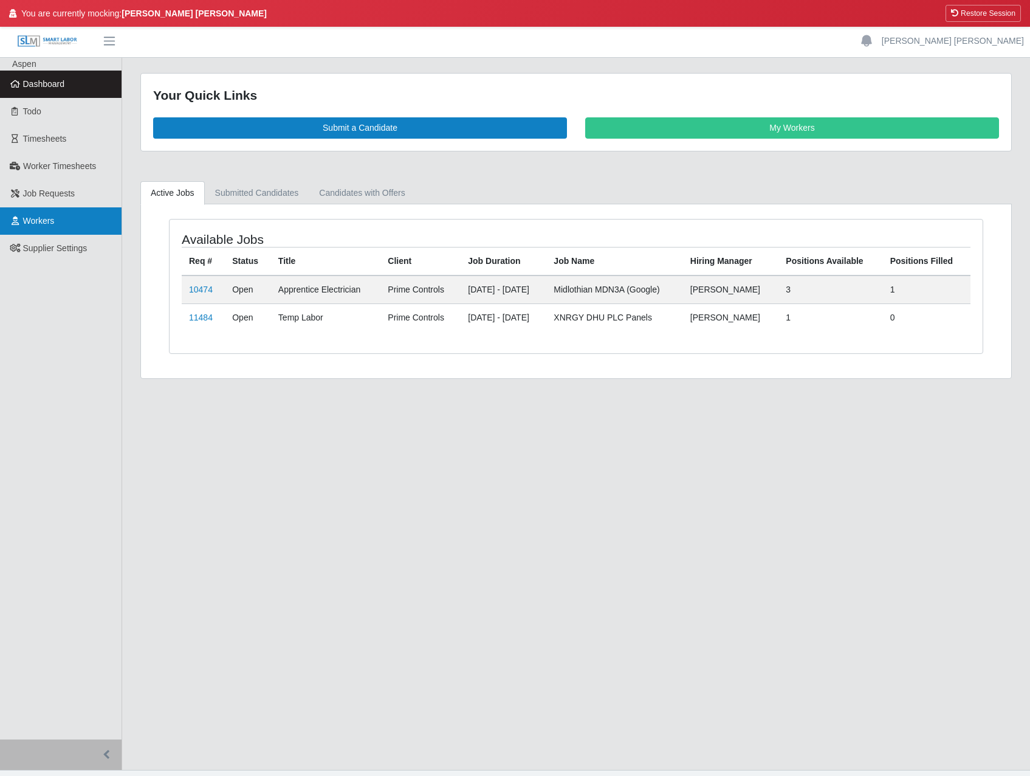
click at [15, 212] on link "Workers" at bounding box center [61, 220] width 122 height 27
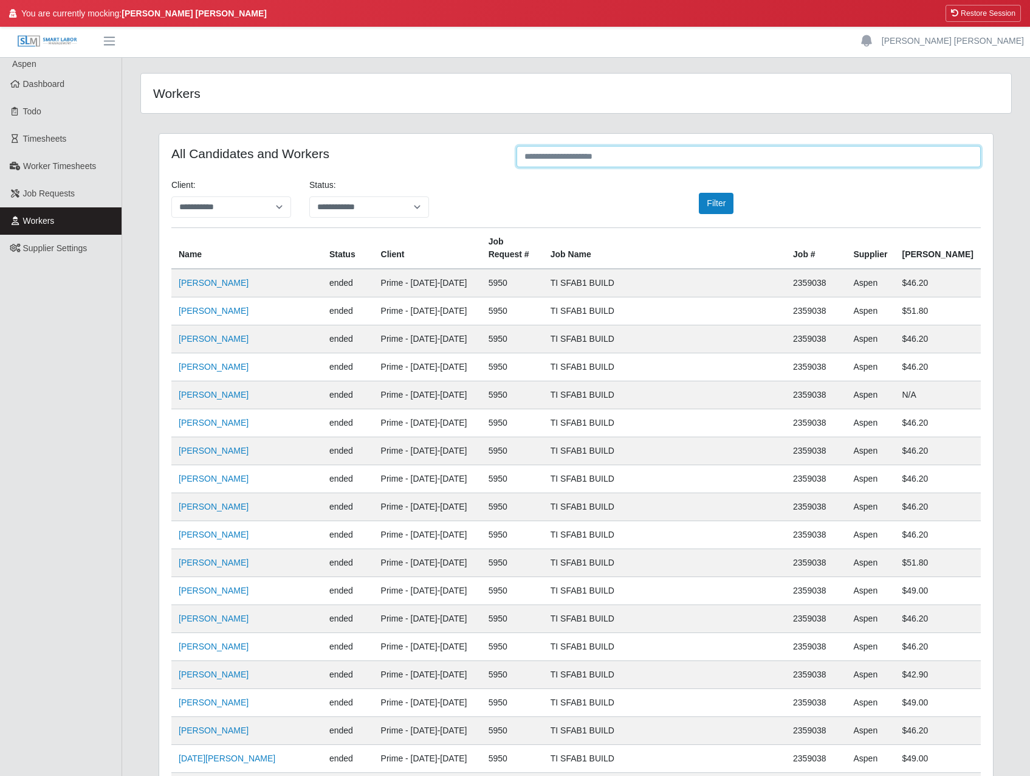
click at [606, 161] on input "text" at bounding box center [749, 156] width 465 height 21
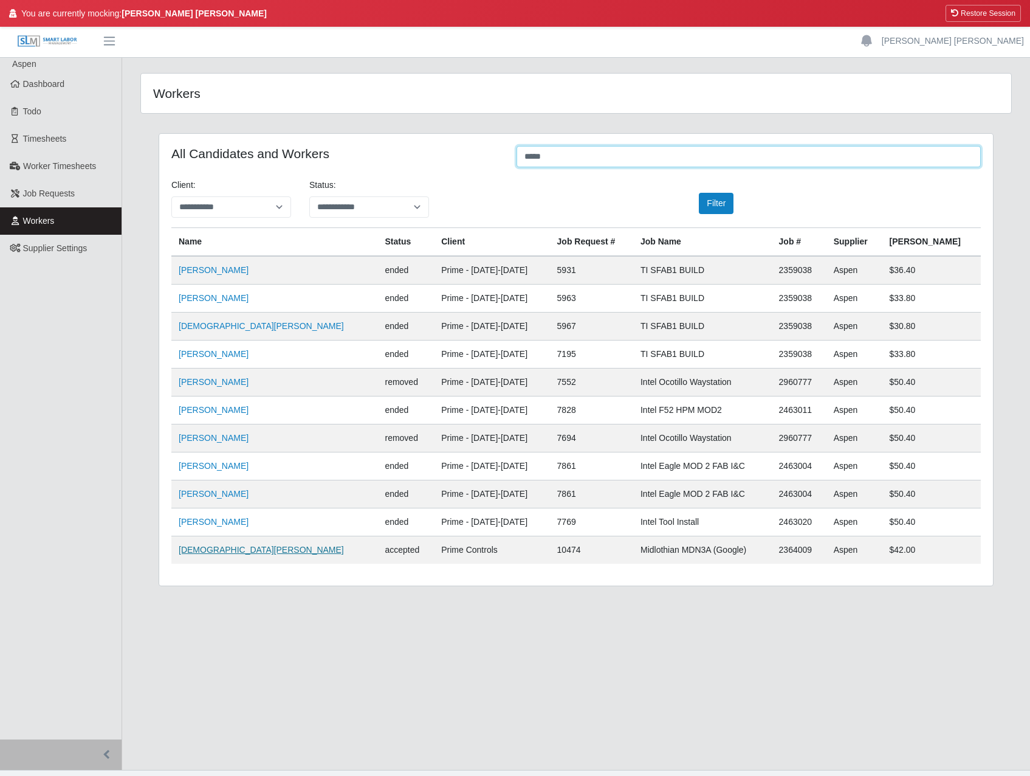
type input "*****"
click at [209, 550] on link "[DEMOGRAPHIC_DATA][PERSON_NAME]" at bounding box center [261, 550] width 165 height 10
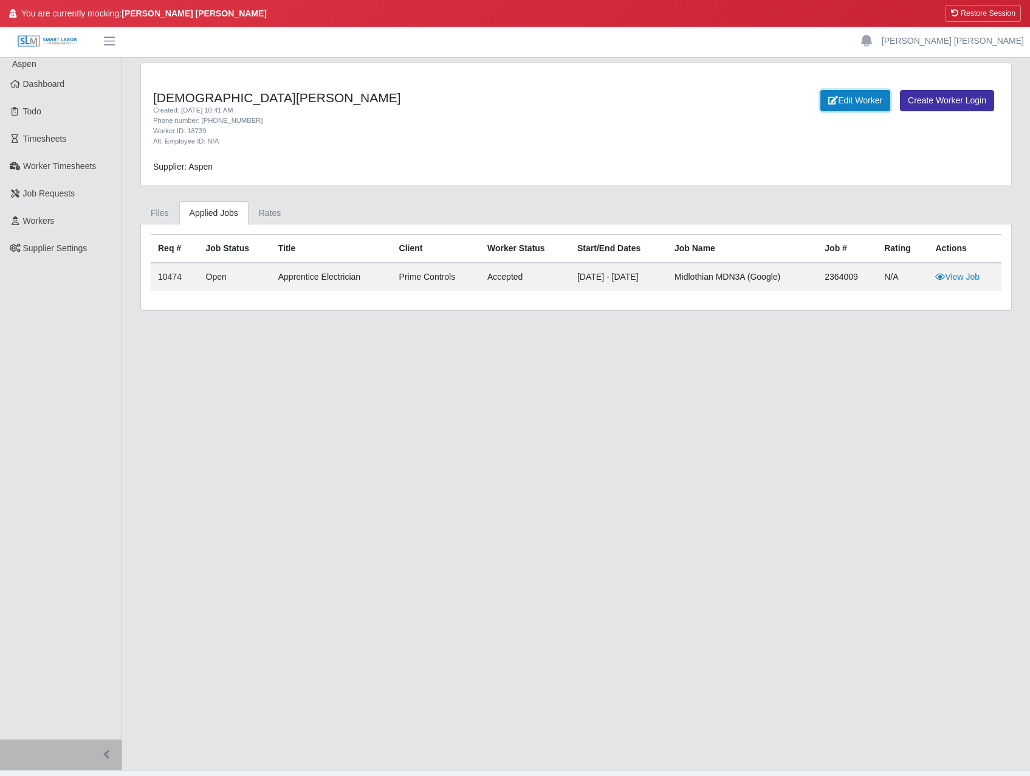
click at [853, 106] on link "Edit Worker" at bounding box center [856, 100] width 70 height 21
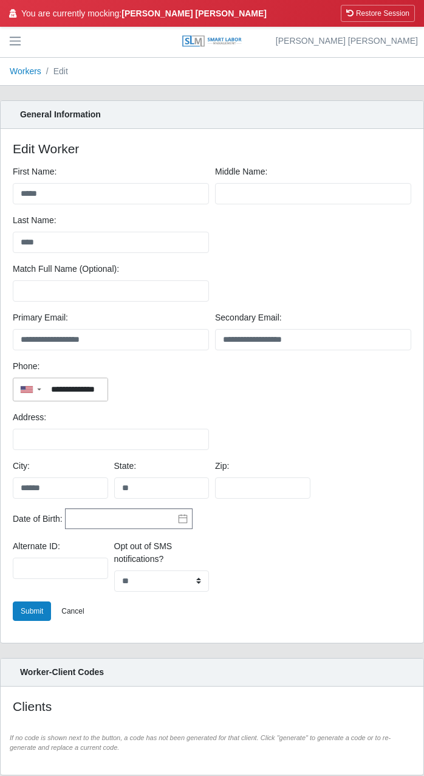
click at [267, 108] on div "General Information" at bounding box center [212, 115] width 423 height 28
click at [365, 11] on button "Restore Session" at bounding box center [378, 13] width 74 height 17
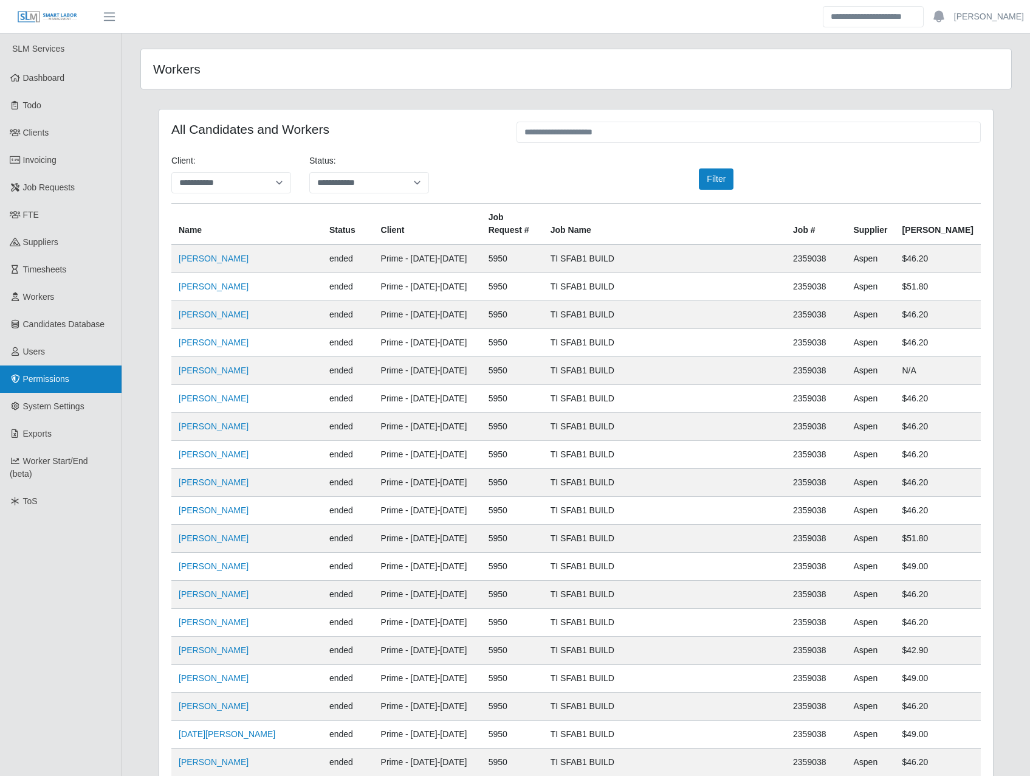
click at [60, 378] on span "Permissions" at bounding box center [46, 379] width 46 height 10
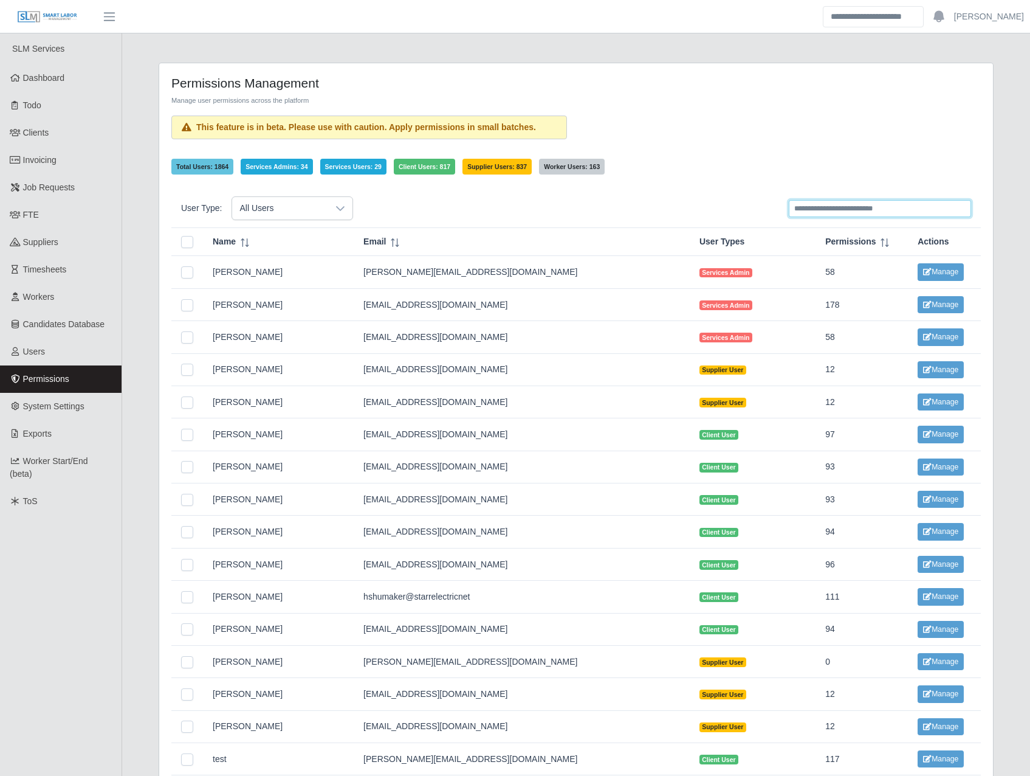
click at [838, 204] on input "text" at bounding box center [880, 208] width 182 height 17
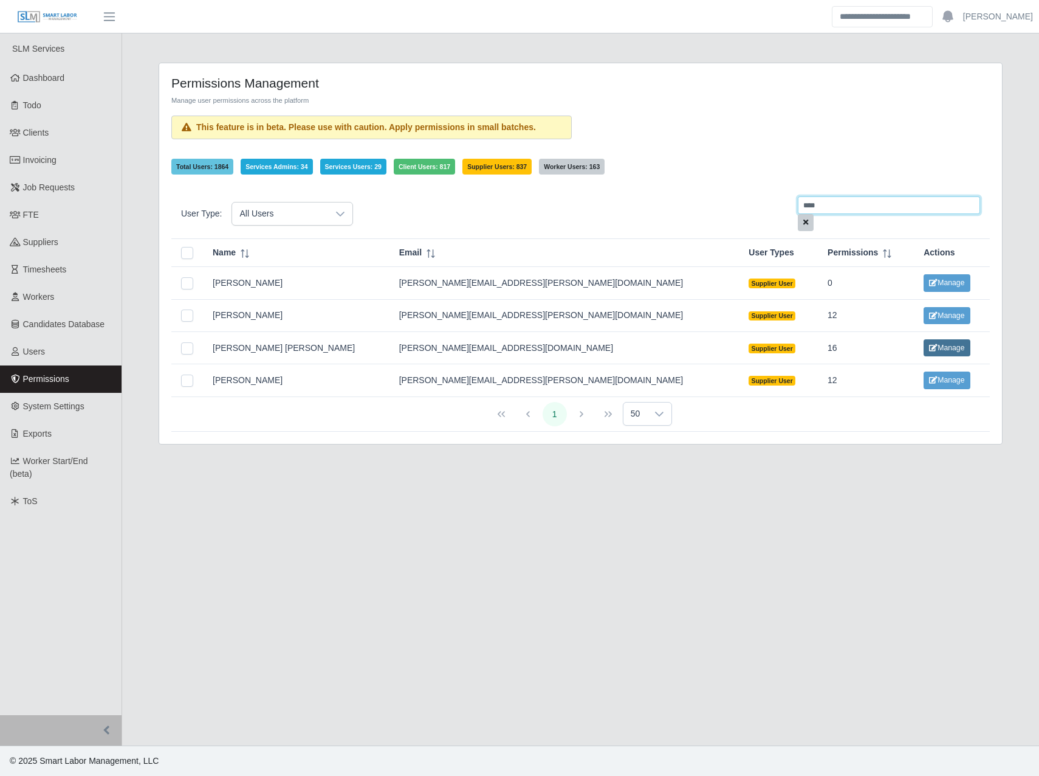
type input "****"
click at [924, 351] on button "Manage" at bounding box center [947, 347] width 46 height 17
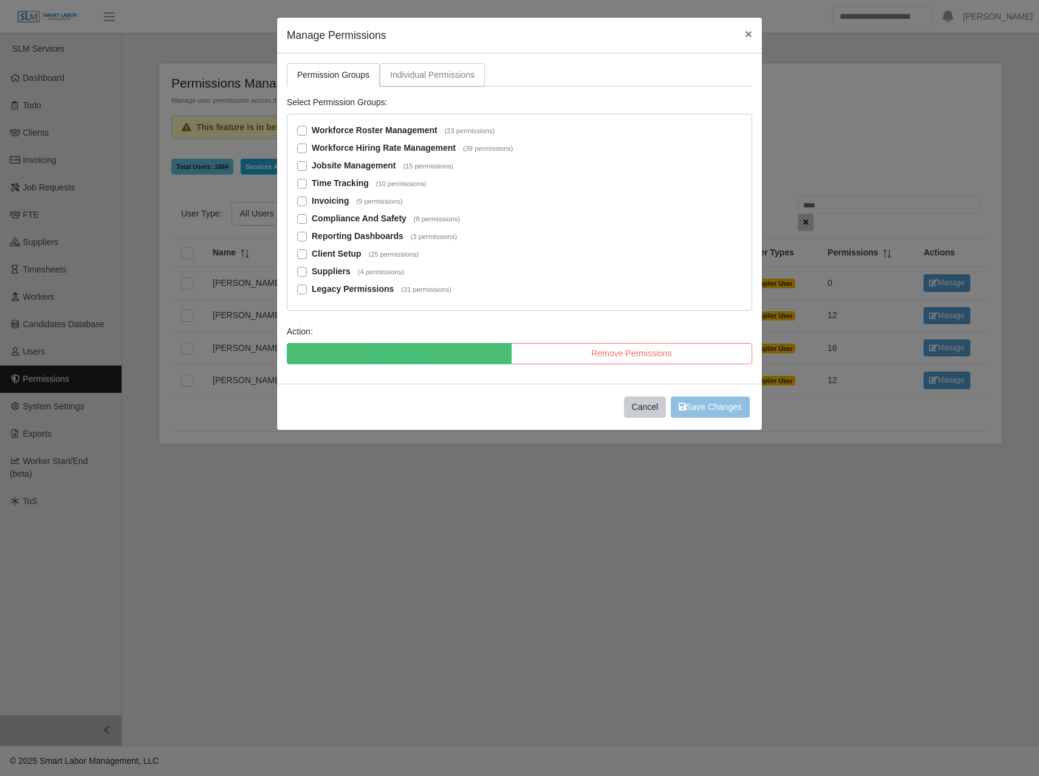
click at [438, 69] on link "Individual Permissions" at bounding box center [432, 75] width 105 height 24
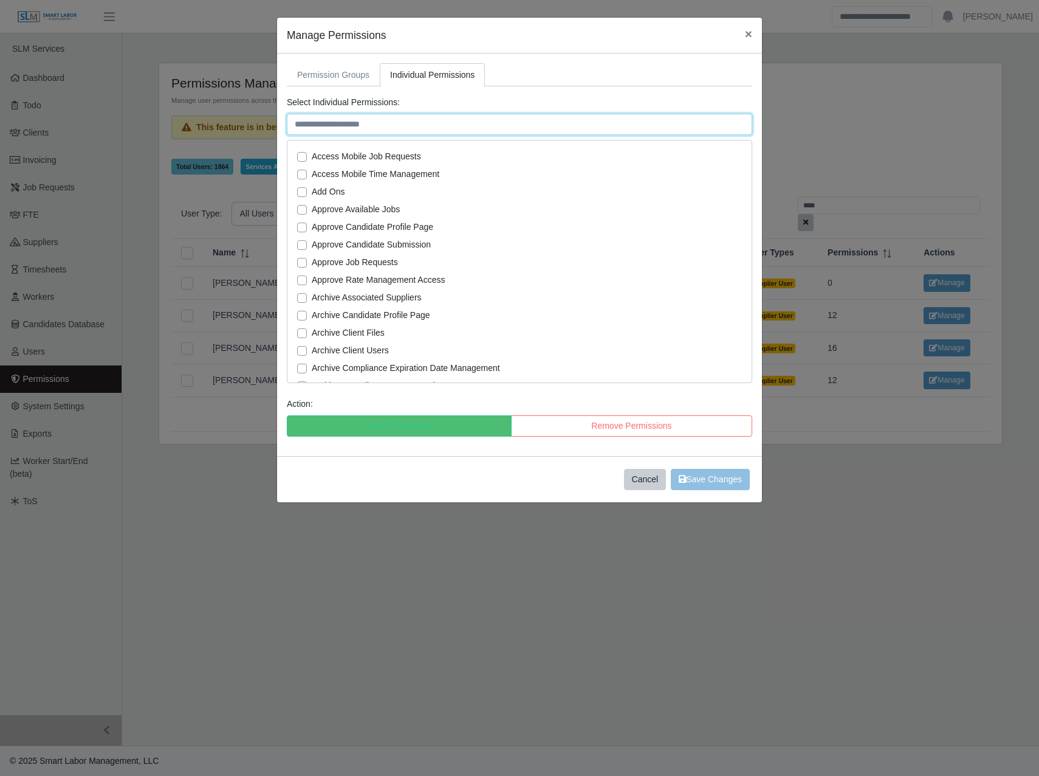
click at [437, 126] on input "text" at bounding box center [520, 124] width 466 height 21
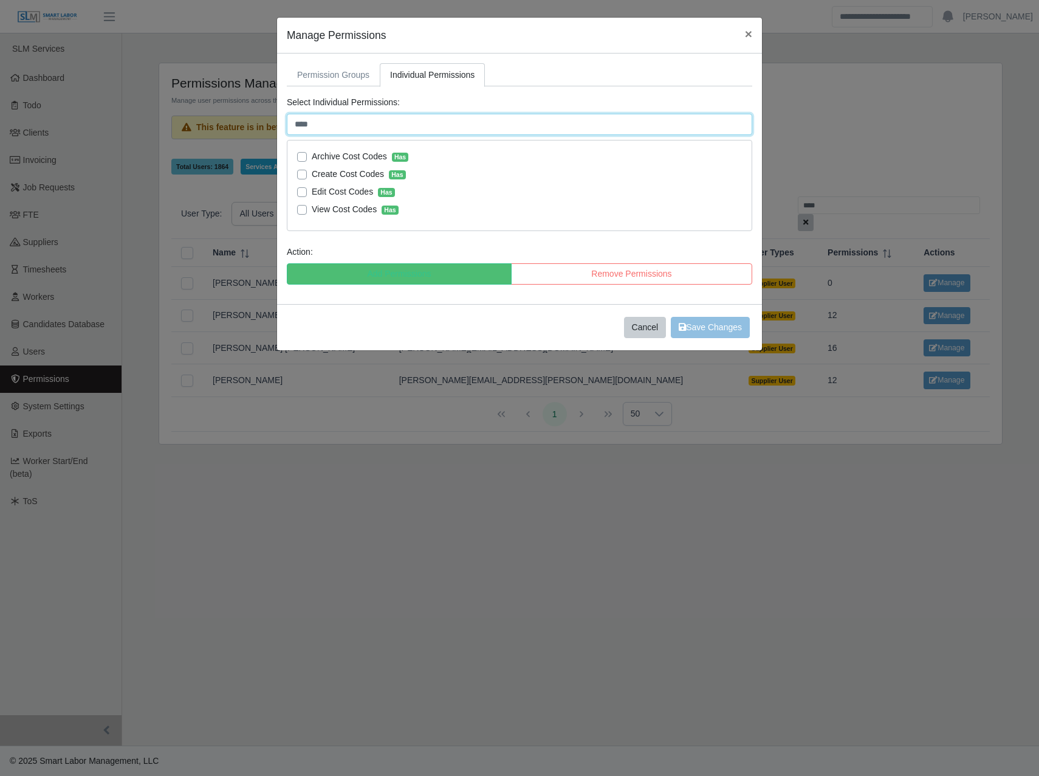
type input "****"
click at [312, 154] on label "Archive Cost Codes Has" at bounding box center [360, 156] width 97 height 13
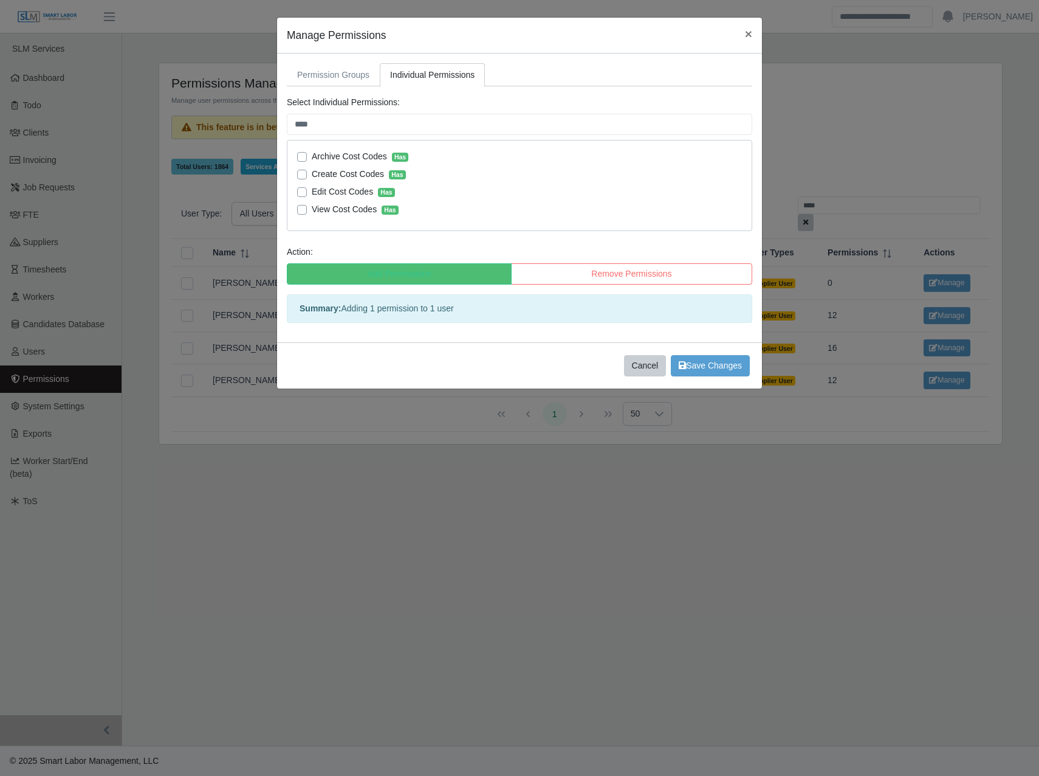
click at [312, 173] on label "Create Cost Codes Has" at bounding box center [359, 174] width 94 height 13
click at [312, 190] on label "Edit Cost Codes Has" at bounding box center [353, 191] width 83 height 13
click at [312, 211] on label "View Cost Codes Has" at bounding box center [355, 209] width 87 height 13
click at [641, 279] on label "Remove Permissions" at bounding box center [631, 273] width 241 height 21
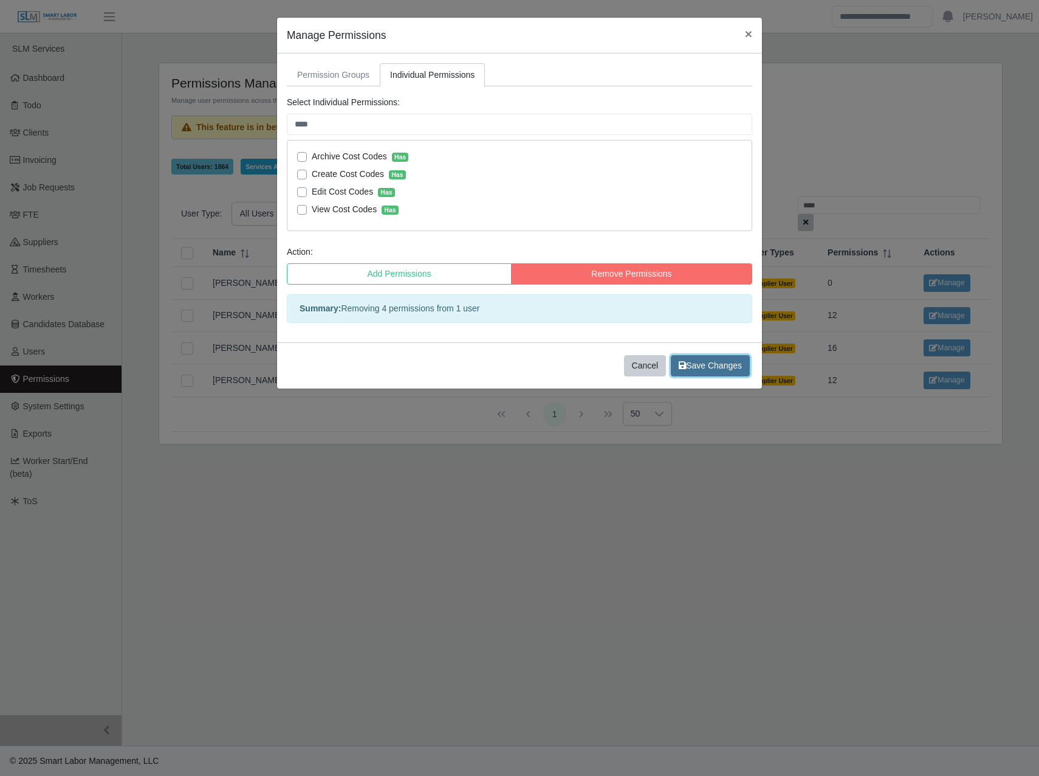
click at [725, 362] on span "Save Changes" at bounding box center [710, 365] width 63 height 10
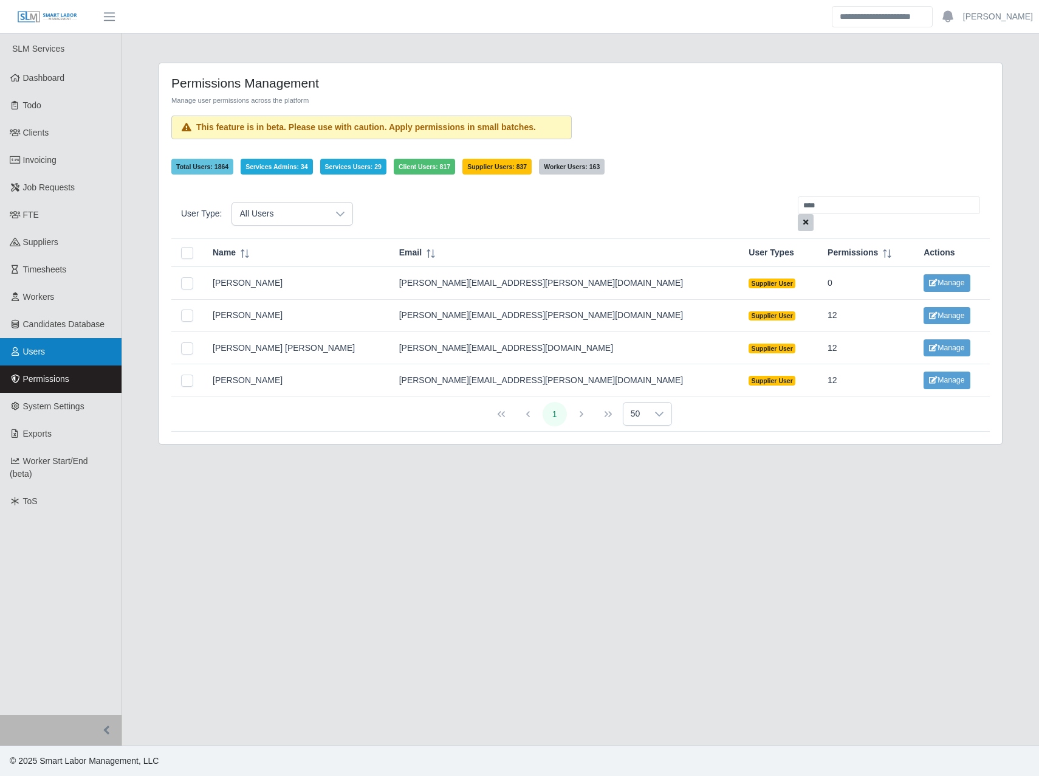
click at [33, 351] on span "Users" at bounding box center [34, 351] width 22 height 10
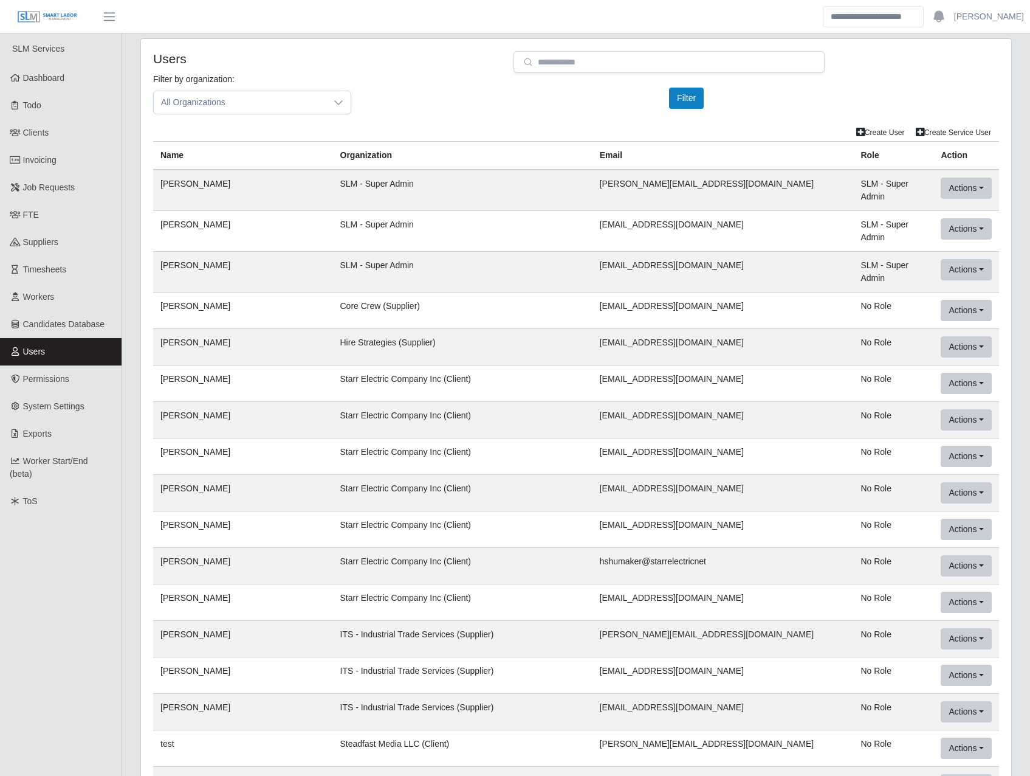
click at [333, 339] on td "Hire Strategies (Supplier)" at bounding box center [463, 347] width 260 height 36
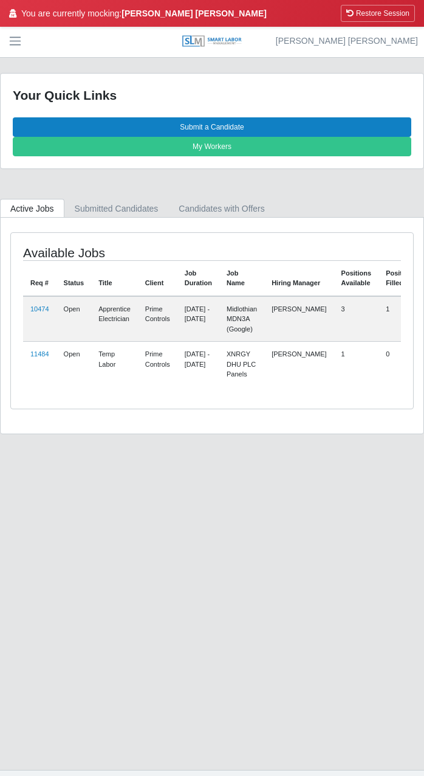
click at [274, 477] on main "Your Quick Links Submit a Candidate My Workers Active Jobs Submitted Candidates…" at bounding box center [212, 414] width 424 height 712
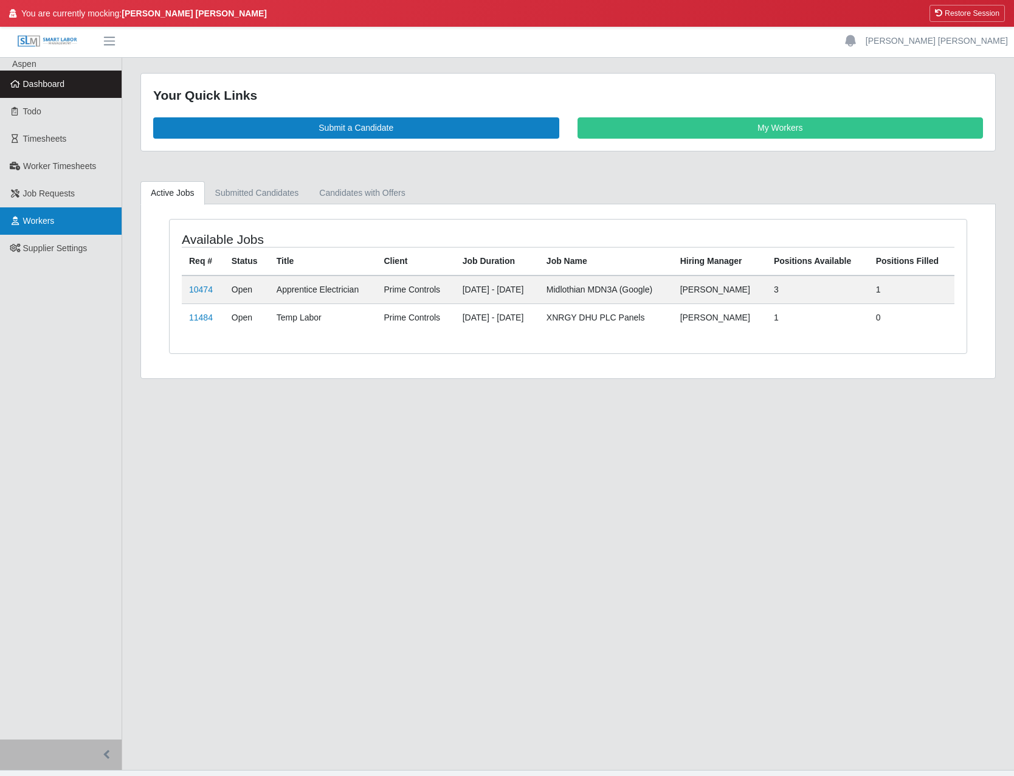
click at [55, 221] on span "Workers" at bounding box center [39, 221] width 32 height 10
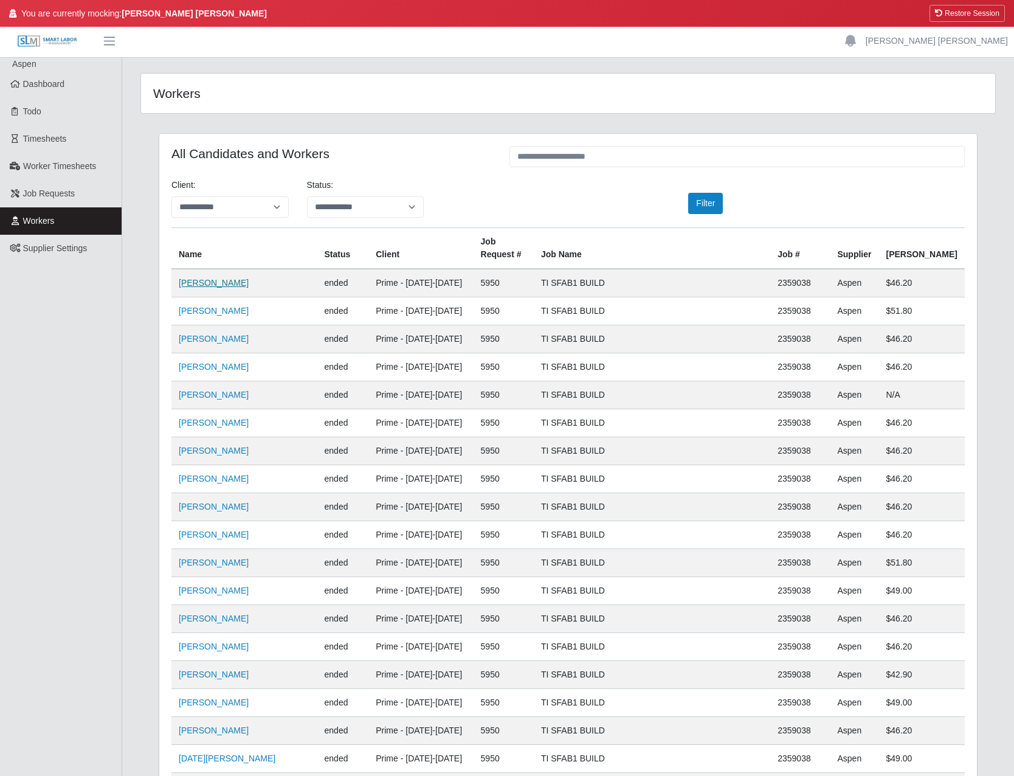
click at [224, 278] on link "[PERSON_NAME]" at bounding box center [214, 283] width 70 height 10
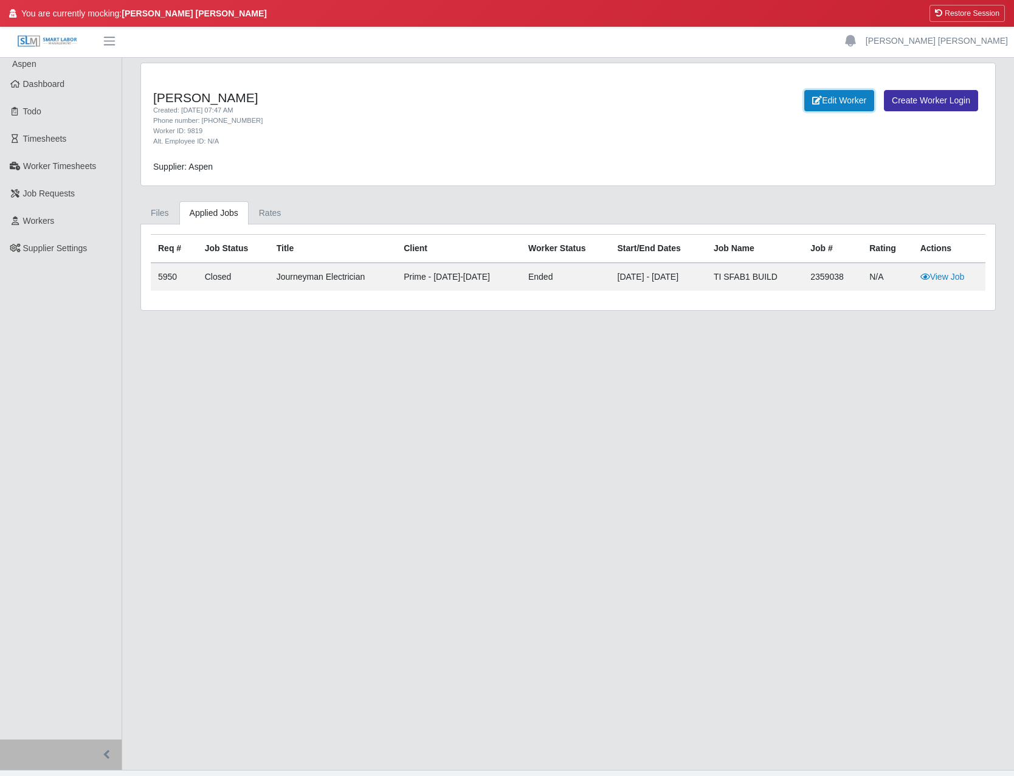
click at [853, 102] on link "Edit Worker" at bounding box center [839, 100] width 70 height 21
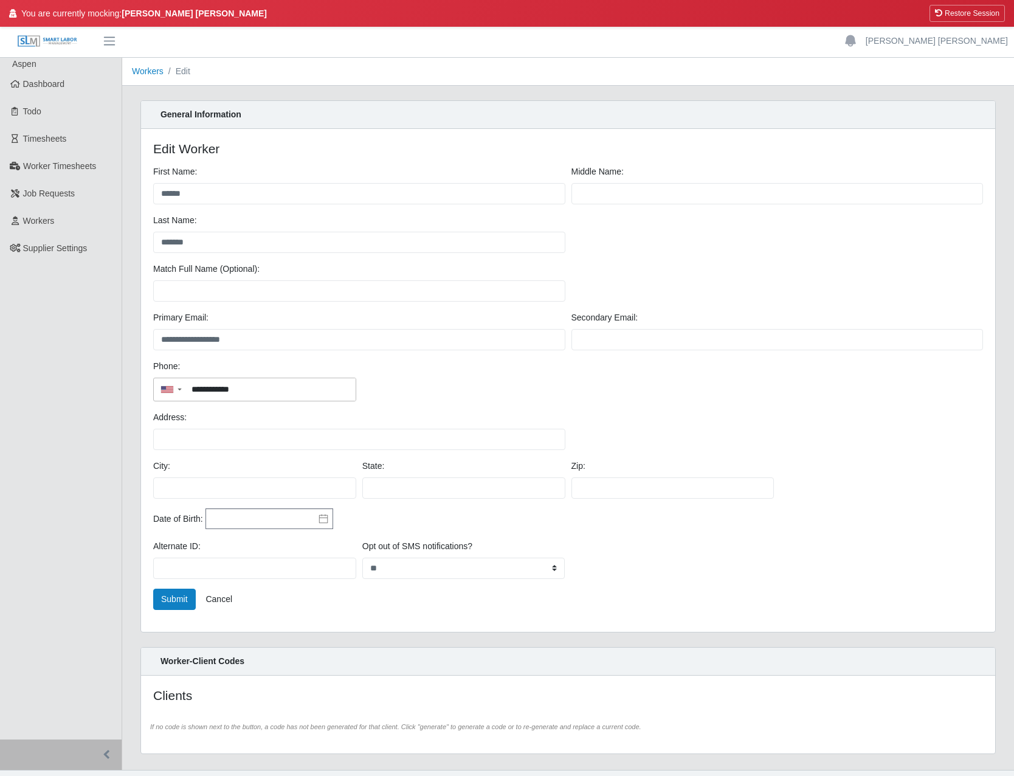
click at [414, 108] on div "General Information" at bounding box center [568, 115] width 854 height 28
click at [973, 10] on button "Restore Session" at bounding box center [966, 13] width 75 height 17
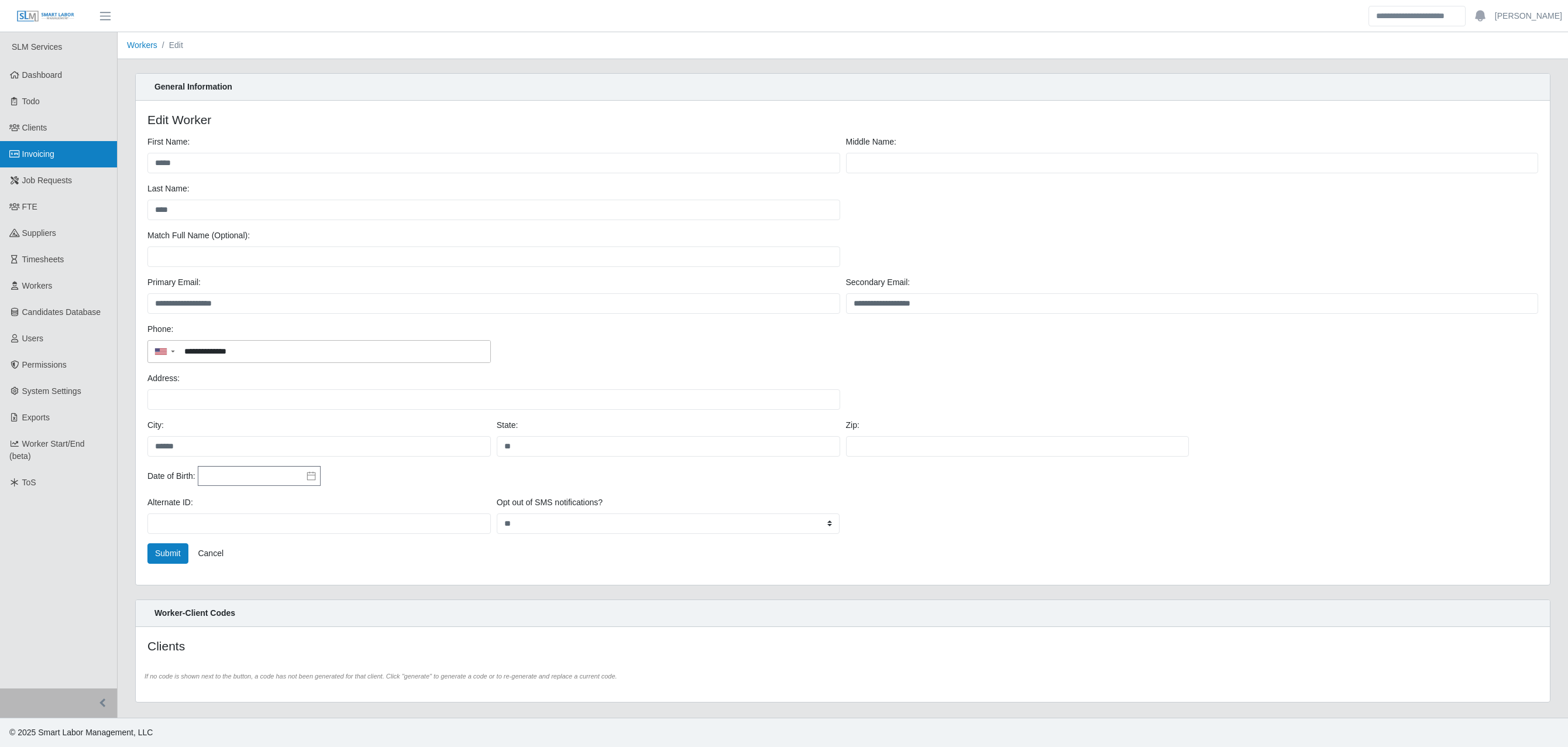
click at [40, 156] on span "Invoicing" at bounding box center [38, 154] width 32 height 10
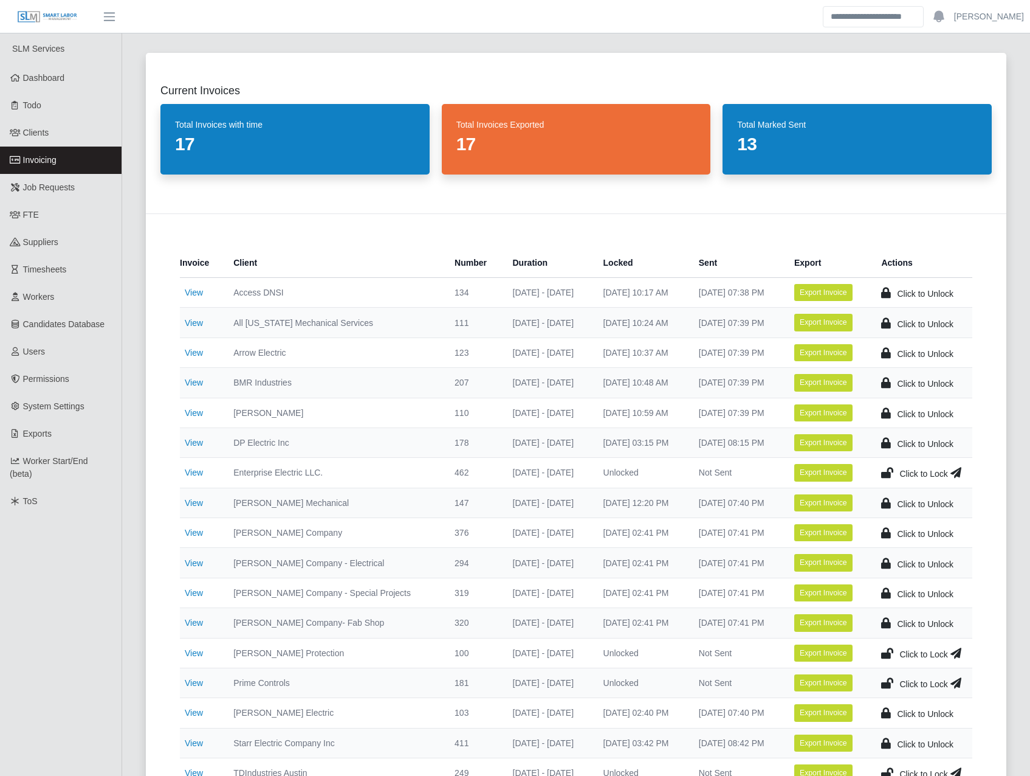
click at [887, 471] on icon at bounding box center [887, 472] width 12 height 17
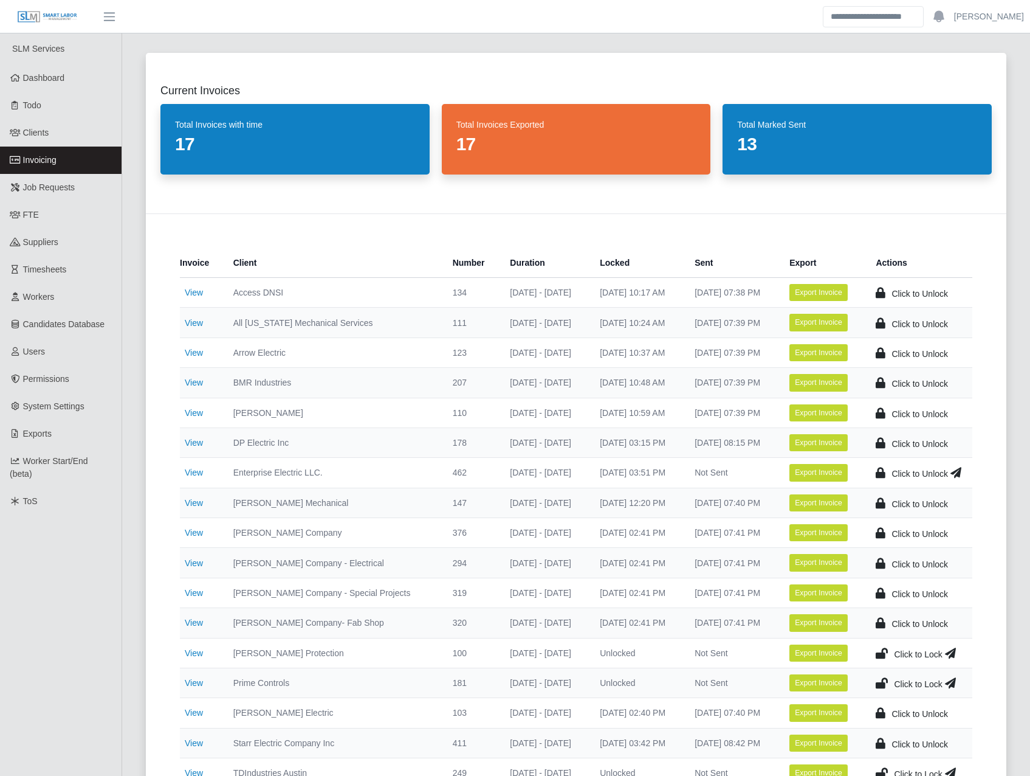
click at [959, 471] on icon at bounding box center [956, 472] width 11 height 17
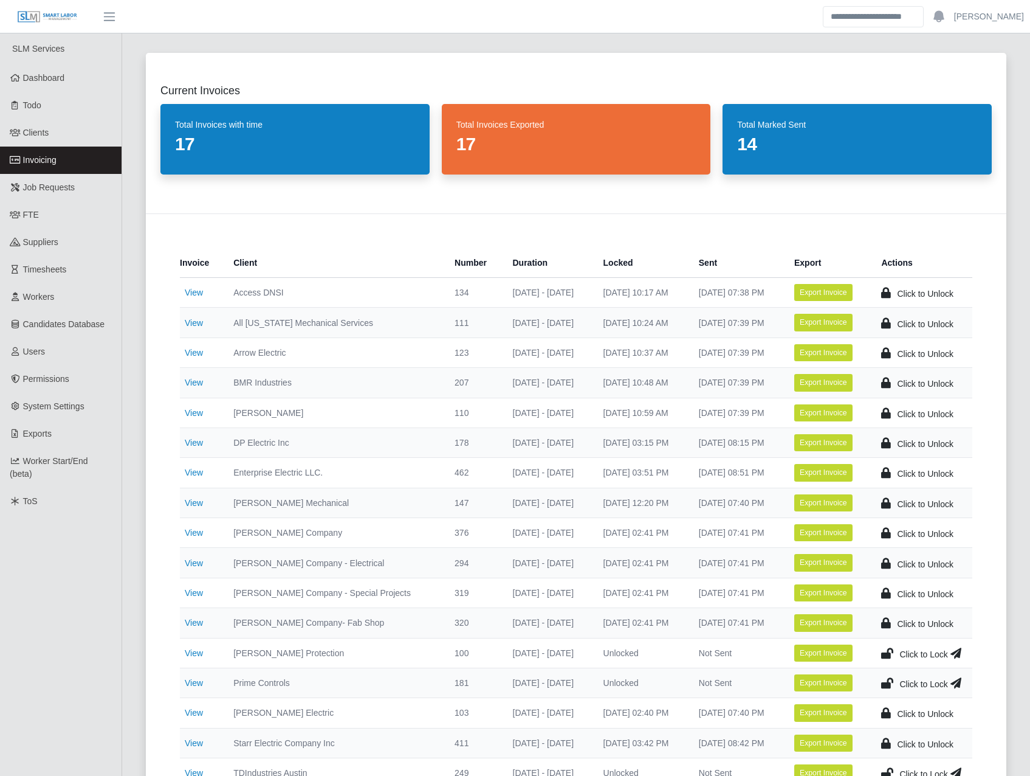
scroll to position [142, 0]
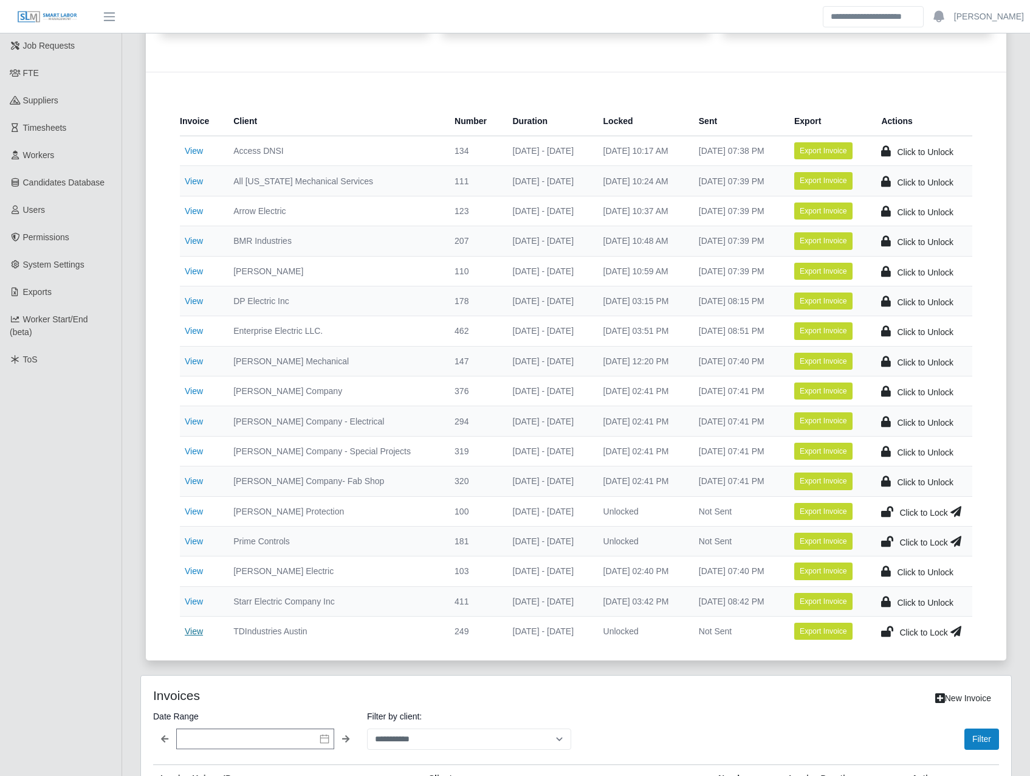
click at [196, 631] on link "View" at bounding box center [194, 631] width 18 height 10
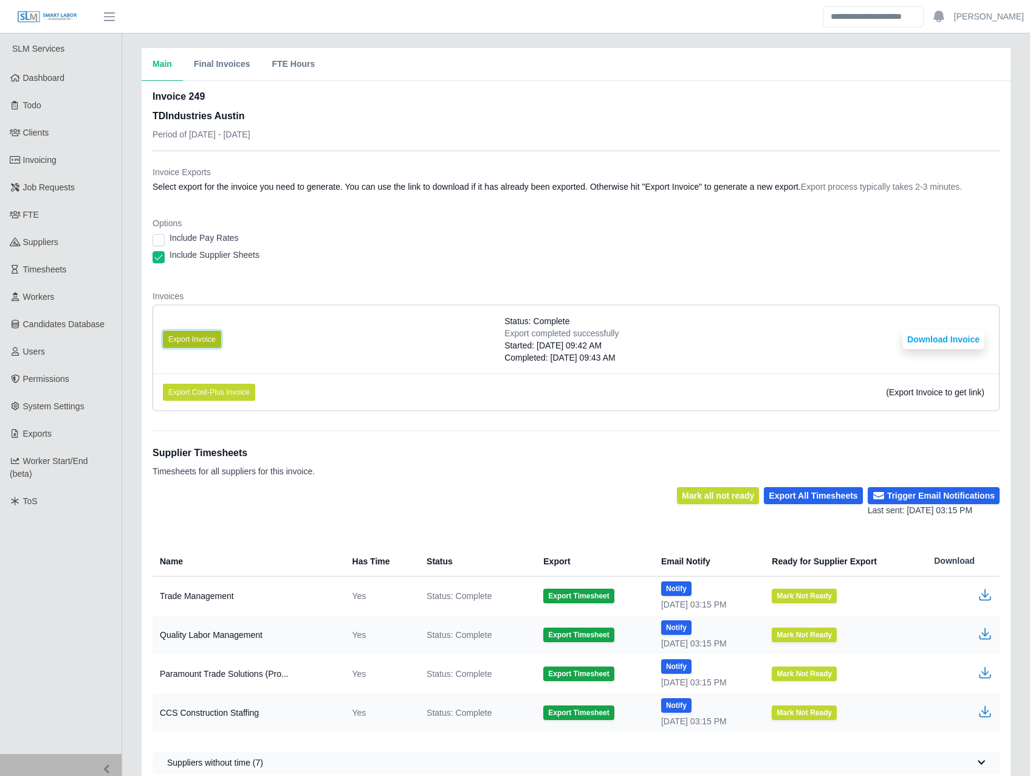
click at [193, 340] on button "Export Invoice" at bounding box center [192, 339] width 58 height 17
click at [959, 339] on button "Download Invoice" at bounding box center [944, 338] width 82 height 19
click at [68, 364] on link "Users" at bounding box center [61, 351] width 122 height 27
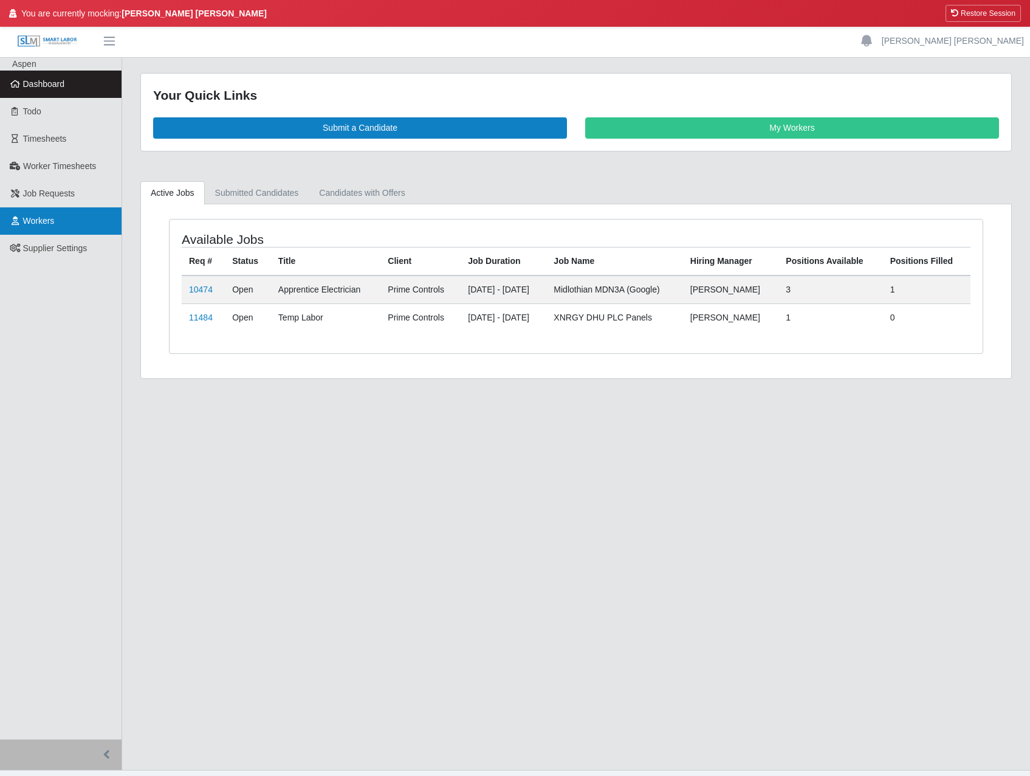
click at [54, 217] on span "Workers" at bounding box center [39, 221] width 32 height 10
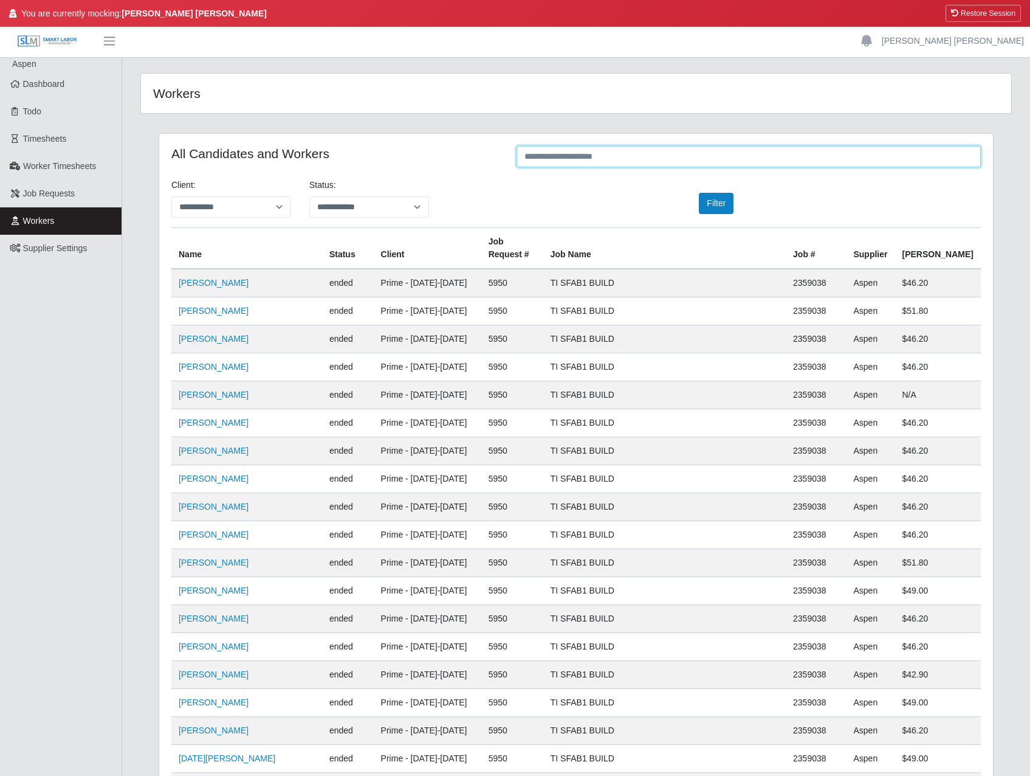
click at [627, 159] on input "text" at bounding box center [749, 156] width 465 height 21
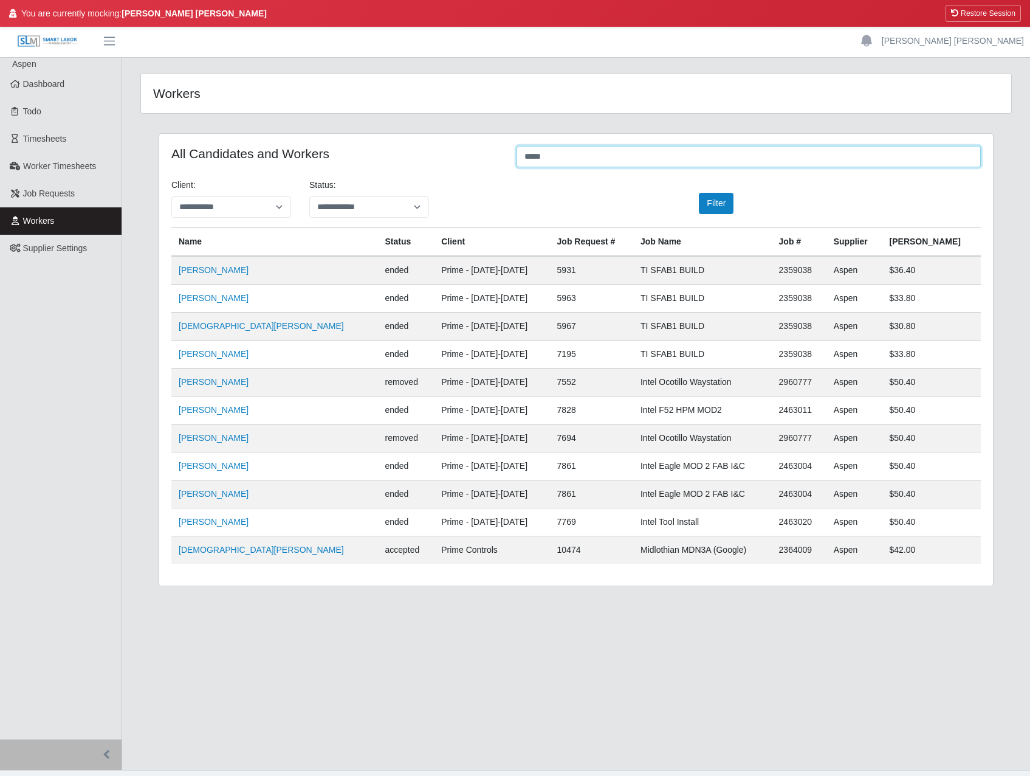
type input "*****"
click at [178, 552] on td "[DEMOGRAPHIC_DATA][PERSON_NAME]" at bounding box center [274, 550] width 206 height 28
click at [191, 548] on link "[DEMOGRAPHIC_DATA][PERSON_NAME]" at bounding box center [261, 550] width 165 height 10
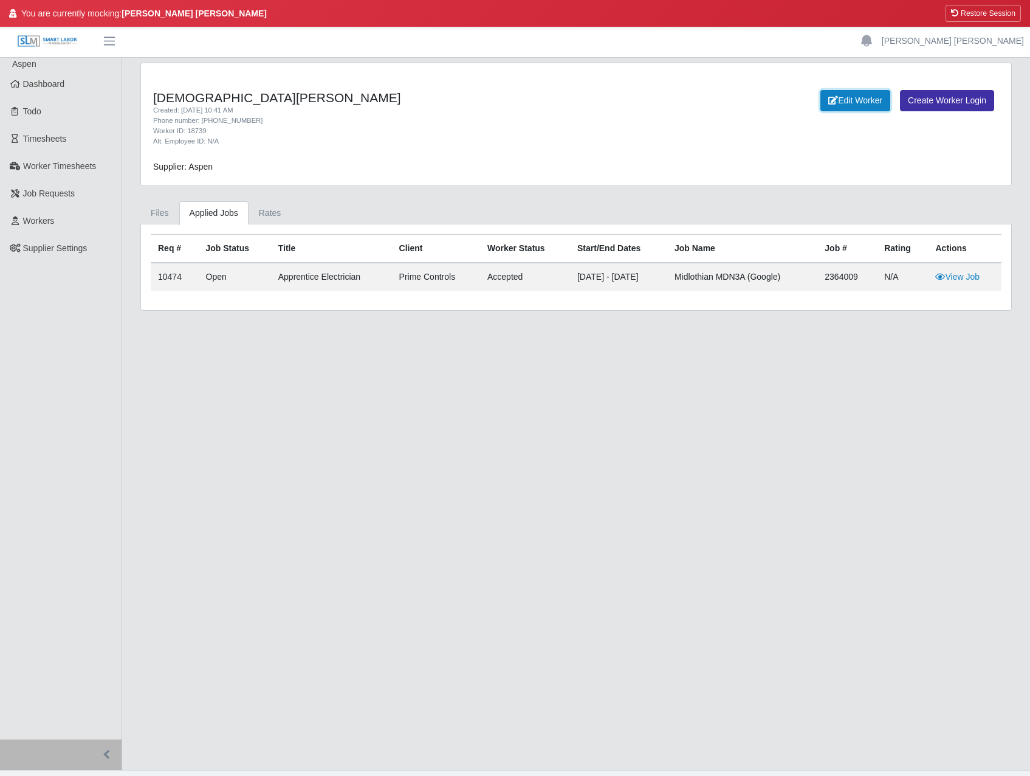
click at [853, 97] on link "Edit Worker" at bounding box center [856, 100] width 70 height 21
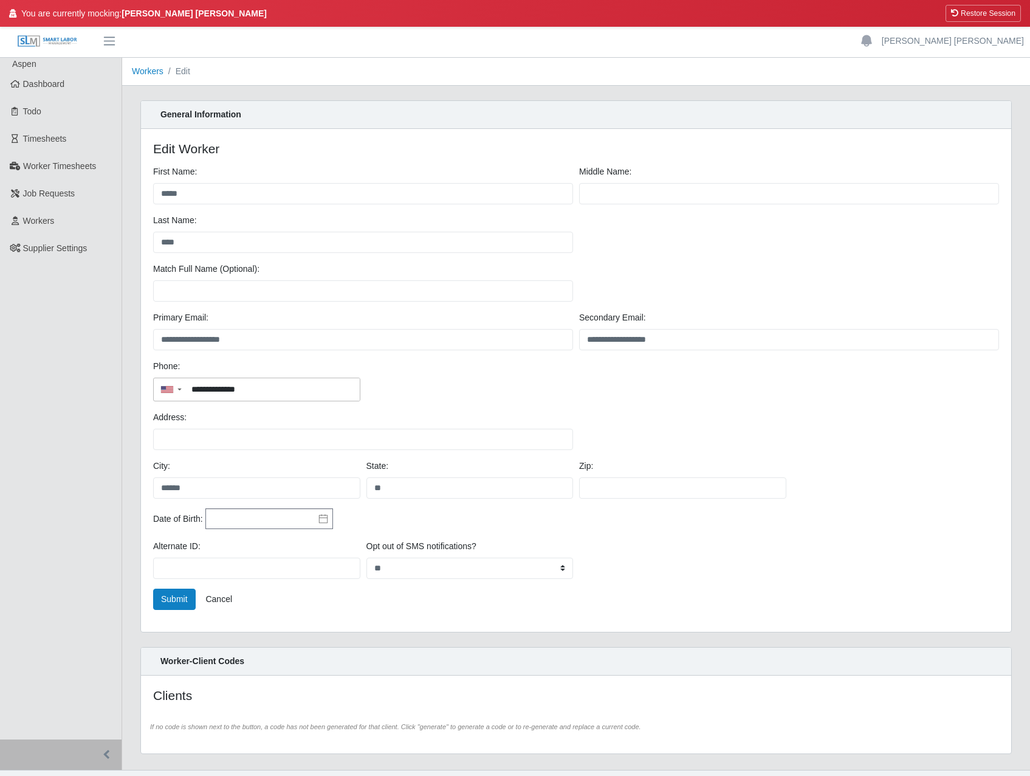
click at [373, 88] on div "**********" at bounding box center [576, 413] width 908 height 711
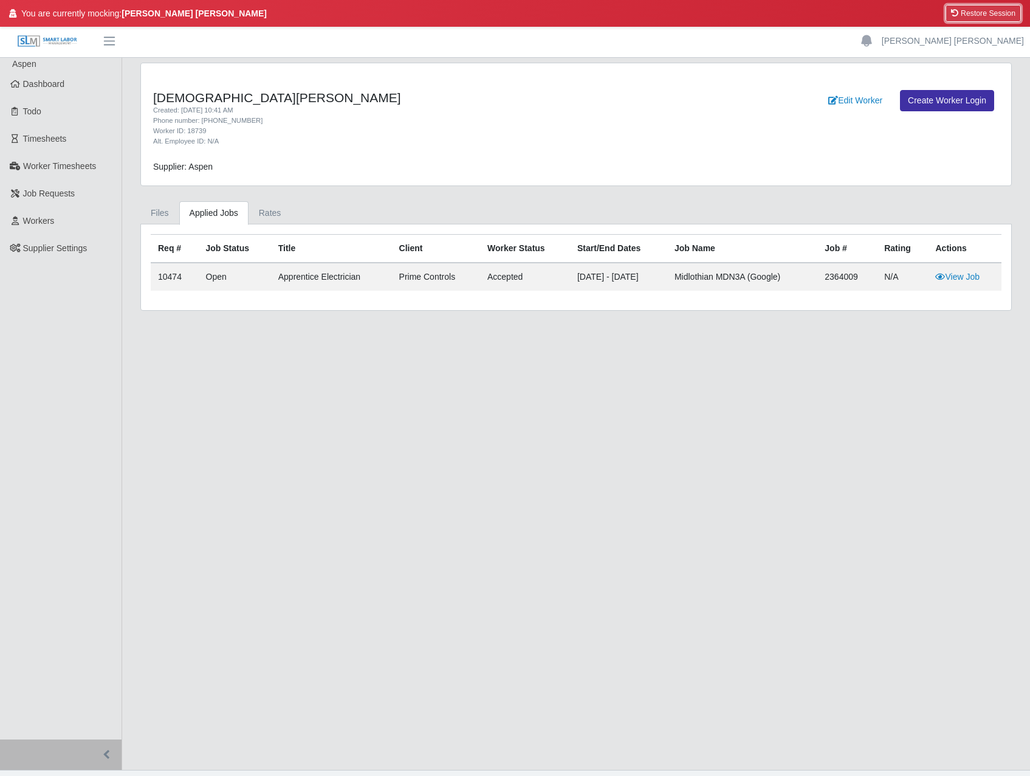
click at [970, 12] on button "Restore Session" at bounding box center [983, 13] width 75 height 17
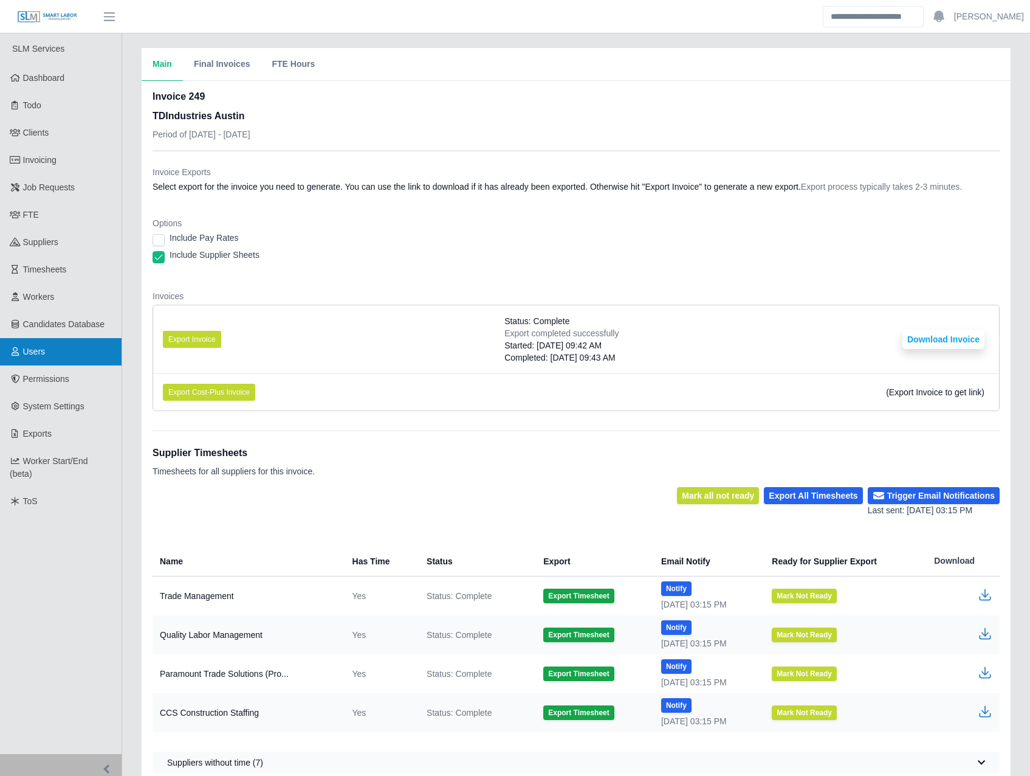
click at [56, 359] on link "Users" at bounding box center [61, 351] width 122 height 27
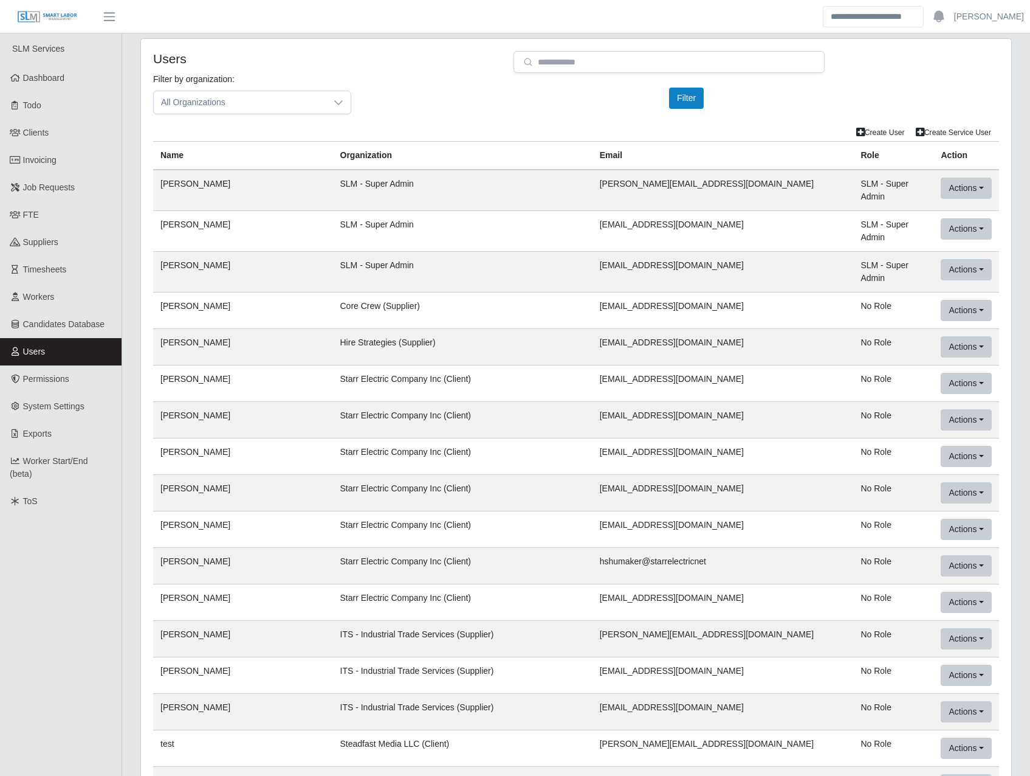
click at [483, 211] on td "SLM - Super Admin" at bounding box center [463, 231] width 260 height 41
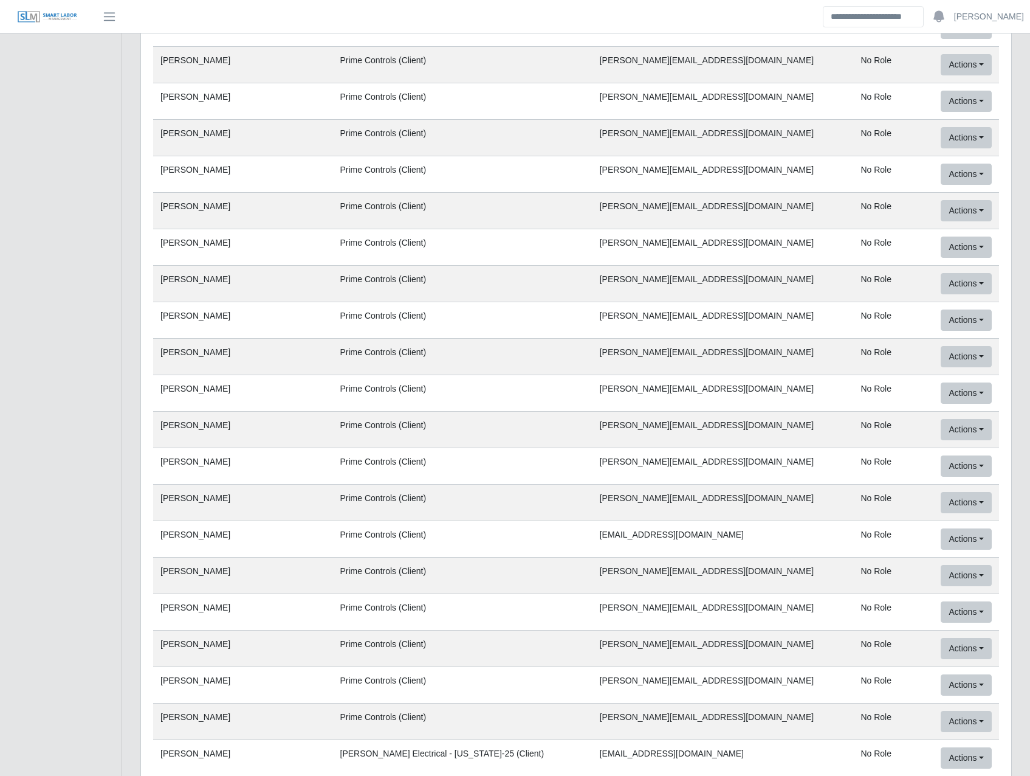
drag, startPoint x: 605, startPoint y: 359, endPoint x: 610, endPoint y: 353, distance: 7.3
drag, startPoint x: 610, startPoint y: 353, endPoint x: 615, endPoint y: 346, distance: 8.6
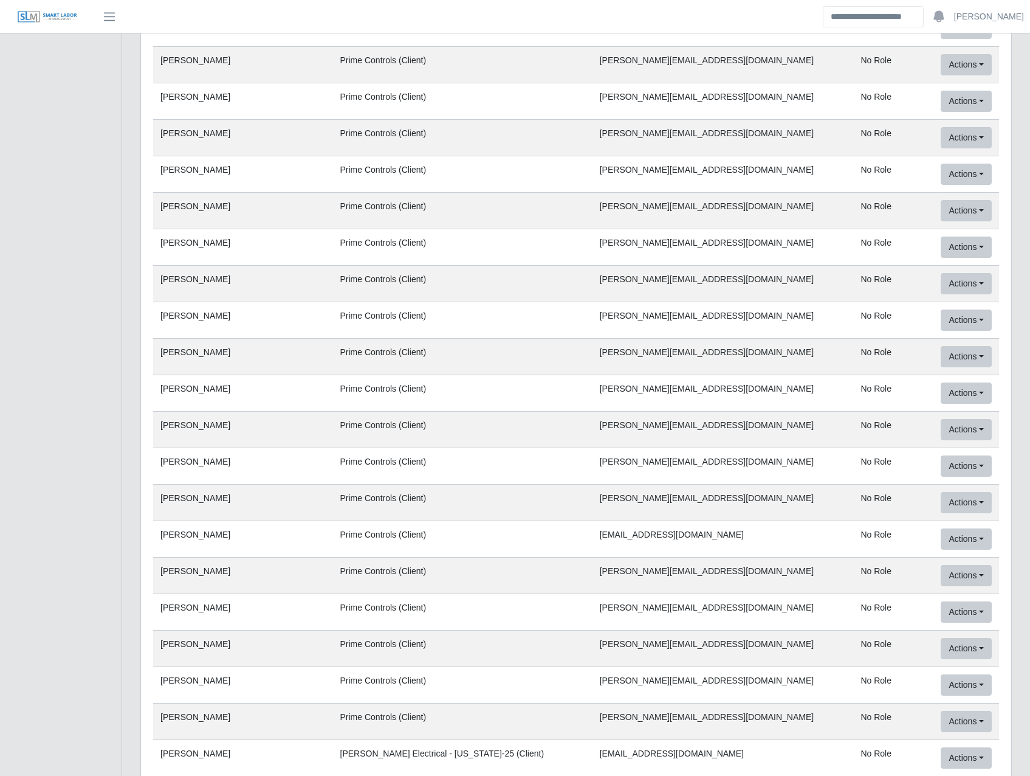
drag, startPoint x: 615, startPoint y: 350, endPoint x: 689, endPoint y: 352, distance: 74.2
drag, startPoint x: 681, startPoint y: 352, endPoint x: 584, endPoint y: 350, distance: 97.3
copy tr "chris@atstaffing.net"
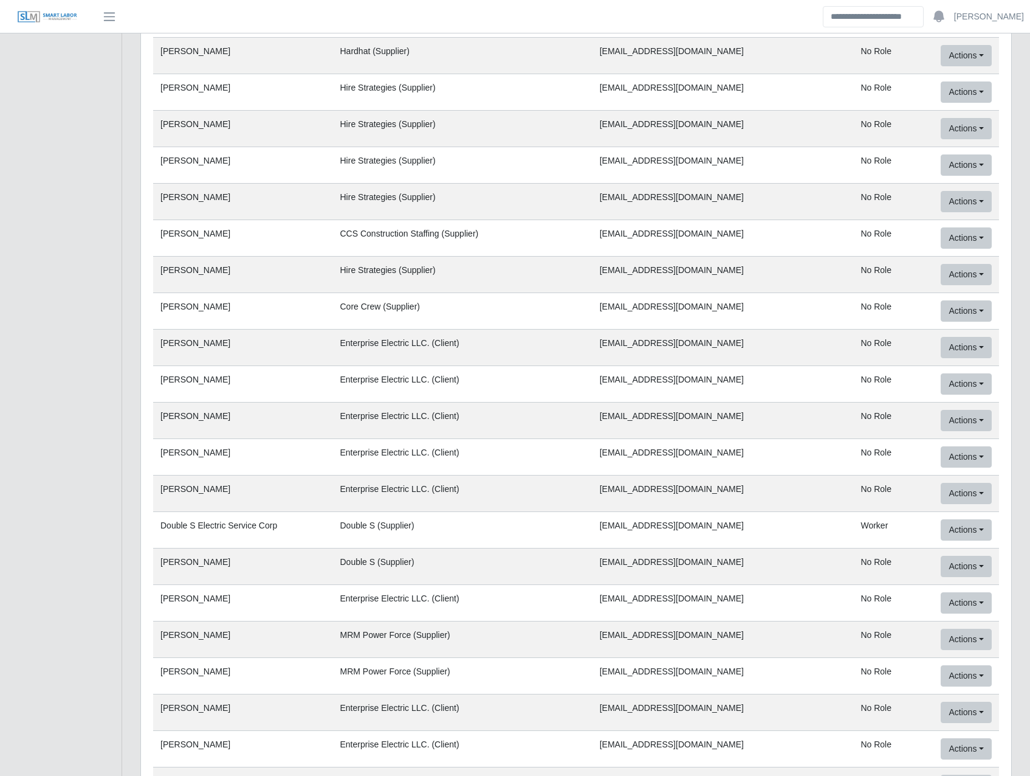
scroll to position [0, 0]
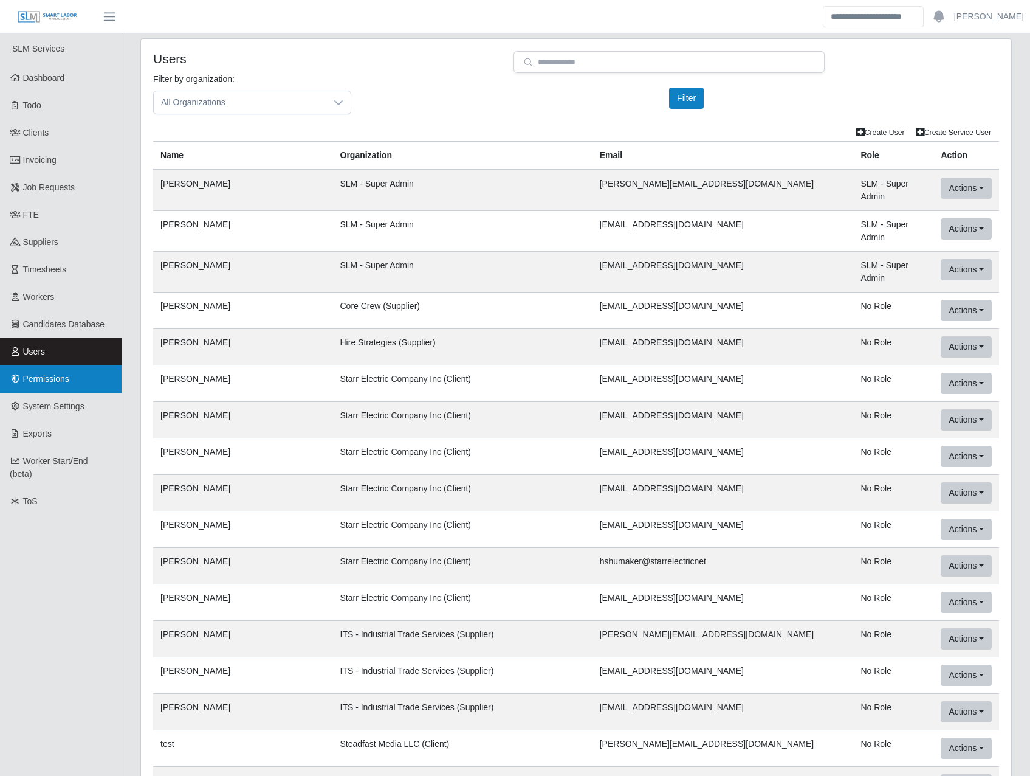
click at [63, 382] on span "Permissions" at bounding box center [46, 379] width 46 height 10
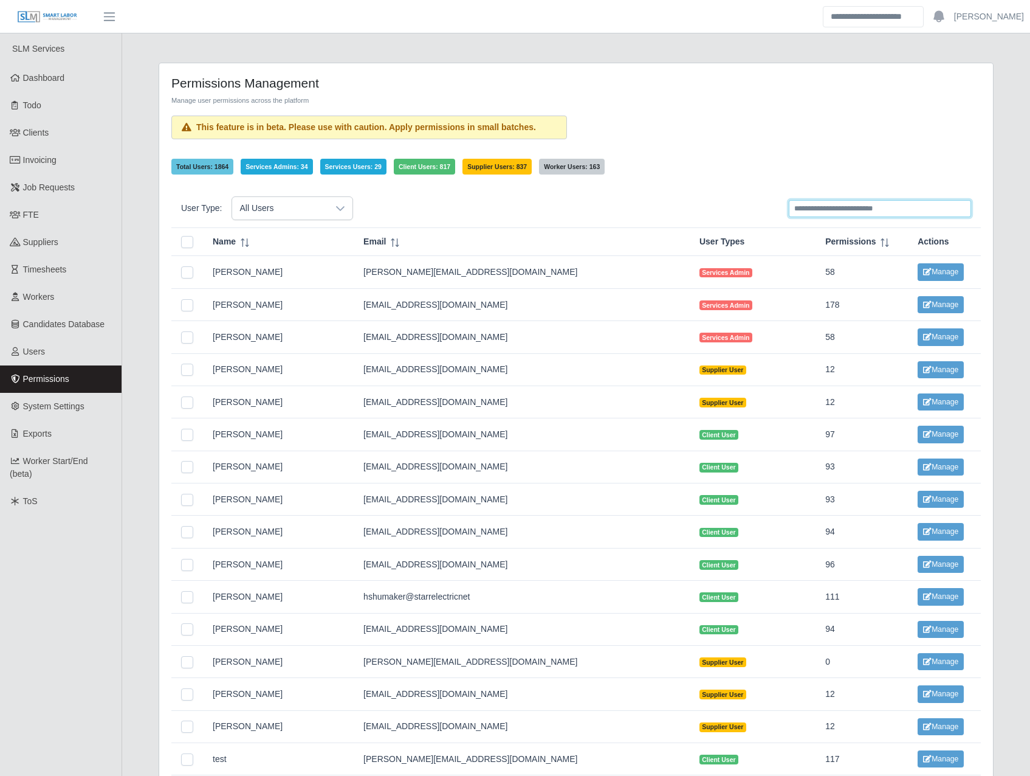
click at [803, 202] on input "text" at bounding box center [880, 208] width 182 height 17
paste input "**********"
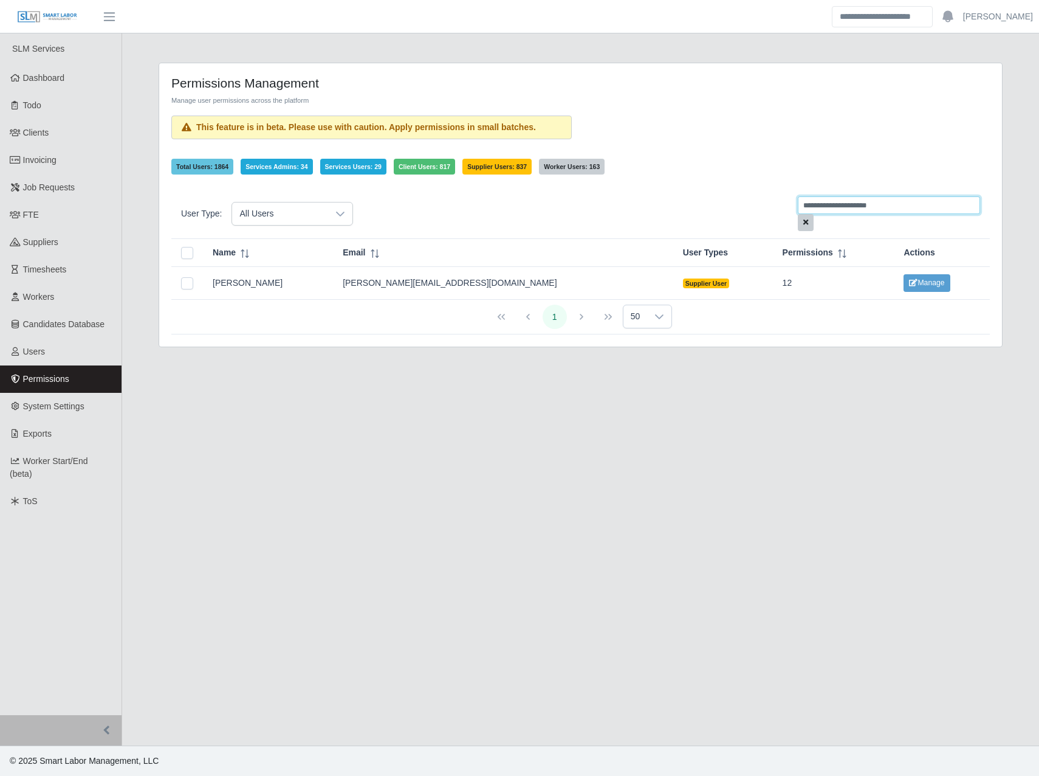
click at [836, 204] on input "**********" at bounding box center [889, 204] width 182 height 17
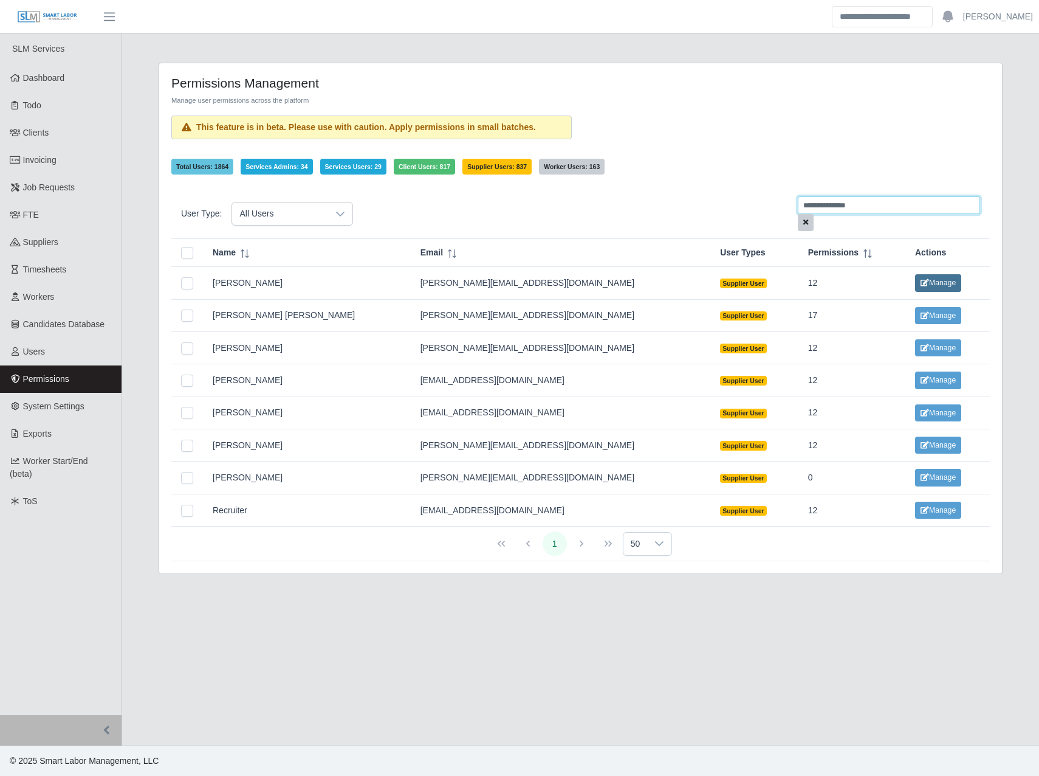
type input "**********"
click at [915, 287] on button "Manage" at bounding box center [938, 282] width 46 height 17
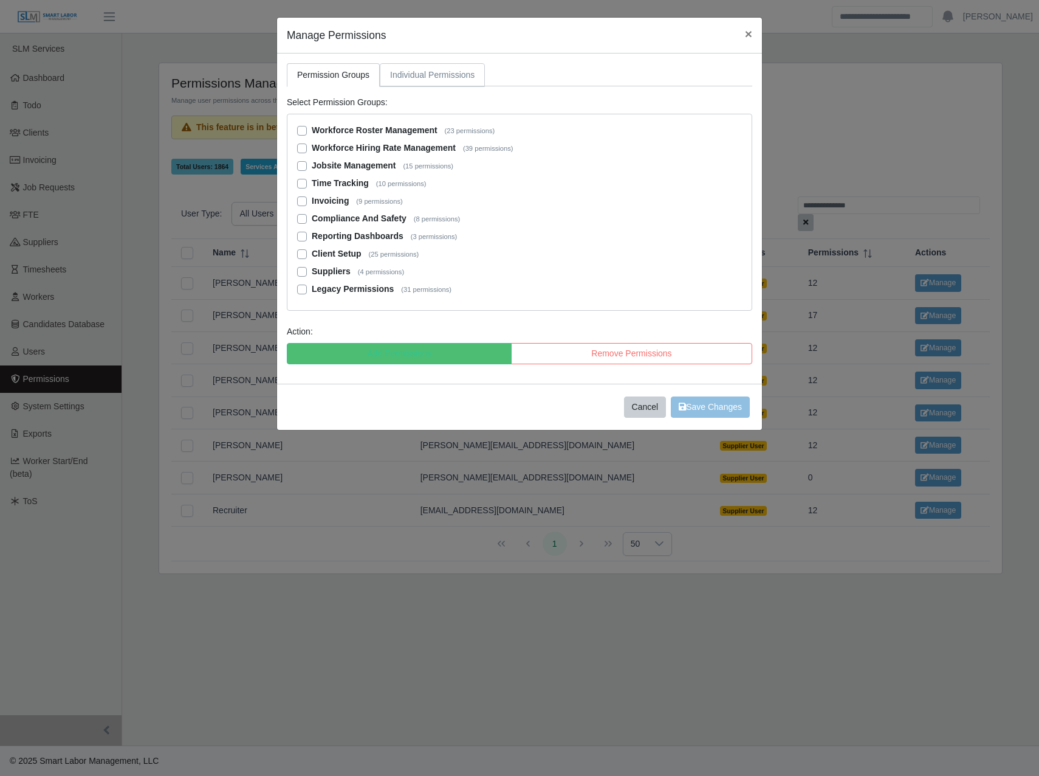
click at [435, 74] on link "Individual Permissions" at bounding box center [432, 75] width 105 height 24
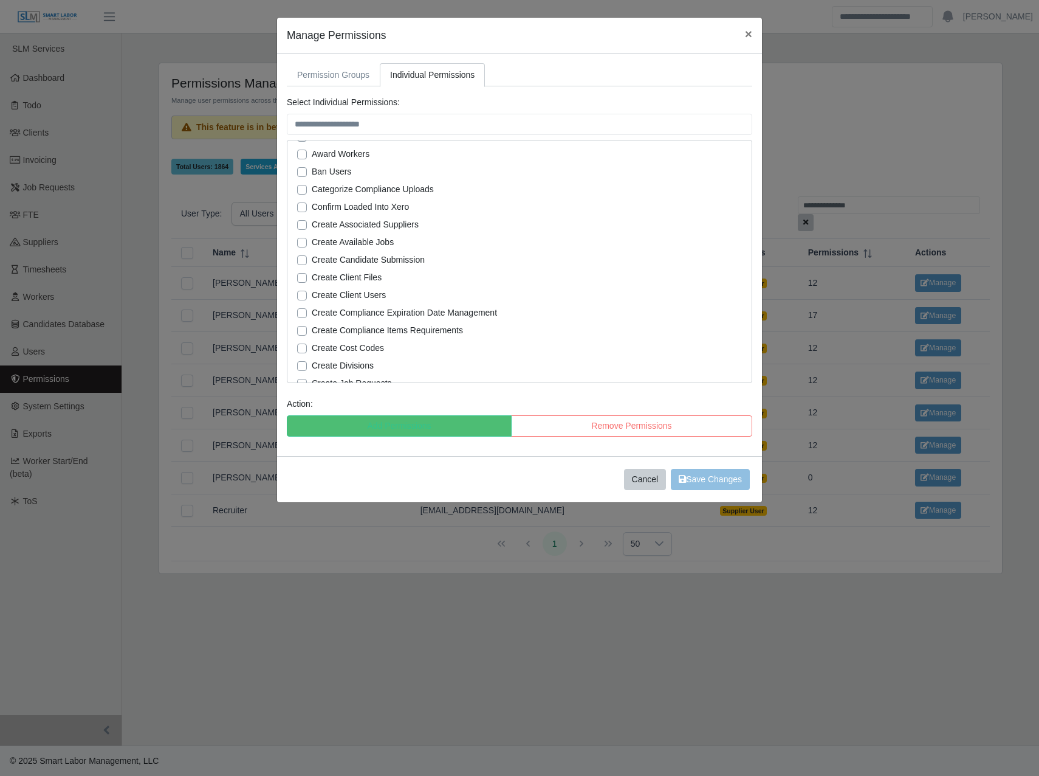
scroll to position [284, 0]
click at [745, 36] on span "×" at bounding box center [748, 34] width 7 height 14
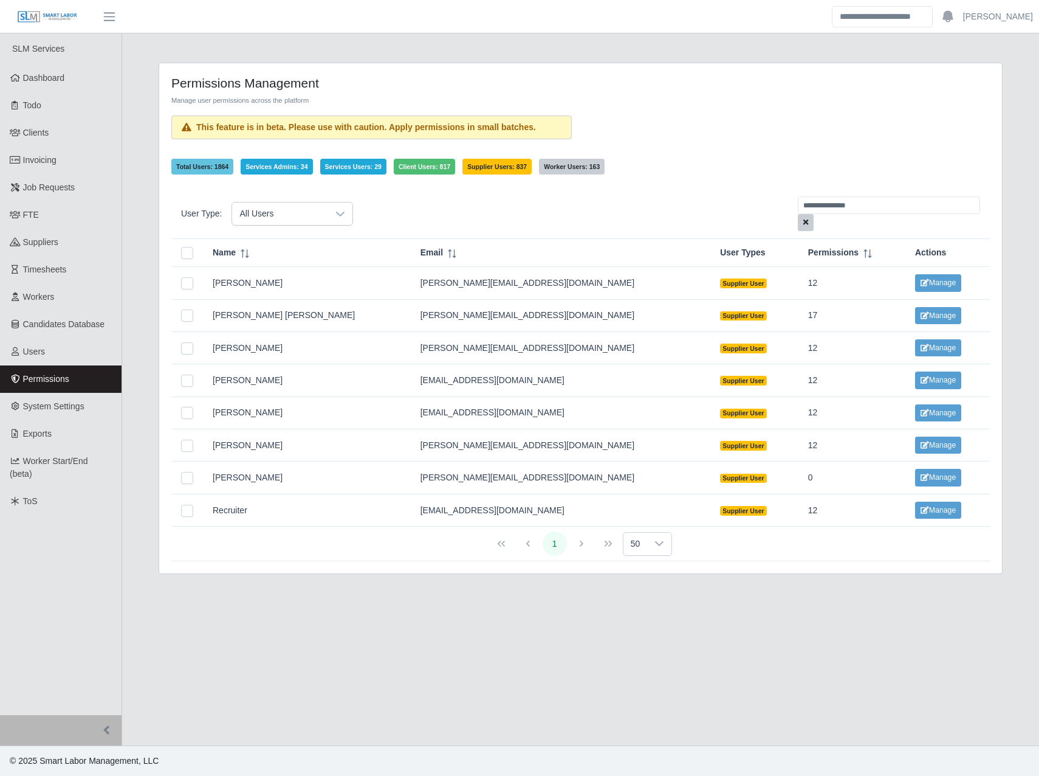
click at [686, 644] on main "**********" at bounding box center [580, 389] width 917 height 712
click at [915, 278] on button "Manage" at bounding box center [938, 282] width 46 height 17
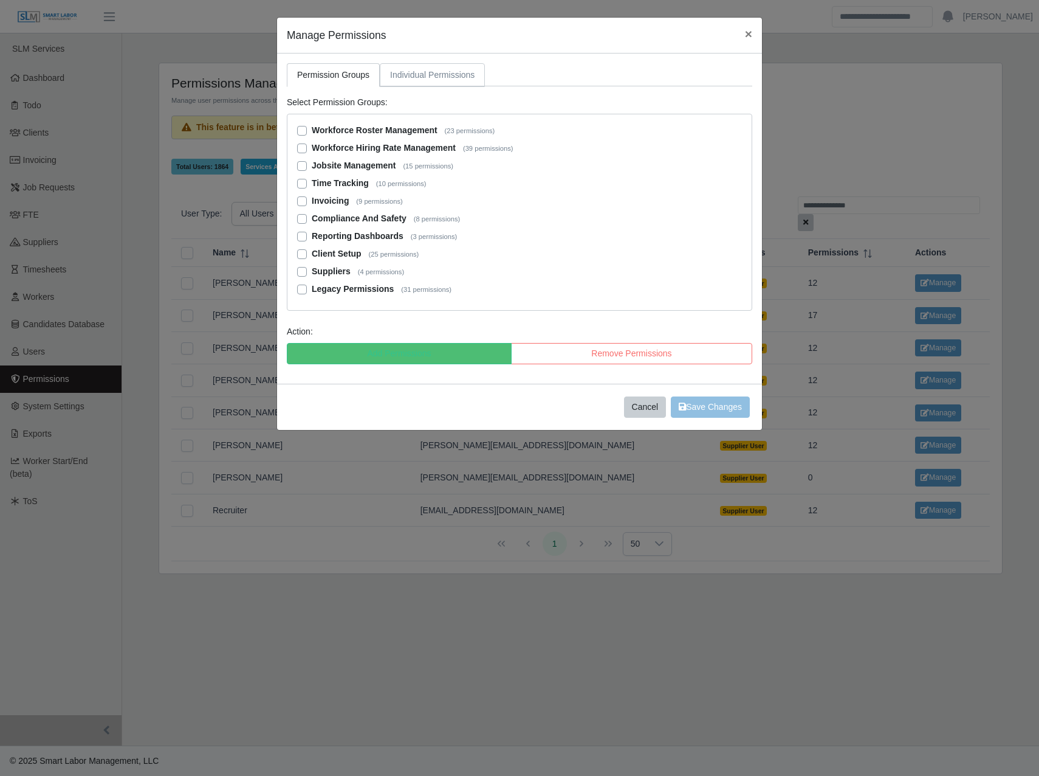
click at [455, 74] on link "Individual Permissions" at bounding box center [432, 75] width 105 height 24
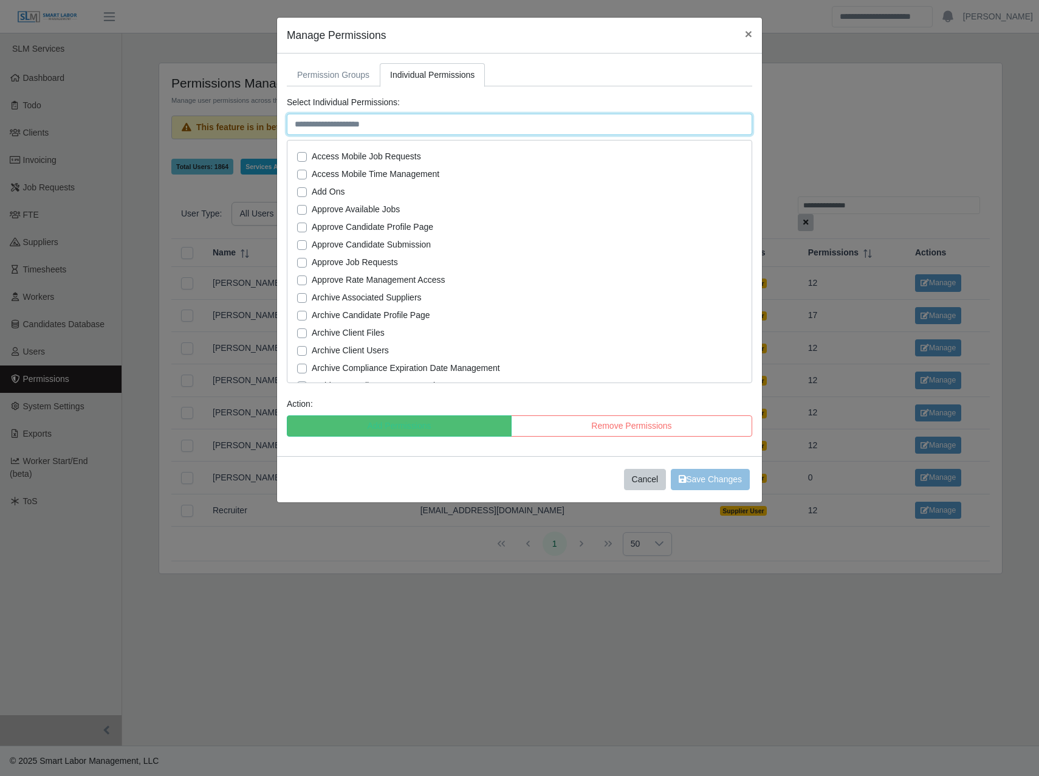
click at [407, 125] on input "text" at bounding box center [520, 124] width 466 height 21
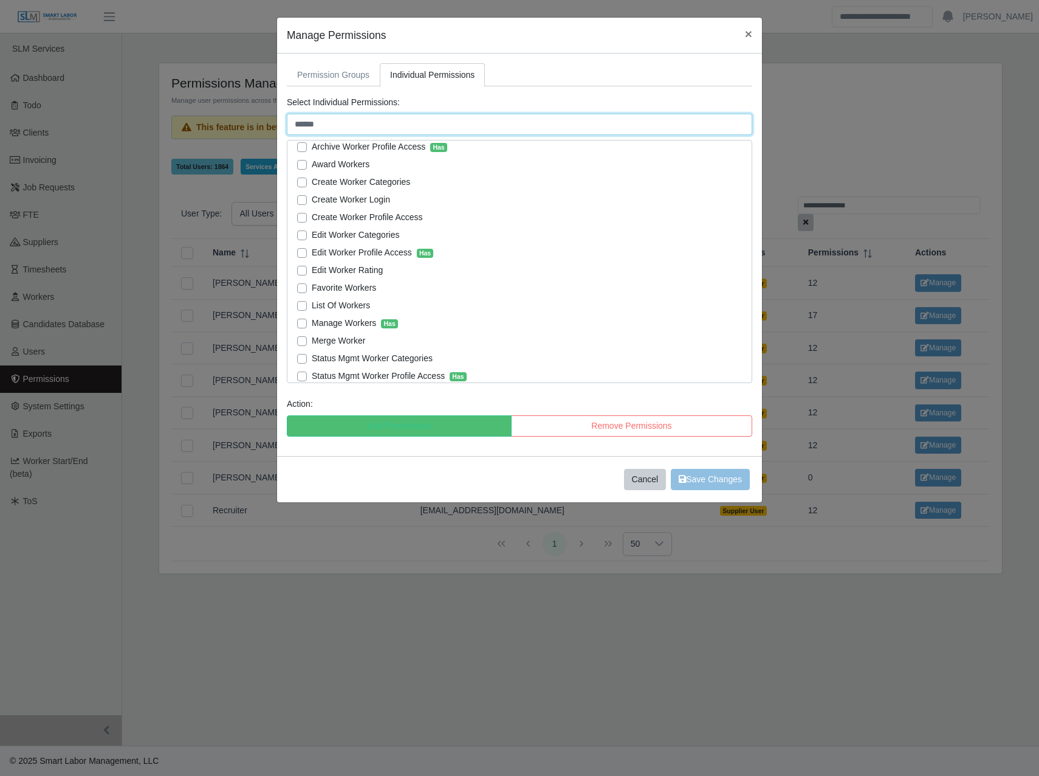
scroll to position [0, 0]
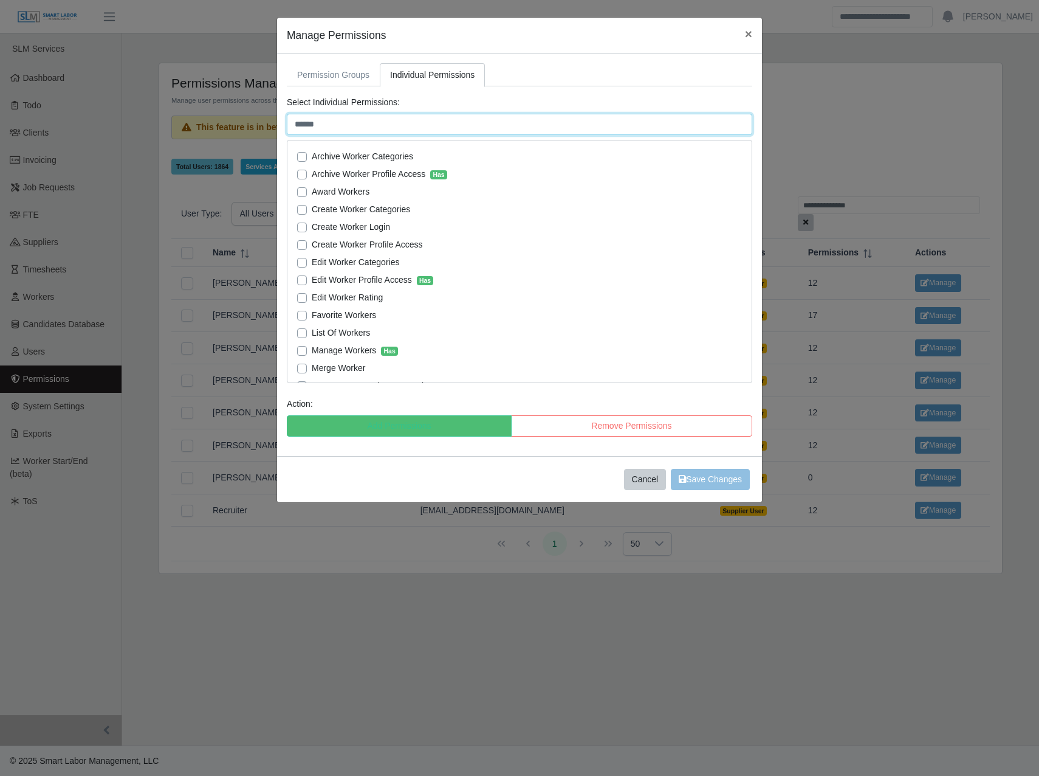
type input "******"
click at [312, 314] on label "Favorite Workers" at bounding box center [344, 315] width 64 height 13
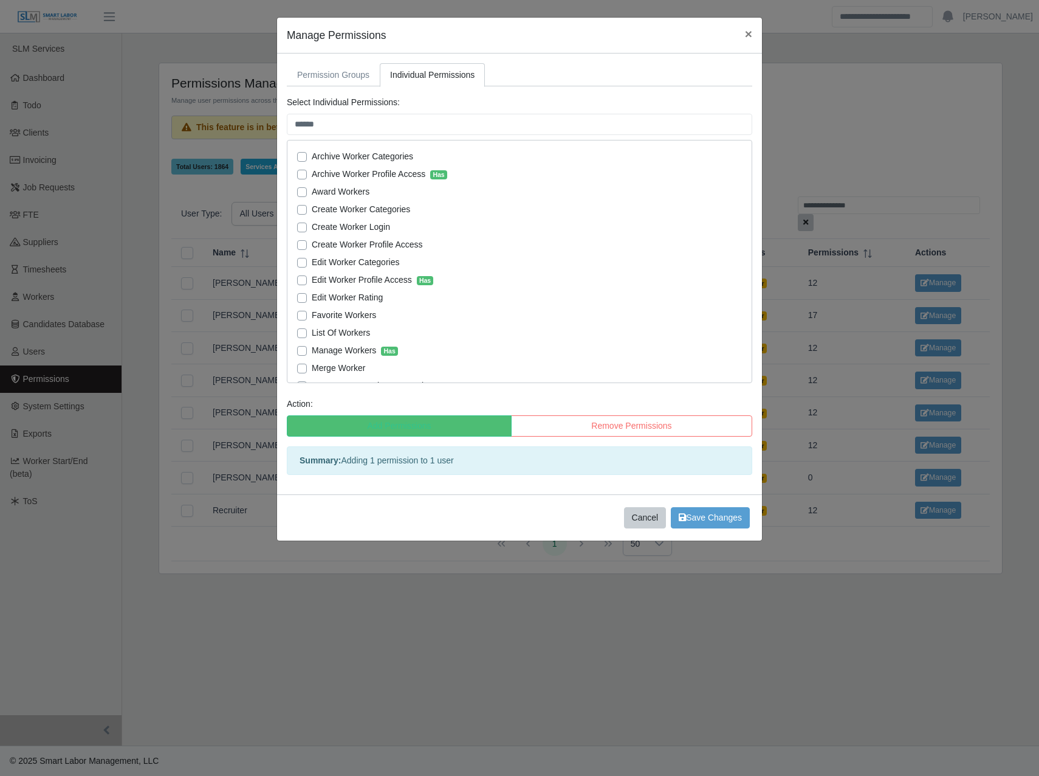
click at [312, 330] on label "List Of Workers" at bounding box center [341, 332] width 58 height 13
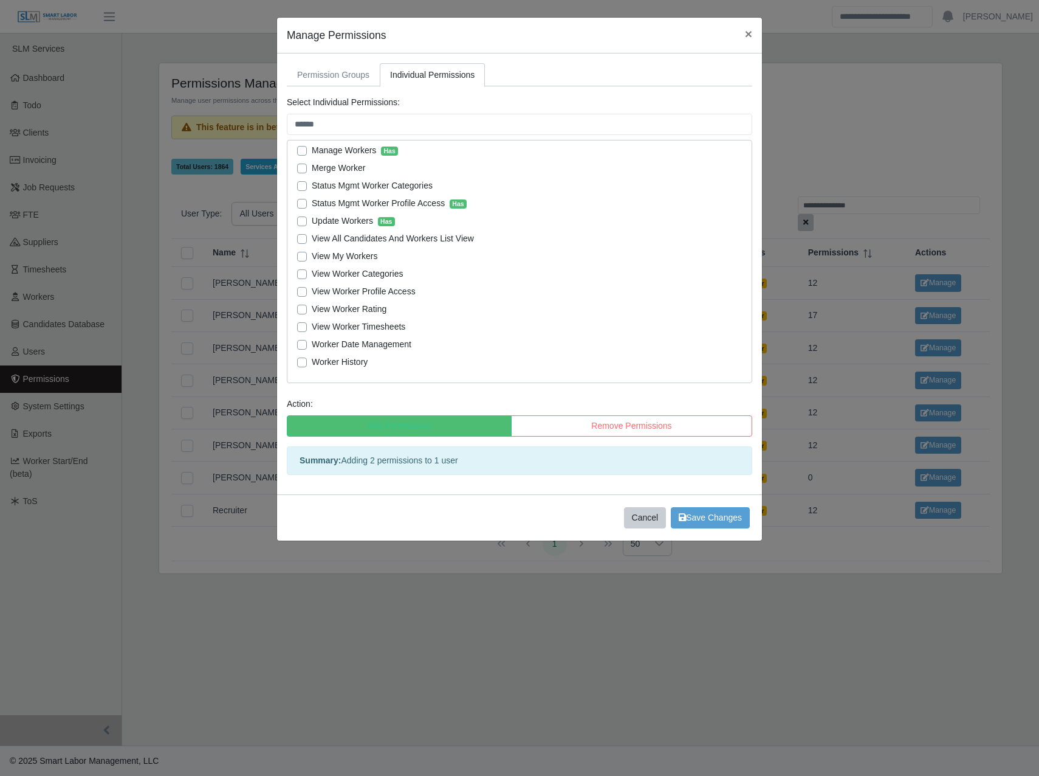
scroll to position [201, 0]
click at [371, 238] on label "View All Candidates And Workers List View" at bounding box center [393, 238] width 162 height 13
click at [360, 257] on label "View My Workers" at bounding box center [345, 255] width 66 height 13
click at [381, 294] on label "View Worker Profile Access" at bounding box center [364, 290] width 104 height 13
click at [721, 526] on button "Save Changes" at bounding box center [710, 517] width 79 height 21
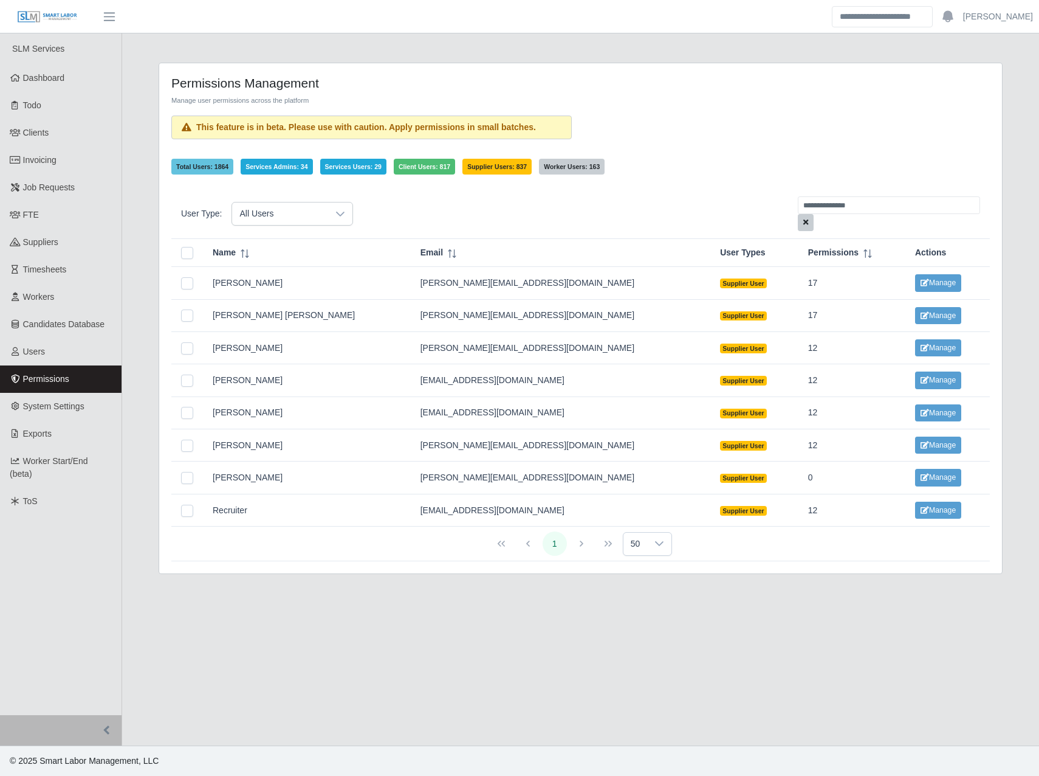
click at [760, 612] on main "**********" at bounding box center [580, 389] width 917 height 712
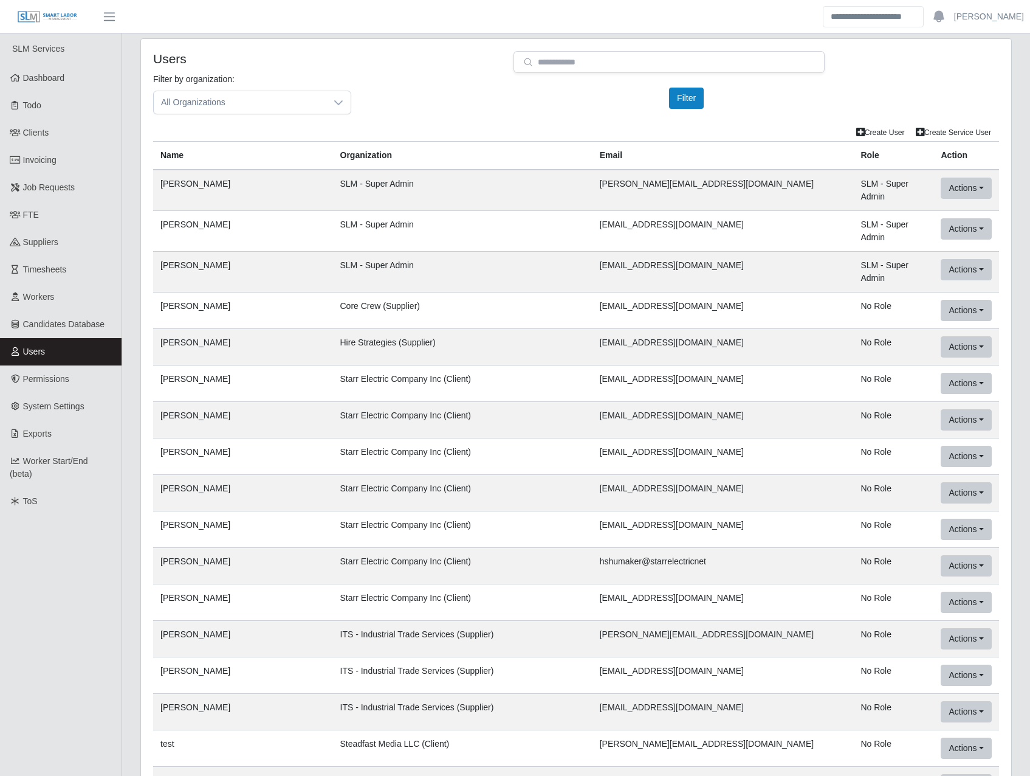
scroll to position [42943, 0]
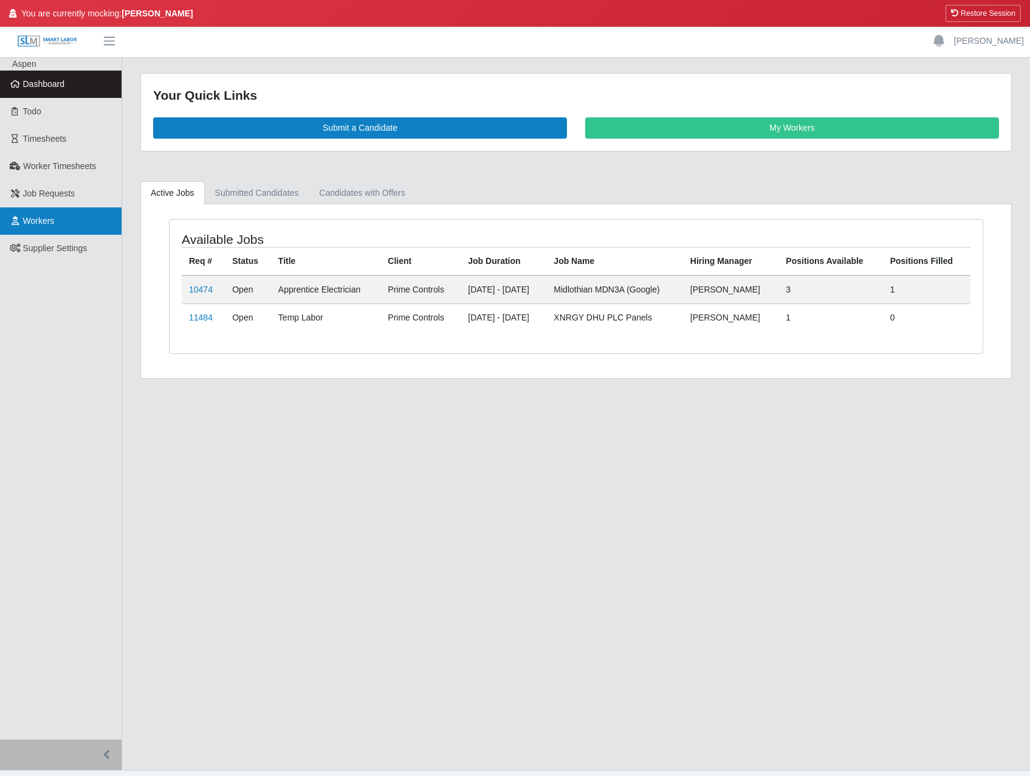
click at [55, 217] on link "Workers" at bounding box center [61, 220] width 122 height 27
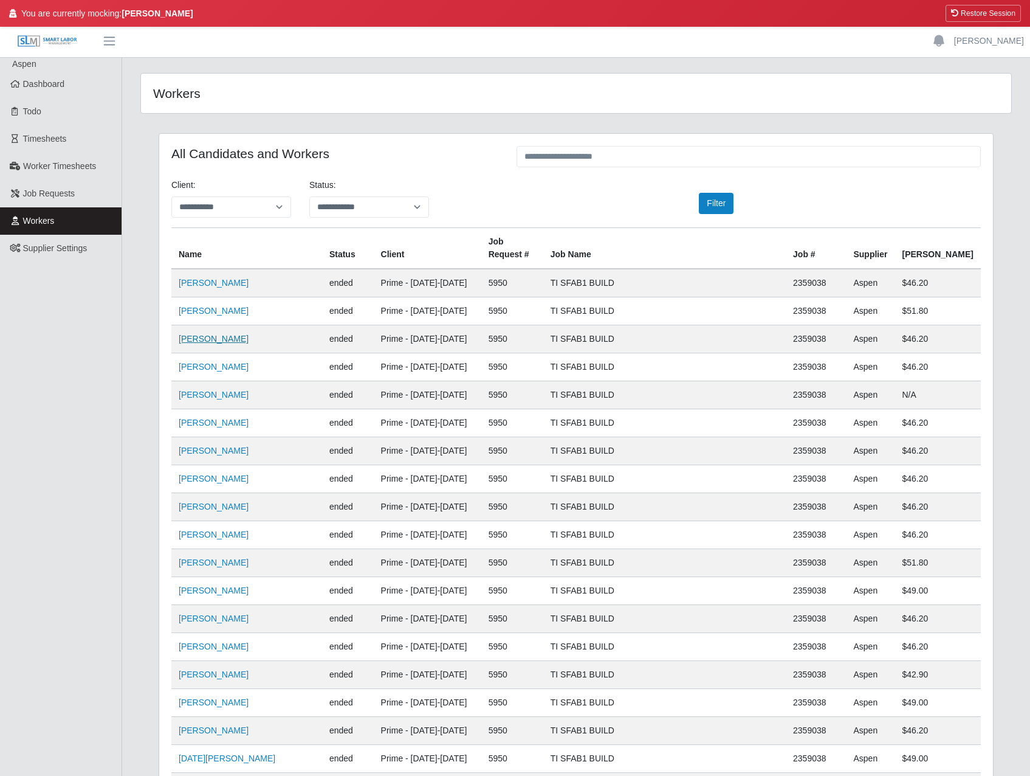
click at [201, 334] on link "Alan Anaya" at bounding box center [214, 339] width 70 height 10
click at [61, 222] on link "Workers" at bounding box center [61, 220] width 122 height 27
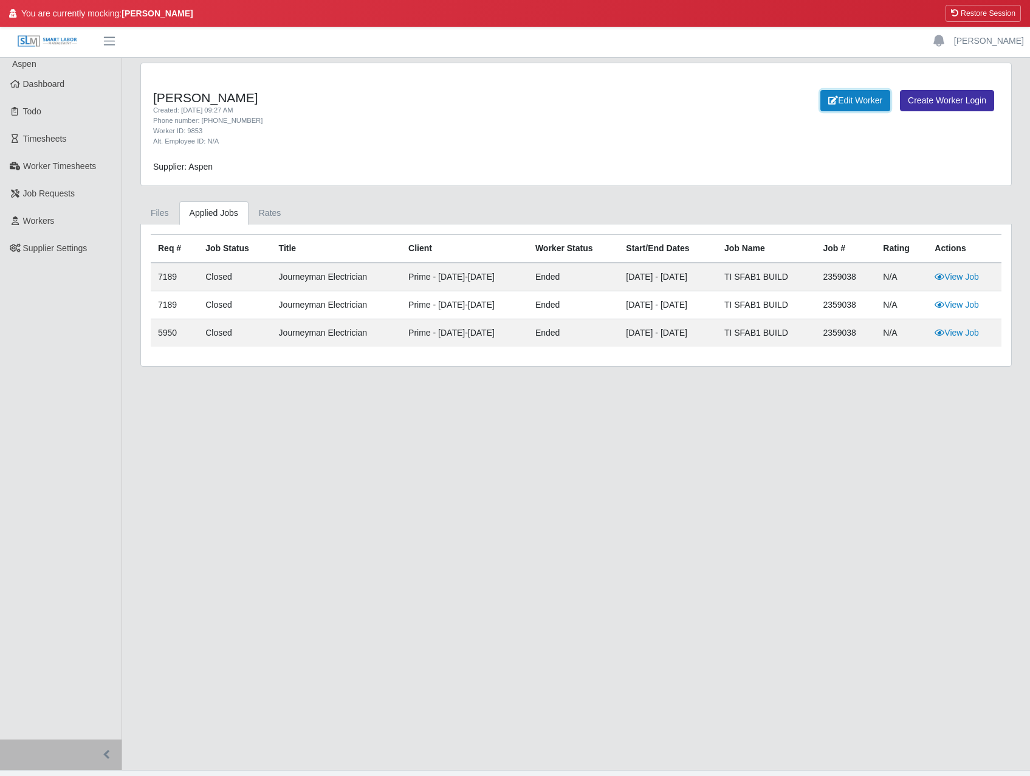
click at [860, 95] on link "Edit Worker" at bounding box center [856, 100] width 70 height 21
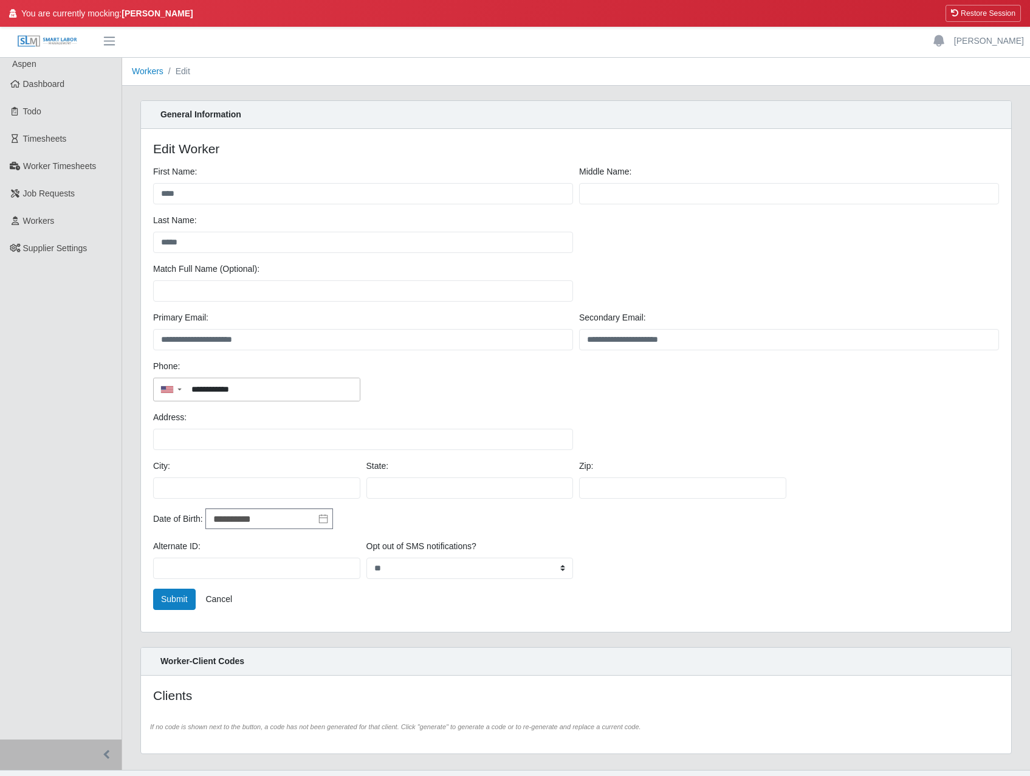
click at [1004, 26] on button "×" at bounding box center [1020, 26] width 32 height 27
click at [1001, 15] on button "Restore Session" at bounding box center [983, 13] width 75 height 17
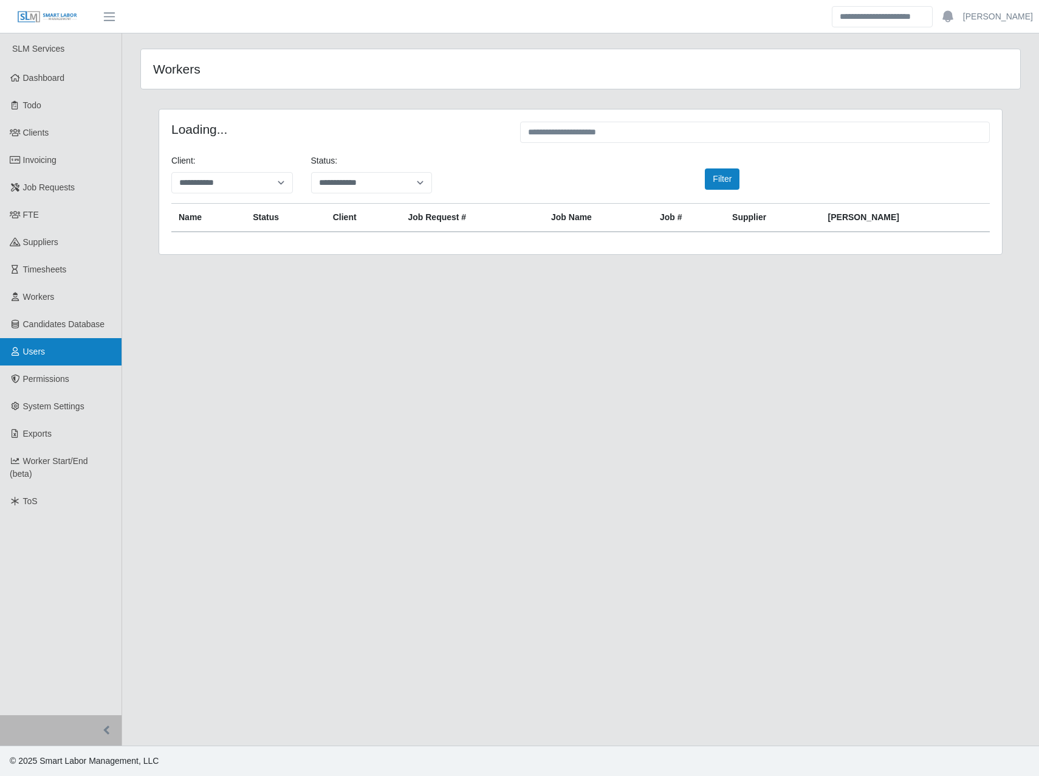
click at [44, 343] on link "Users" at bounding box center [61, 351] width 122 height 27
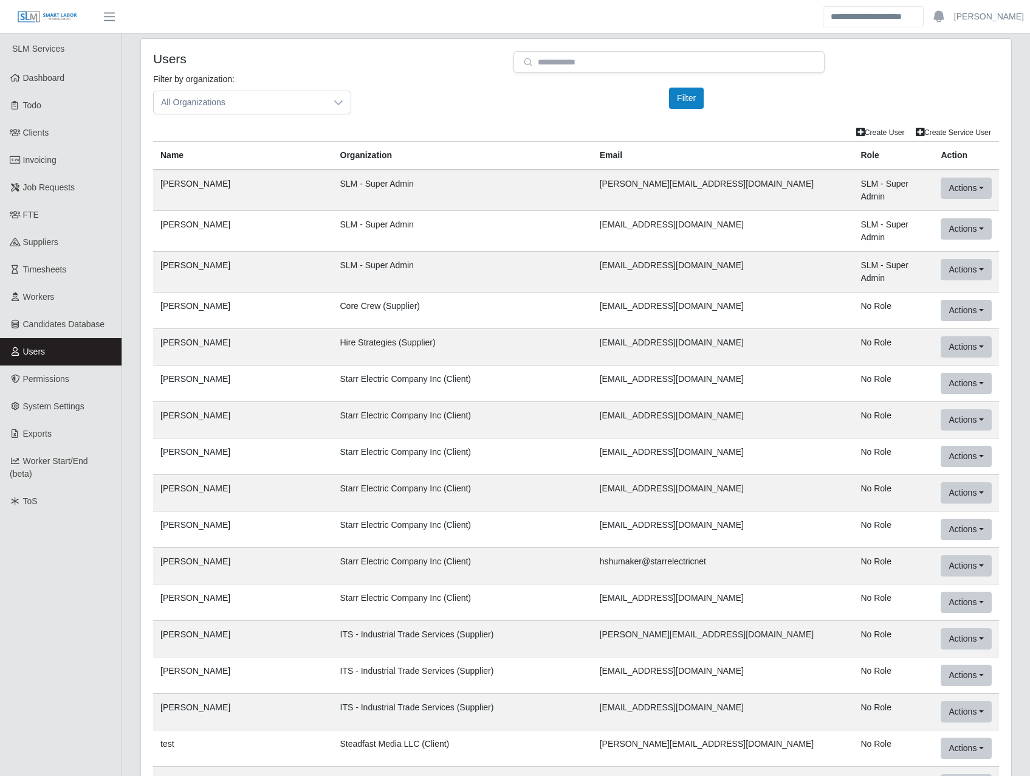
scroll to position [42943, 0]
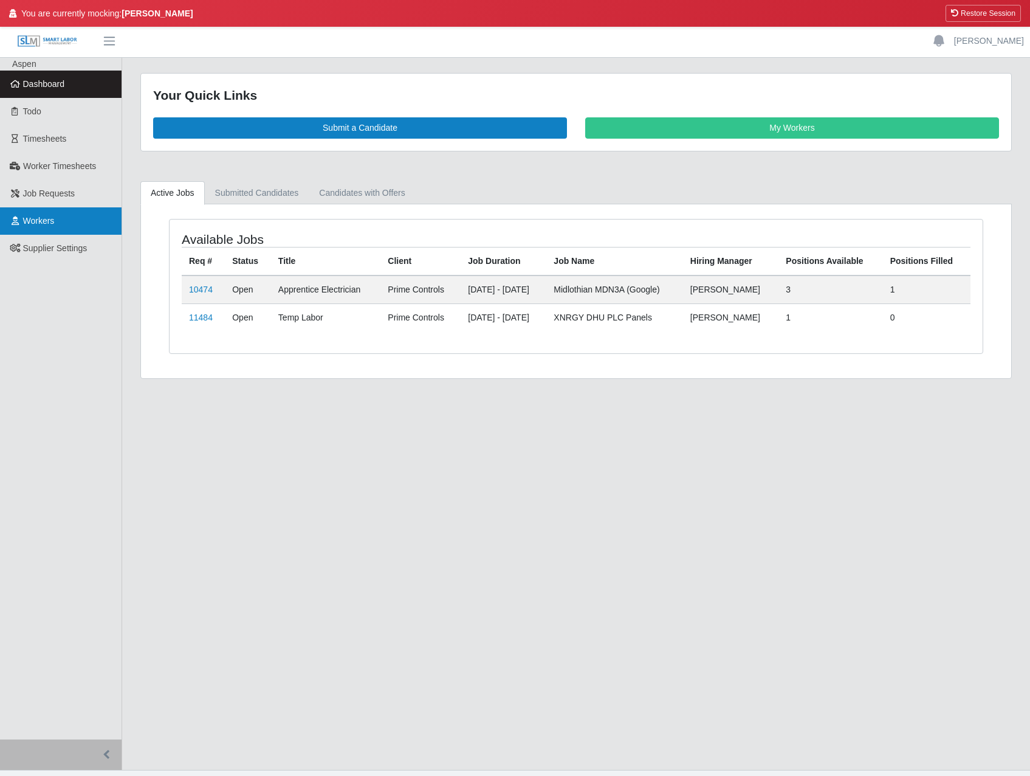
click at [69, 225] on link "Workers" at bounding box center [61, 220] width 122 height 27
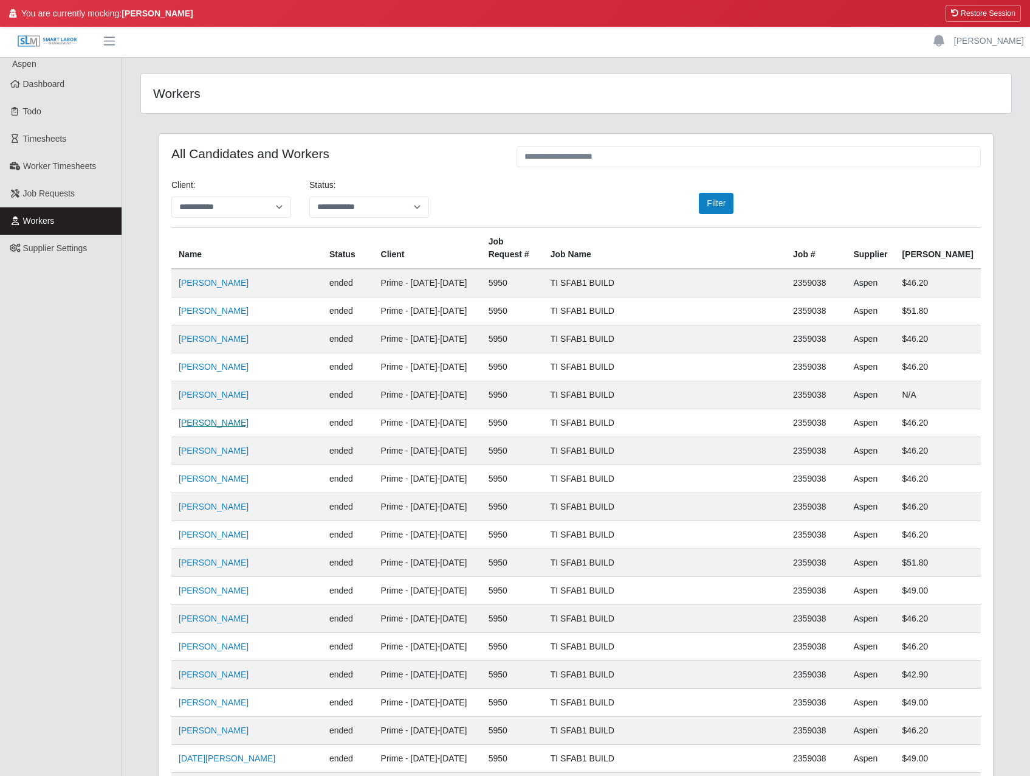
click at [199, 418] on link "Javier Argueta" at bounding box center [214, 423] width 70 height 10
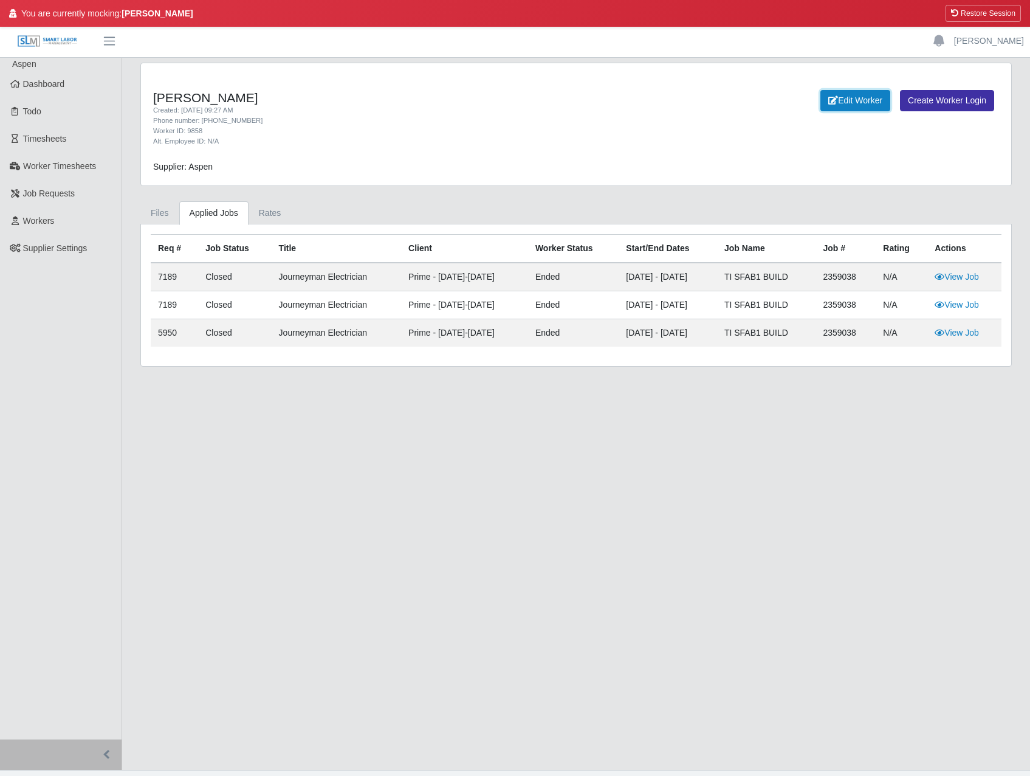
click at [873, 97] on link "Edit Worker" at bounding box center [856, 100] width 70 height 21
